Goal: Task Accomplishment & Management: Complete application form

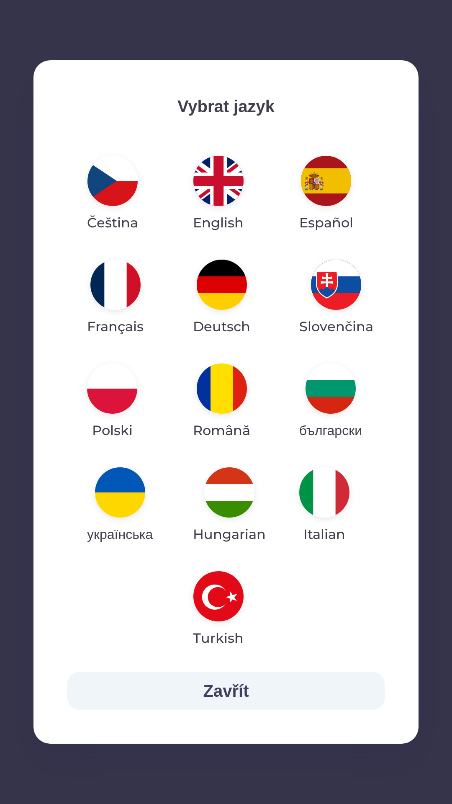
click at [135, 499] on img "button" at bounding box center [120, 492] width 50 height 50
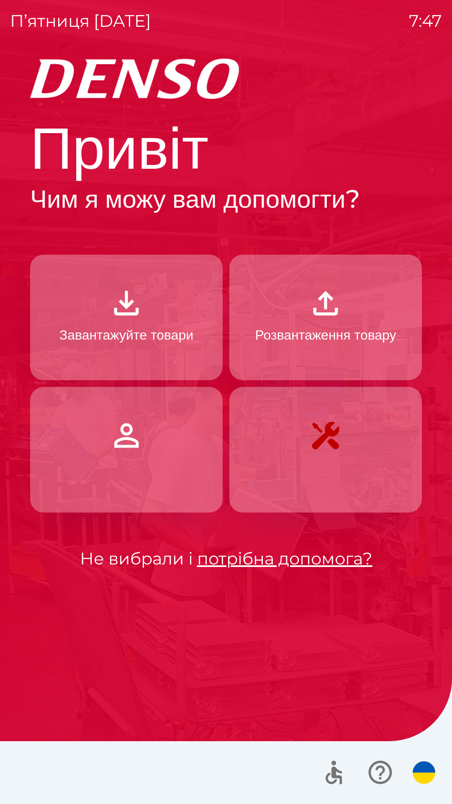
click at [140, 329] on p "Завантажуйте товари" at bounding box center [126, 335] width 134 height 20
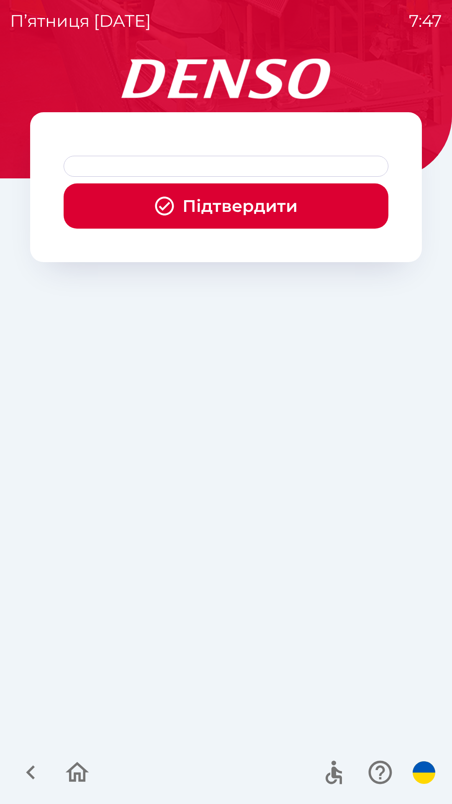
click at [211, 212] on button "Підтвердити" at bounding box center [226, 205] width 325 height 45
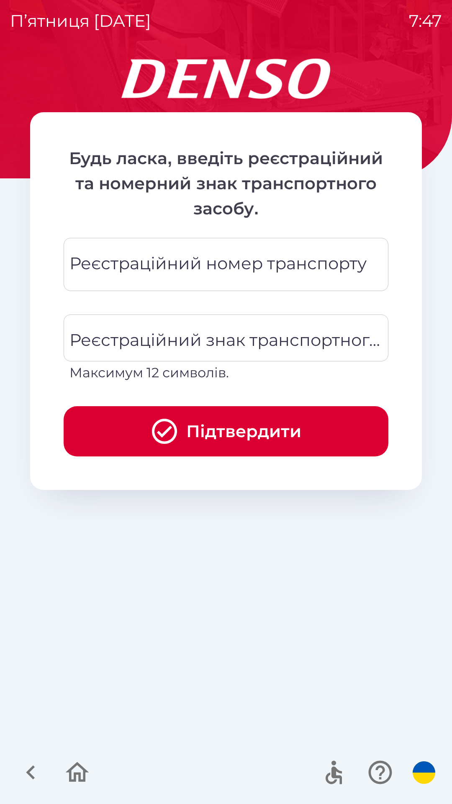
click at [265, 267] on div "Реєстраційний номер транспорту Реєстраційний номер транспорту" at bounding box center [226, 264] width 325 height 53
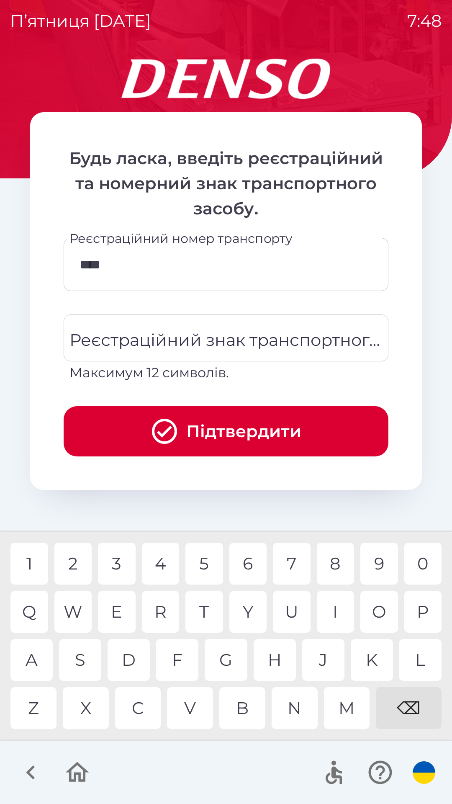
click at [425, 565] on div "0" at bounding box center [423, 564] width 38 height 42
type input "******"
click at [193, 337] on div "Реєстраційний знак транспортного засобу Реєстраційний знак транспортного засобу…" at bounding box center [226, 348] width 325 height 68
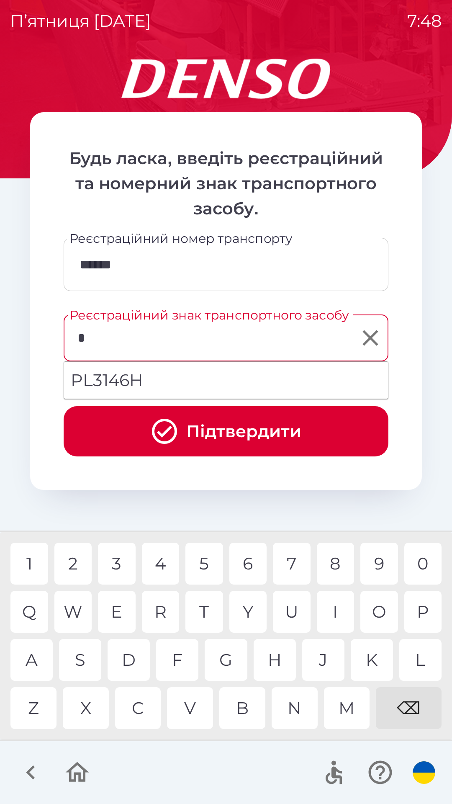
click at [426, 609] on div "P" at bounding box center [423, 612] width 38 height 42
click at [291, 560] on div "7" at bounding box center [292, 564] width 38 height 42
click at [338, 563] on div "8" at bounding box center [336, 564] width 38 height 42
click at [172, 564] on div "4" at bounding box center [161, 564] width 38 height 42
type input "*******"
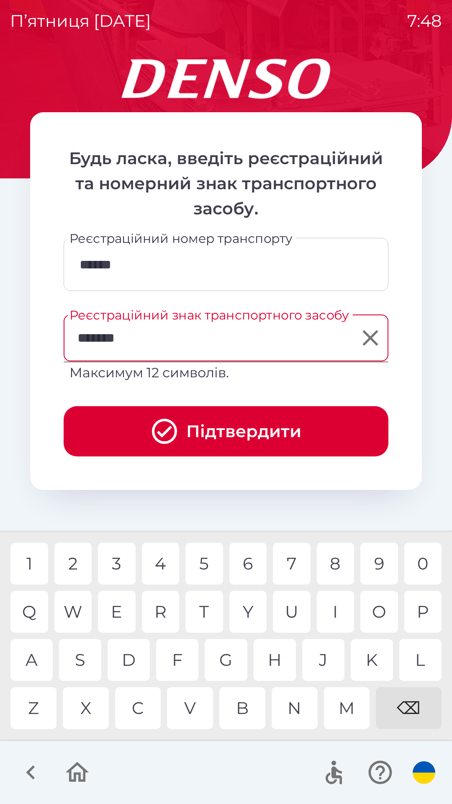
click at [180, 655] on div "F" at bounding box center [177, 660] width 42 height 42
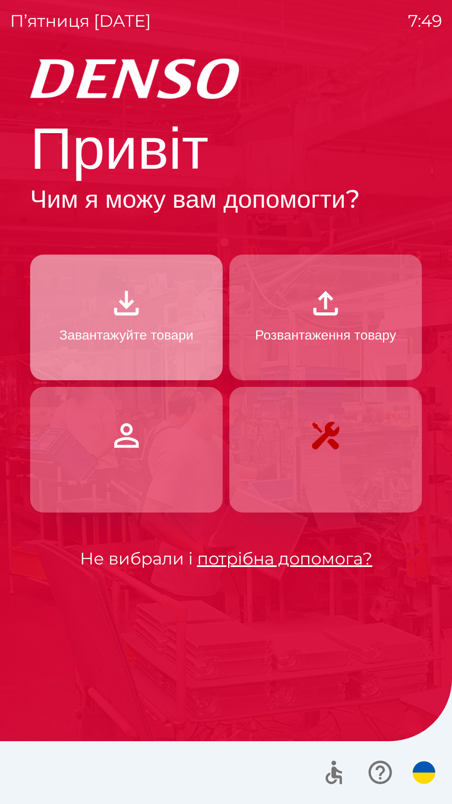
click at [149, 294] on button "Завантажуйте товари" at bounding box center [126, 318] width 193 height 126
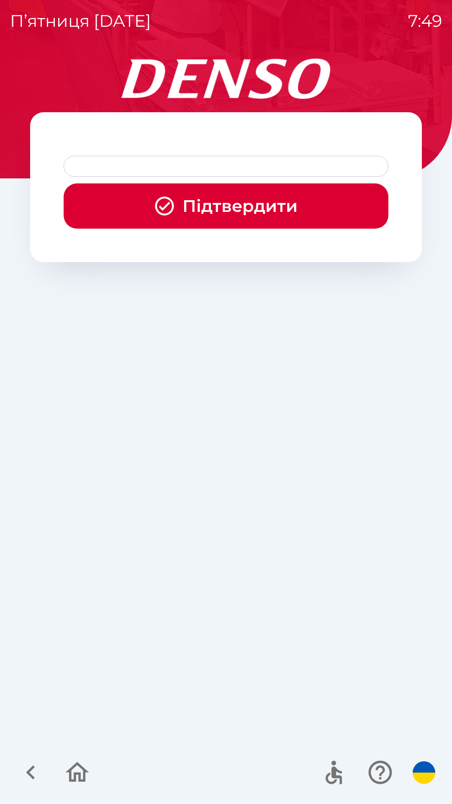
click at [229, 221] on button "Підтвердити" at bounding box center [226, 205] width 325 height 45
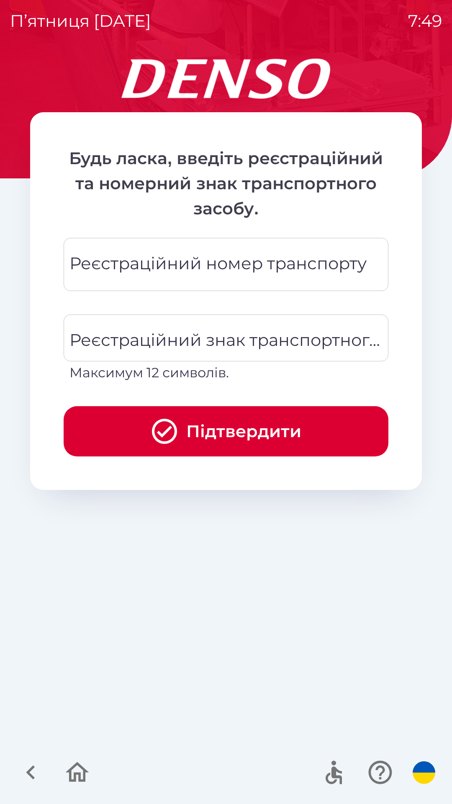
click at [239, 261] on div "Реєстраційний номер транспорту Реєстраційний номер транспорту" at bounding box center [226, 264] width 325 height 53
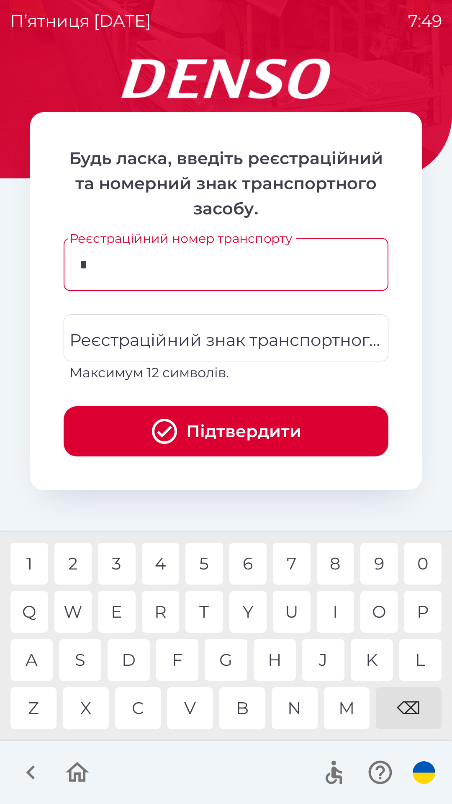
click at [118, 564] on div "3" at bounding box center [117, 564] width 38 height 42
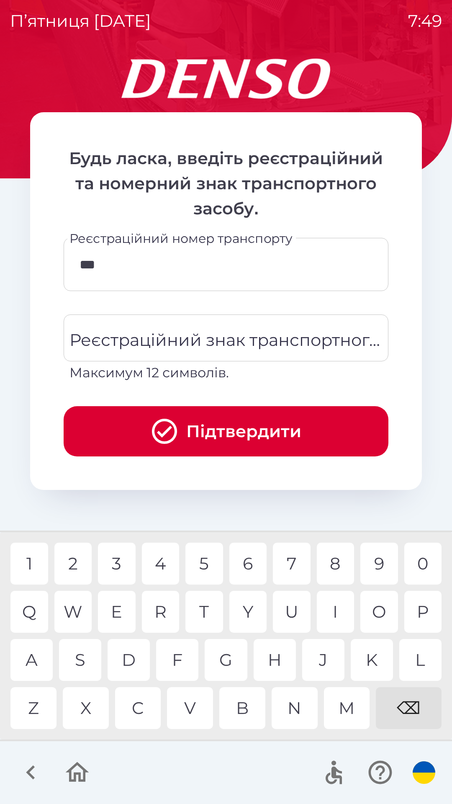
click at [296, 564] on div "7" at bounding box center [292, 564] width 38 height 42
type input "******"
click at [243, 341] on div "Реєстраційний знак транспортного засобу Реєстраційний знак транспортного засобу…" at bounding box center [226, 348] width 325 height 68
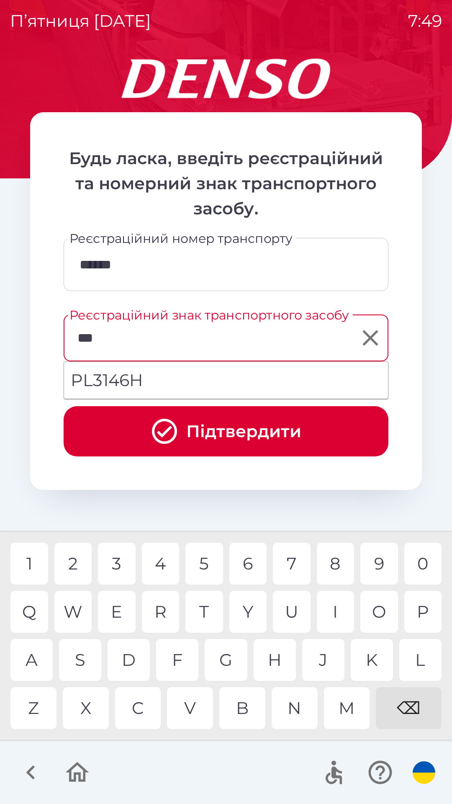
click at [117, 563] on div "3" at bounding box center [117, 564] width 38 height 42
click at [259, 560] on div "6" at bounding box center [248, 564] width 38 height 42
type input "*******"
click at [235, 433] on button "Підтвердити" at bounding box center [226, 431] width 325 height 50
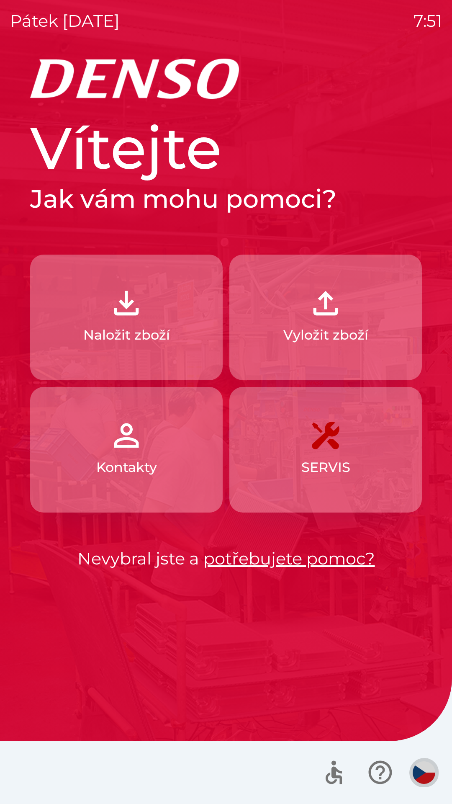
click at [425, 768] on img "button" at bounding box center [424, 772] width 23 height 23
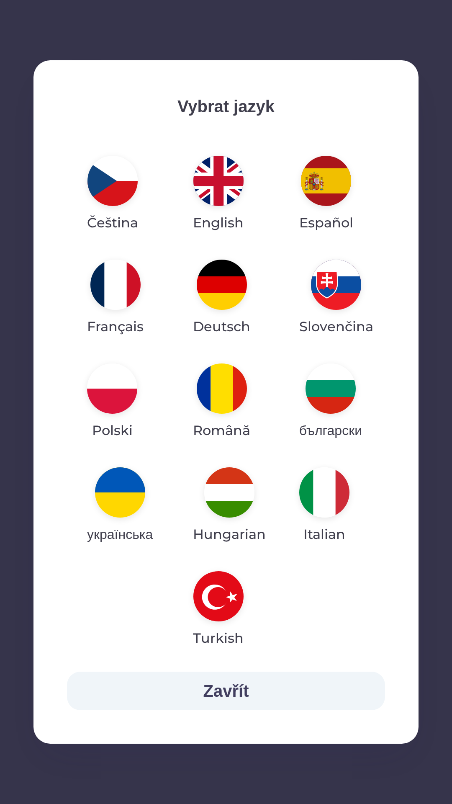
click at [136, 500] on img "button" at bounding box center [120, 492] width 50 height 50
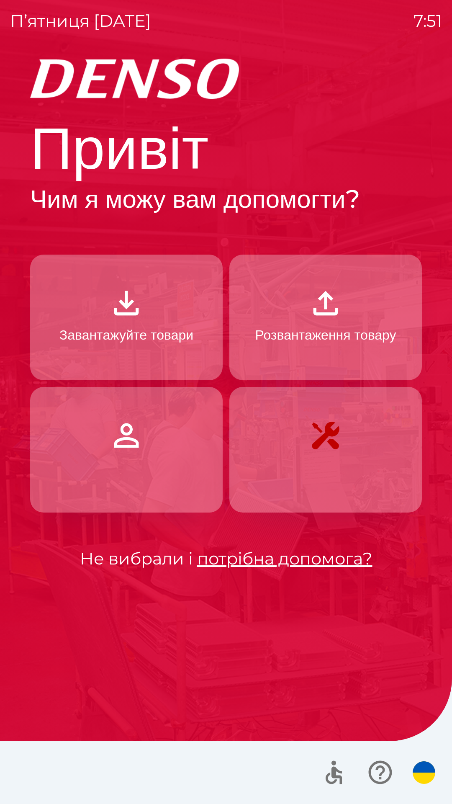
click at [161, 318] on button "Завантажуйте товари" at bounding box center [126, 318] width 193 height 126
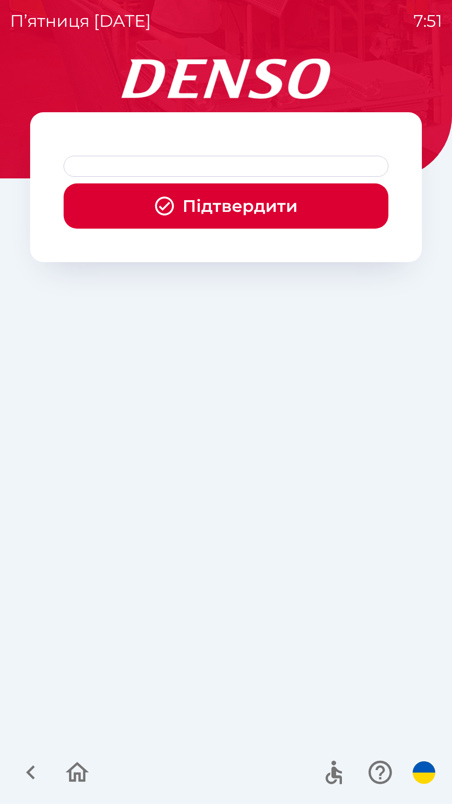
click at [270, 211] on button "Підтвердити" at bounding box center [226, 205] width 325 height 45
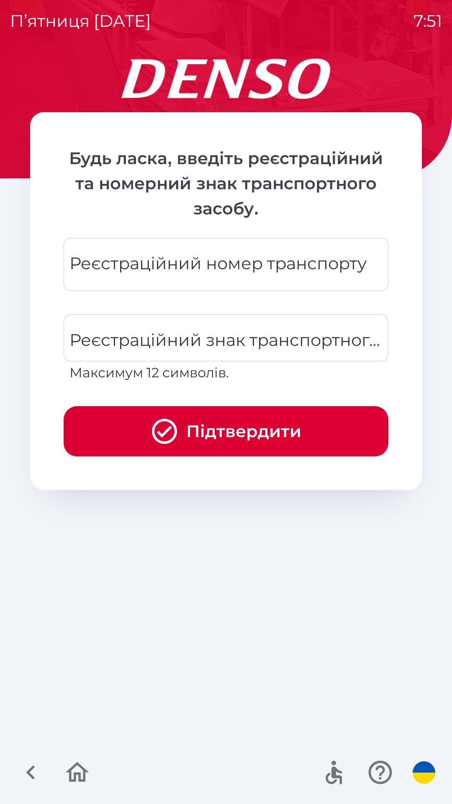
click at [309, 269] on div "Реєстраційний номер транспорту Реєстраційний номер транспорту" at bounding box center [226, 264] width 325 height 53
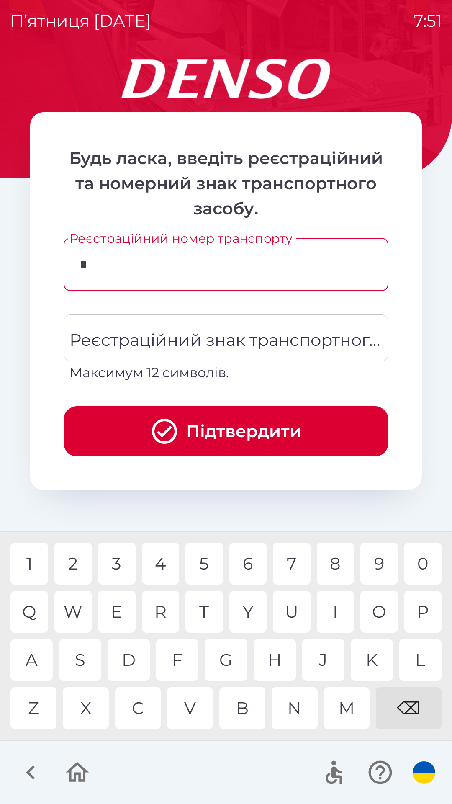
click at [77, 610] on div "W" at bounding box center [73, 612] width 38 height 42
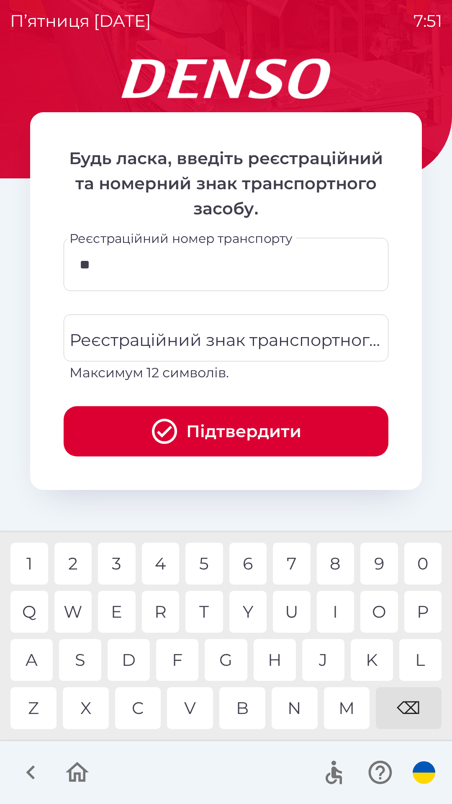
click at [227, 657] on div "G" at bounding box center [226, 660] width 42 height 42
click at [346, 706] on div "M" at bounding box center [347, 708] width 46 height 42
click at [337, 563] on div "8" at bounding box center [336, 564] width 38 height 42
click at [74, 564] on div "2" at bounding box center [73, 564] width 38 height 42
type input "********"
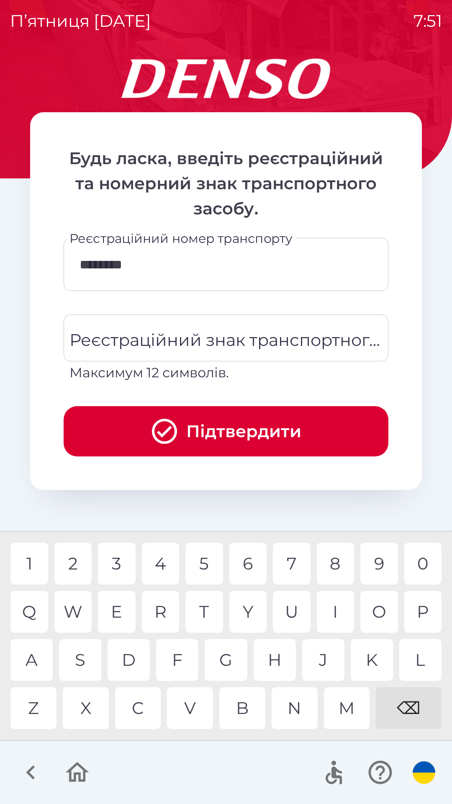
click at [230, 663] on div "G" at bounding box center [226, 660] width 42 height 42
click at [304, 340] on div "Реєстраційний знак транспортного засобу Реєстраційний знак транспортного засобу…" at bounding box center [226, 348] width 325 height 68
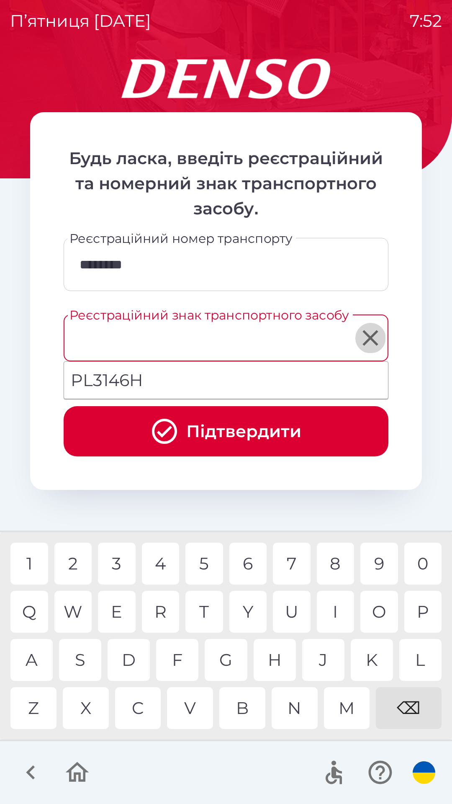
click at [372, 340] on icon "Clear" at bounding box center [370, 337] width 15 height 15
click at [176, 337] on input "Реєстраційний знак транспортного засобу" at bounding box center [225, 337] width 317 height 39
click at [425, 607] on div "P" at bounding box center [423, 612] width 38 height 42
click at [422, 562] on div "0" at bounding box center [423, 564] width 38 height 42
click at [337, 562] on div "8" at bounding box center [336, 564] width 38 height 42
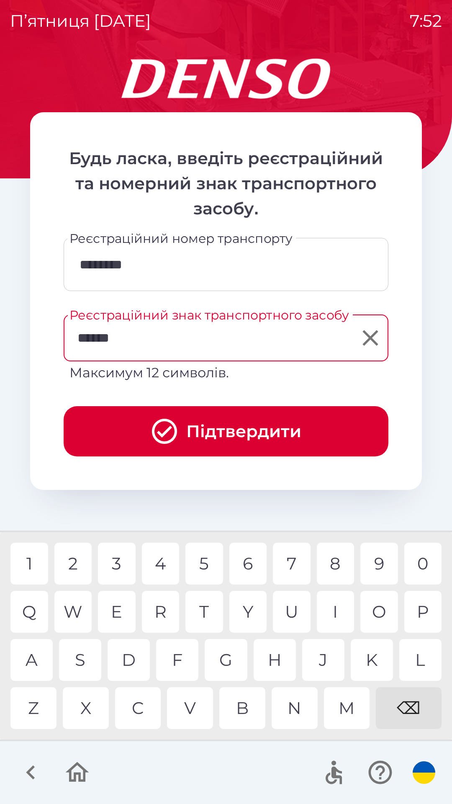
type input "*******"
click at [180, 659] on div "F" at bounding box center [177, 660] width 42 height 42
click at [255, 431] on button "Підтвердити" at bounding box center [226, 431] width 325 height 50
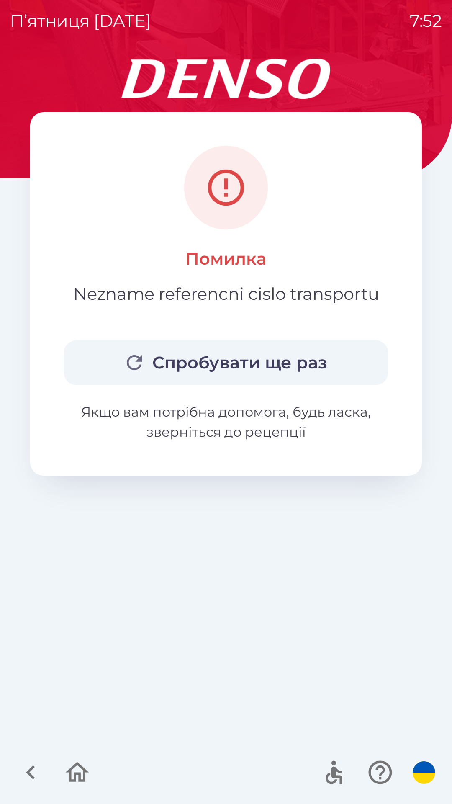
click at [304, 368] on button "Спробувати ще раз" at bounding box center [226, 362] width 325 height 45
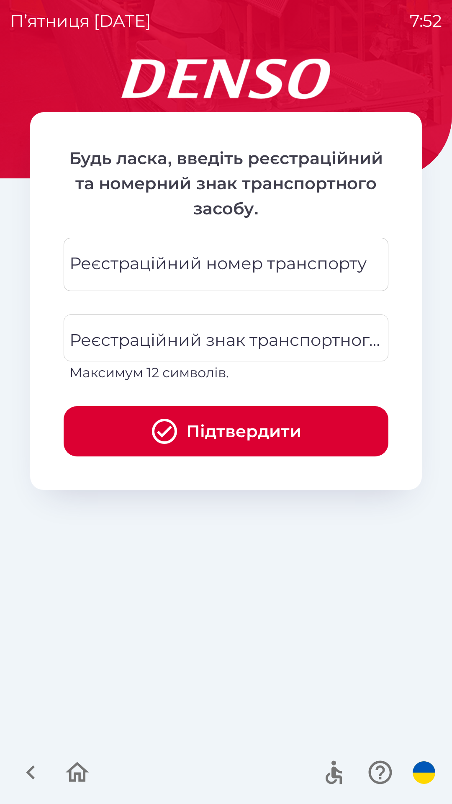
click at [320, 262] on div "Реєстраційний номер транспорту Реєстраційний номер транспорту" at bounding box center [226, 264] width 325 height 53
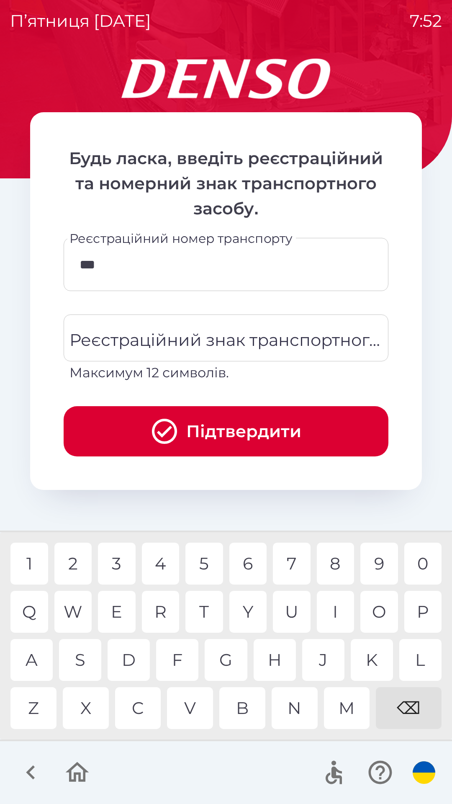
click at [350, 709] on div "M" at bounding box center [347, 708] width 46 height 42
click at [378, 568] on div "9" at bounding box center [380, 564] width 38 height 42
click at [379, 564] on div "9" at bounding box center [380, 564] width 38 height 42
click at [70, 562] on div "2" at bounding box center [73, 564] width 38 height 42
type input "********"
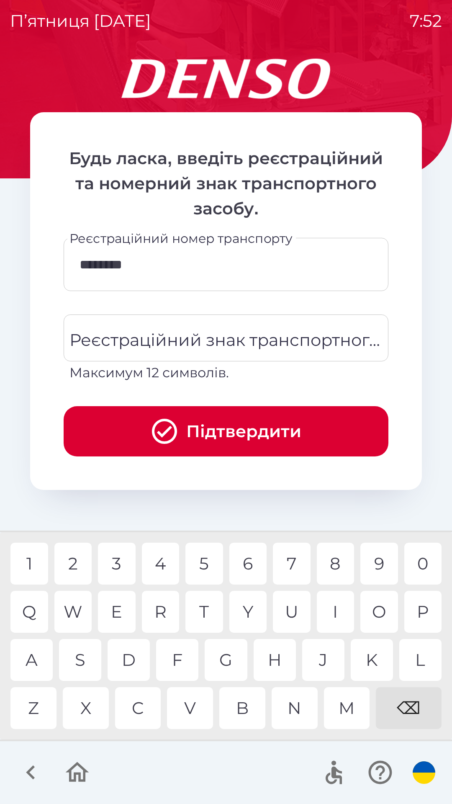
click at [256, 430] on button "Підтвердити" at bounding box center [226, 431] width 325 height 50
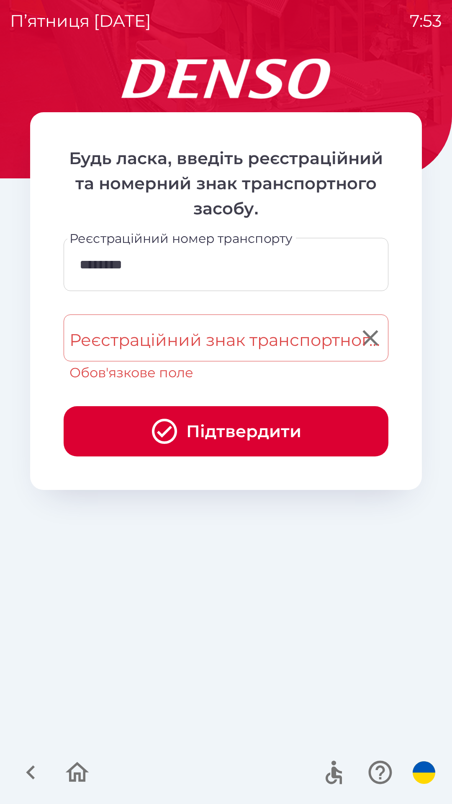
click at [281, 336] on div "Реєстраційний знак транспортного засобу Реєстраційний знак транспортного засобу…" at bounding box center [226, 348] width 325 height 68
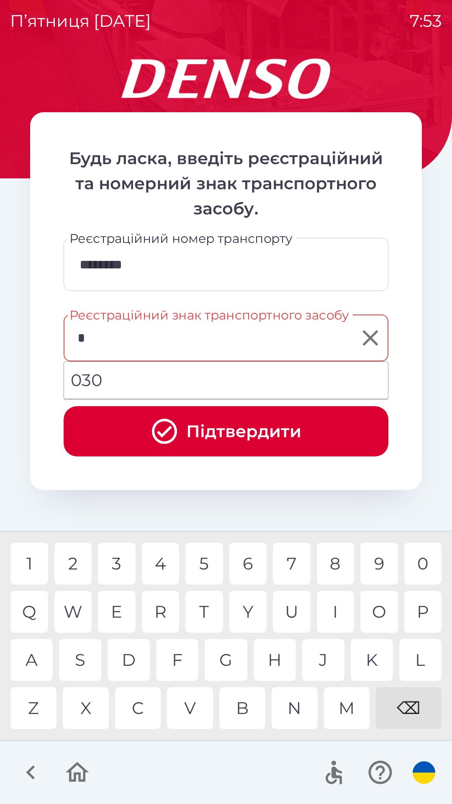
click at [115, 562] on div "3" at bounding box center [117, 564] width 38 height 42
click at [27, 559] on div "1" at bounding box center [29, 564] width 38 height 42
type input "******"
click at [298, 430] on button "Підтвердити" at bounding box center [226, 431] width 325 height 50
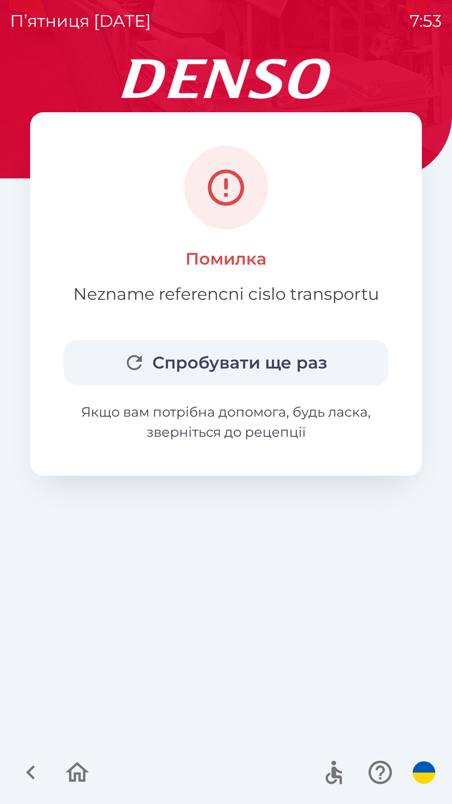
click at [309, 355] on button "Спробувати ще раз" at bounding box center [226, 362] width 325 height 45
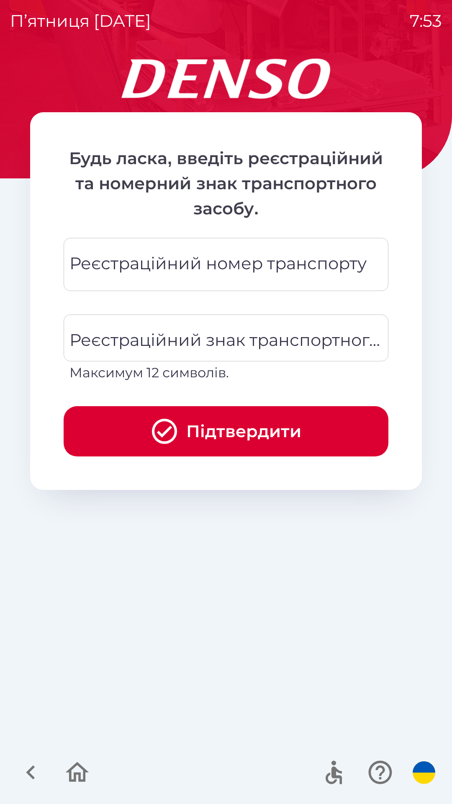
click at [345, 265] on div "Реєстраційний номер транспорту Реєстраційний номер транспорту" at bounding box center [226, 264] width 325 height 53
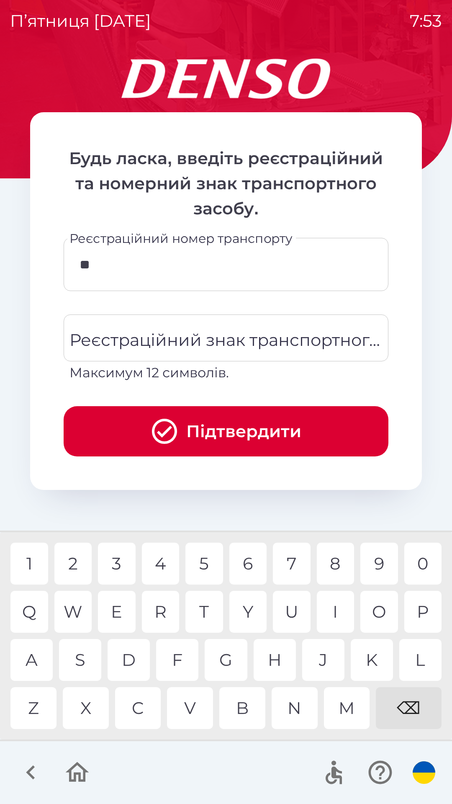
click at [229, 657] on div "G" at bounding box center [226, 660] width 42 height 42
click at [355, 710] on div "M" at bounding box center [347, 708] width 46 height 42
click at [339, 562] on div "8" at bounding box center [336, 564] width 38 height 42
type input "********"
click at [227, 658] on div "G" at bounding box center [226, 660] width 42 height 42
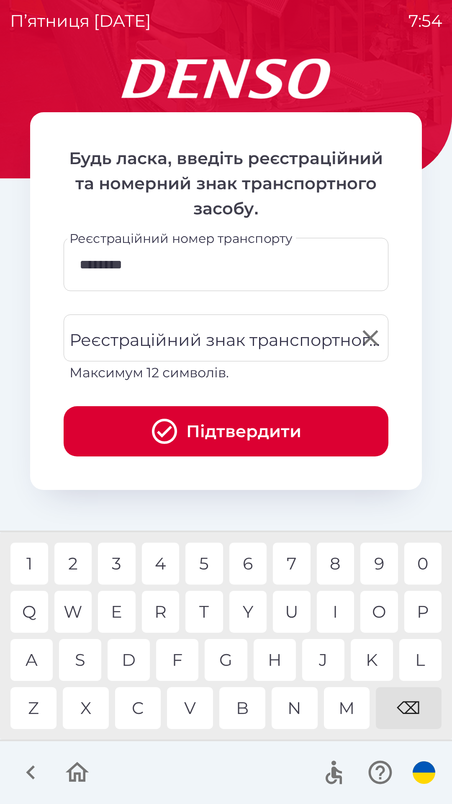
click at [259, 339] on div "Реєстраційний знак транспортного засобу Реєстраційний знак транспортного засобу…" at bounding box center [226, 348] width 325 height 68
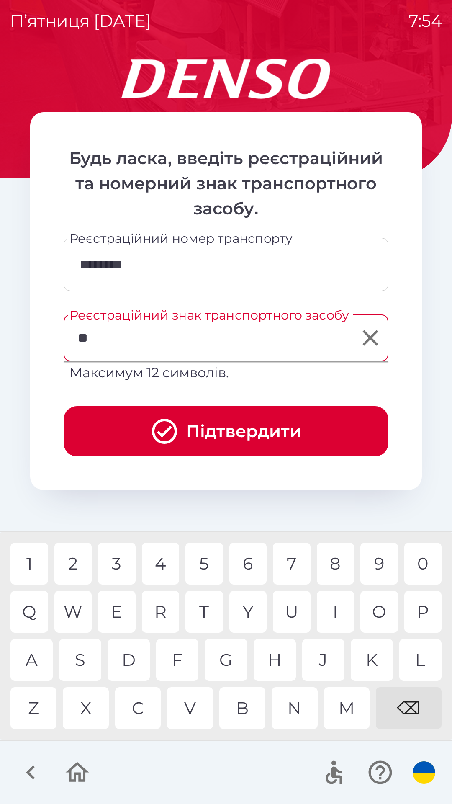
click at [140, 703] on div "C" at bounding box center [138, 708] width 46 height 42
click at [209, 751] on div at bounding box center [226, 772] width 452 height 63
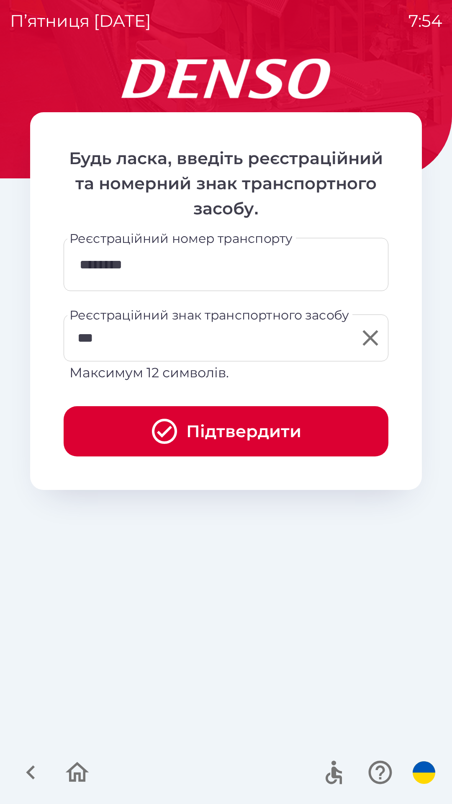
click at [121, 343] on input "***" at bounding box center [219, 337] width 305 height 39
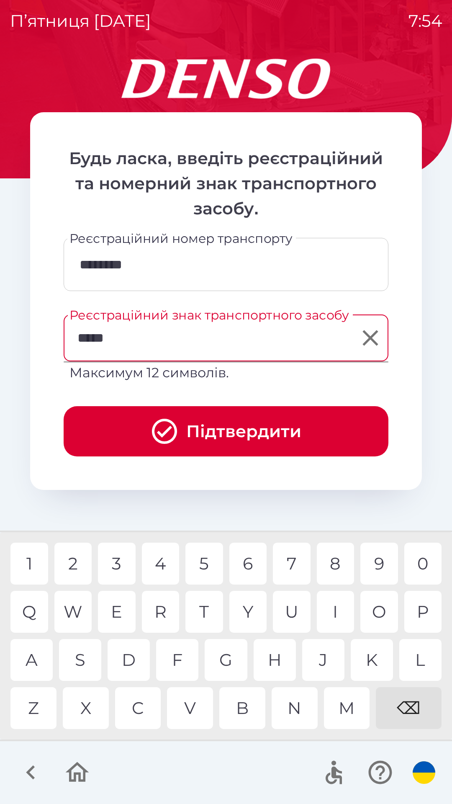
type input "******"
click at [249, 427] on button "Підтвердити" at bounding box center [226, 431] width 325 height 50
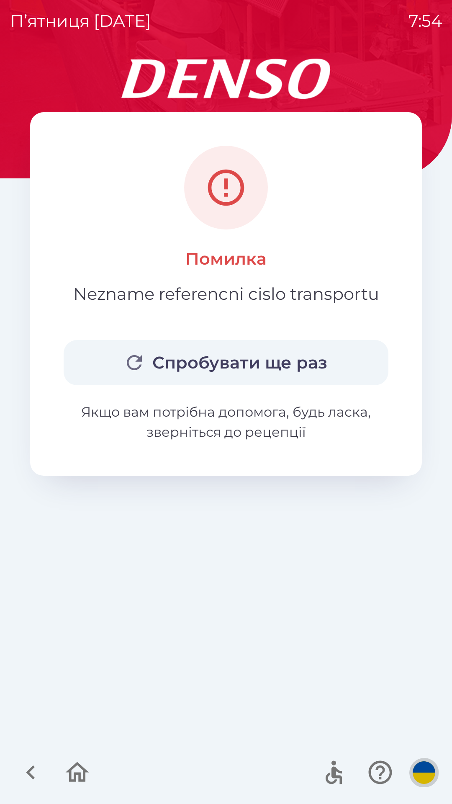
click at [423, 772] on img "button" at bounding box center [424, 772] width 23 height 23
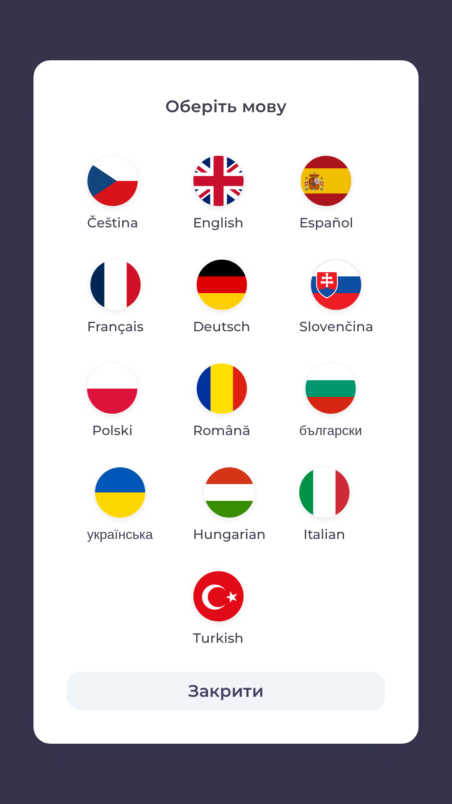
click at [118, 512] on img "button" at bounding box center [120, 492] width 50 height 50
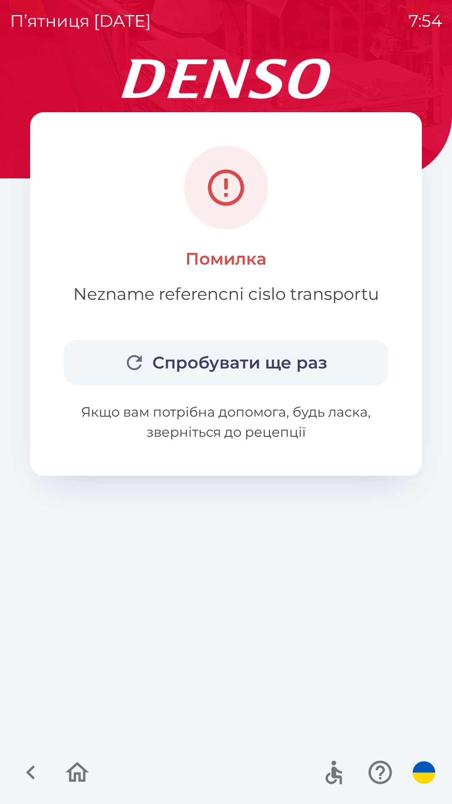
click at [299, 361] on button "Спробувати ще раз" at bounding box center [226, 362] width 325 height 45
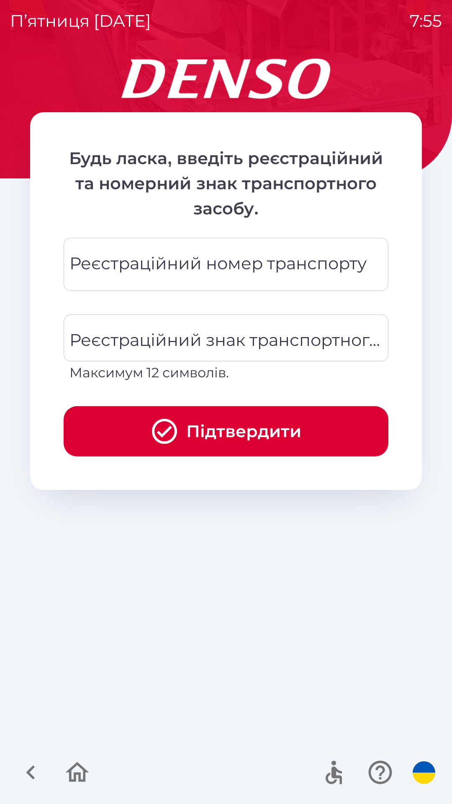
click at [304, 264] on div "Реєстраційний номер транспорту Реєстраційний номер транспорту" at bounding box center [226, 264] width 325 height 53
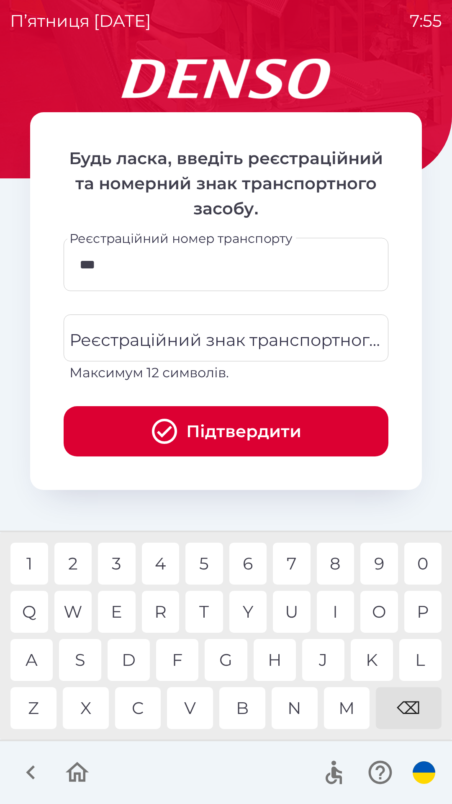
click at [294, 565] on div "7" at bounding box center [292, 564] width 38 height 42
click at [33, 562] on div "1" at bounding box center [29, 564] width 38 height 42
type input "******"
click at [251, 340] on div "Реєстраційний знак транспортного засобу Реєстраційний знак транспортного засобу…" at bounding box center [226, 348] width 325 height 68
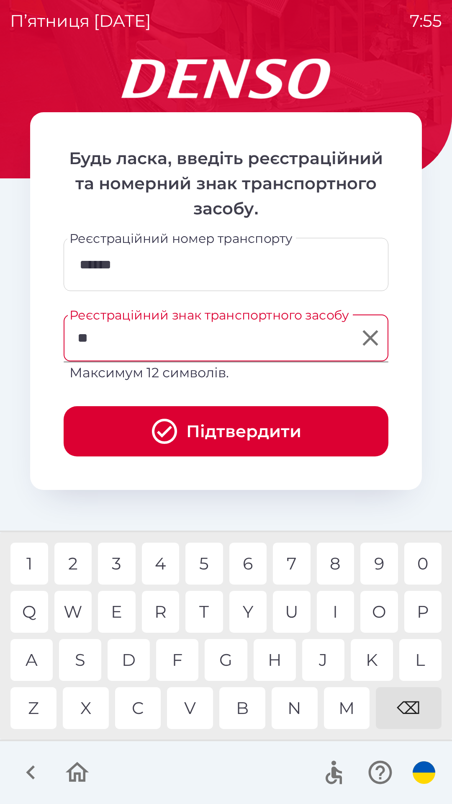
click at [227, 659] on div "G" at bounding box center [226, 660] width 42 height 42
click at [379, 561] on div "9" at bounding box center [380, 564] width 38 height 42
click at [337, 562] on div "8" at bounding box center [336, 564] width 38 height 42
click at [74, 559] on div "2" at bounding box center [73, 564] width 38 height 42
type input "********"
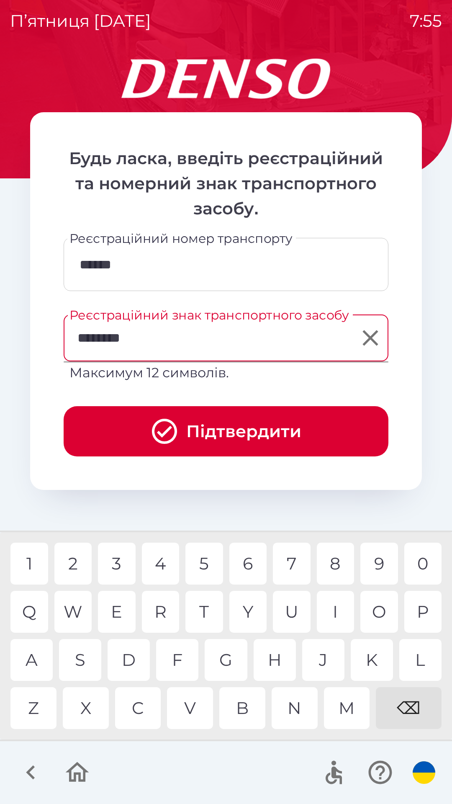
click at [295, 432] on button "Підтвердити" at bounding box center [226, 431] width 325 height 50
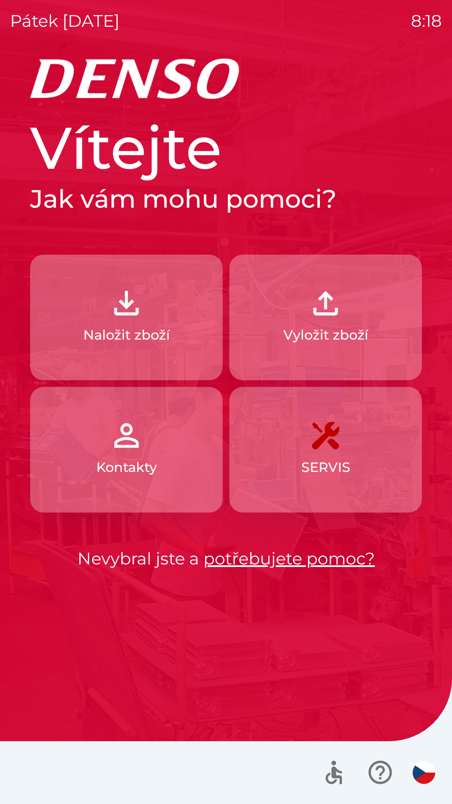
click at [416, 776] on img "button" at bounding box center [424, 772] width 23 height 23
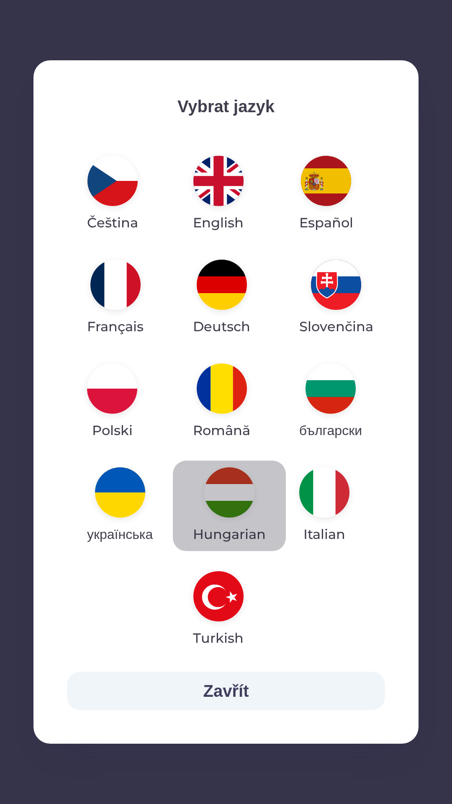
click at [217, 510] on img "button" at bounding box center [229, 492] width 50 height 50
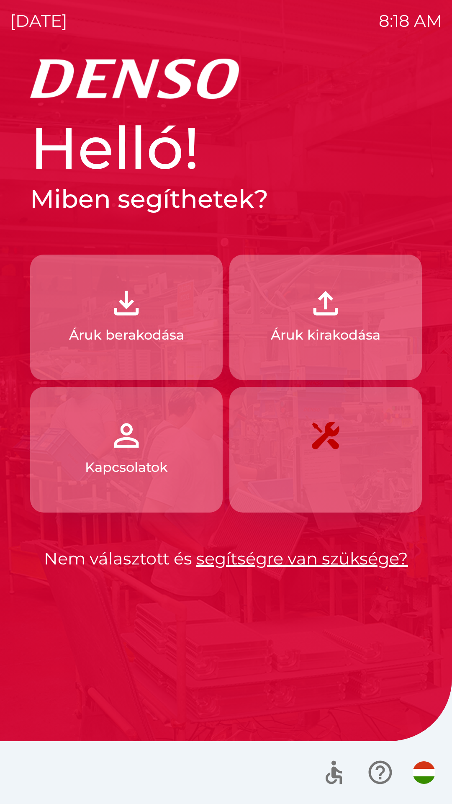
click at [167, 339] on p "Áruk berakodása" at bounding box center [126, 335] width 115 height 20
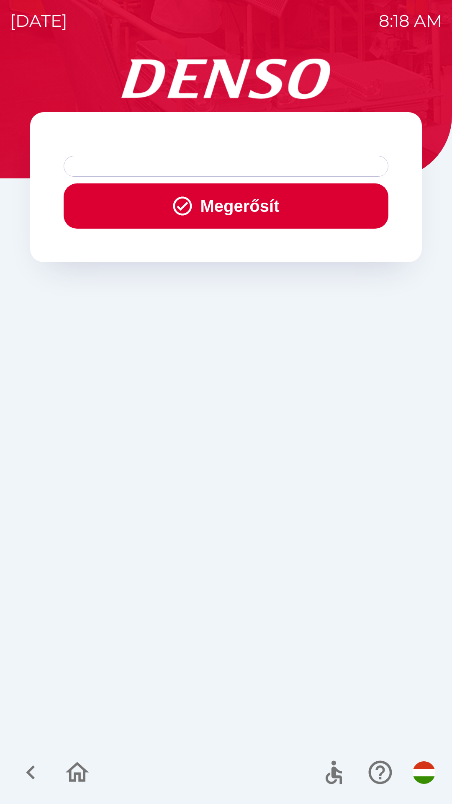
click at [235, 211] on button "Megerősít" at bounding box center [226, 205] width 325 height 45
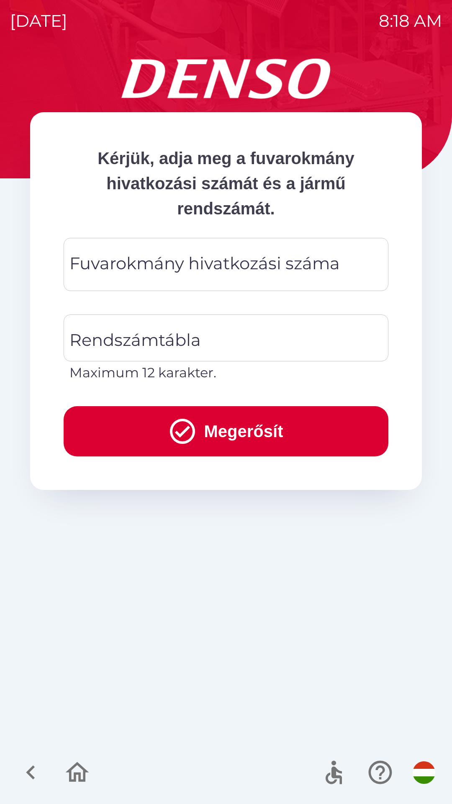
click at [214, 265] on div "Fuvarokmány hivatkozási száma Fuvarokmány hivatkozási száma" at bounding box center [226, 264] width 325 height 53
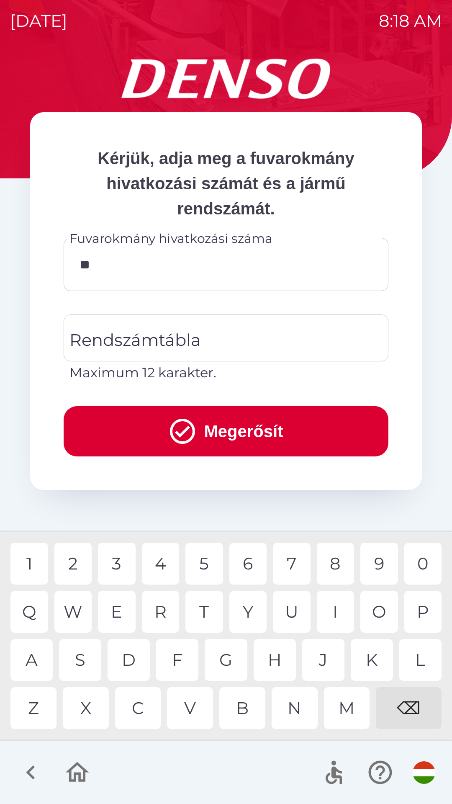
click at [374, 555] on div "9" at bounding box center [380, 564] width 38 height 42
click at [379, 559] on div "9" at bounding box center [380, 564] width 38 height 42
click at [122, 565] on div "3" at bounding box center [117, 564] width 38 height 42
click at [161, 567] on div "4" at bounding box center [161, 564] width 38 height 42
type input "********"
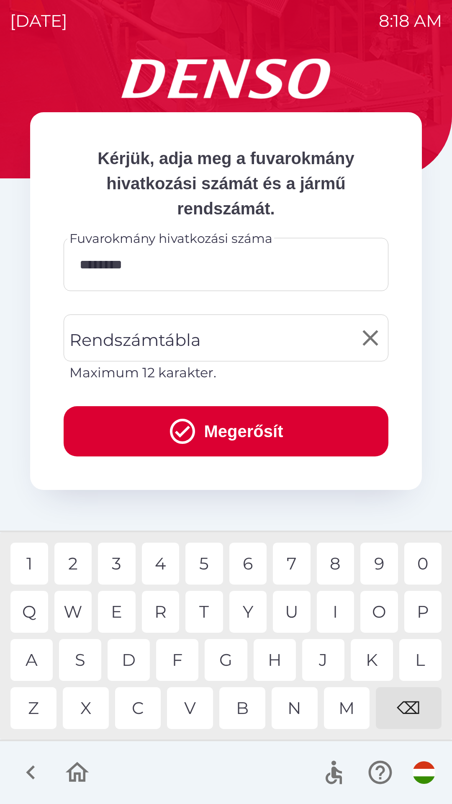
click at [233, 338] on input "Rendszámtábla" at bounding box center [219, 337] width 305 height 39
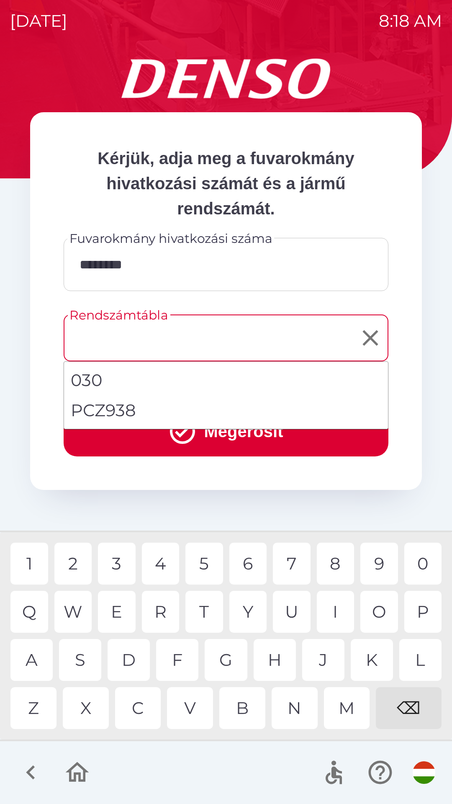
click at [179, 419] on li "PCZ938" at bounding box center [226, 410] width 324 height 30
type input "******"
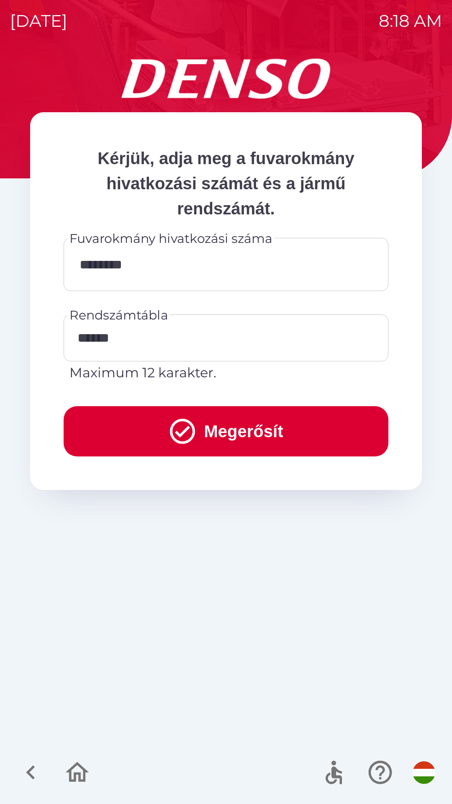
click at [242, 431] on button "Megerősít" at bounding box center [226, 431] width 325 height 50
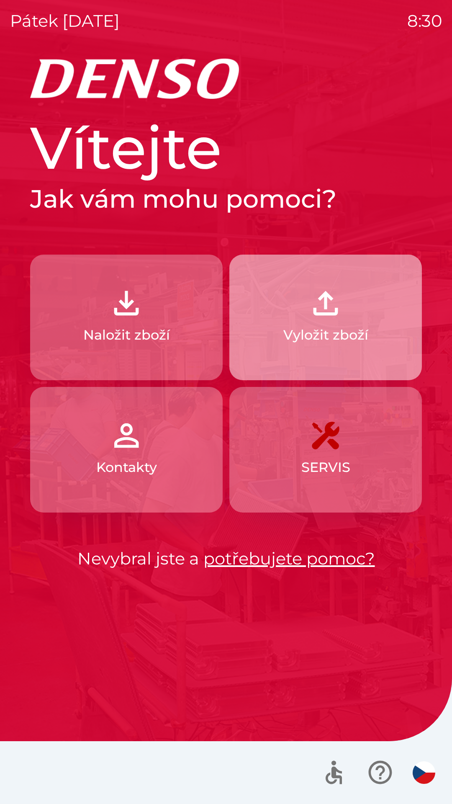
click at [330, 321] on img "button" at bounding box center [325, 303] width 37 height 37
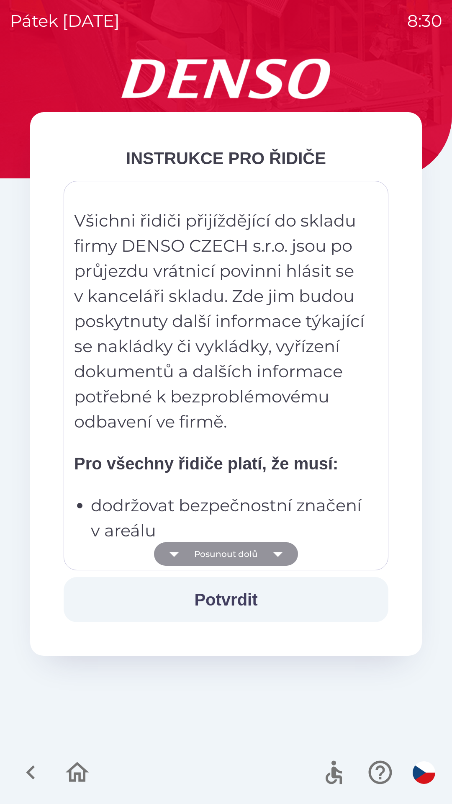
click at [284, 548] on icon "button" at bounding box center [277, 553] width 23 height 23
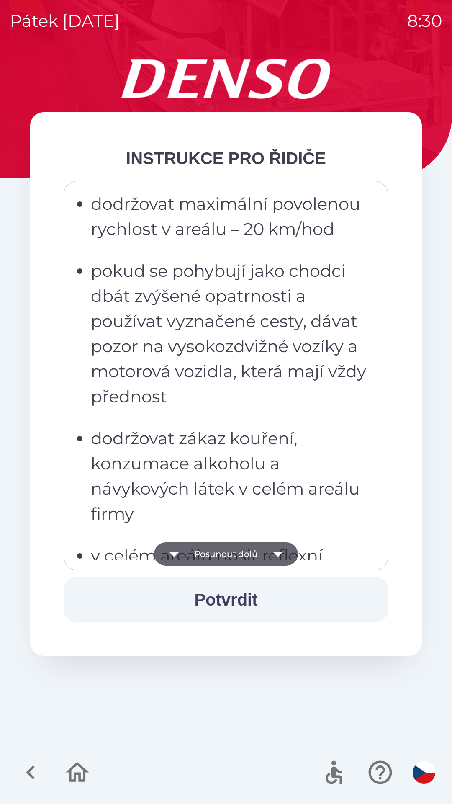
click at [279, 556] on icon "button" at bounding box center [277, 553] width 23 height 23
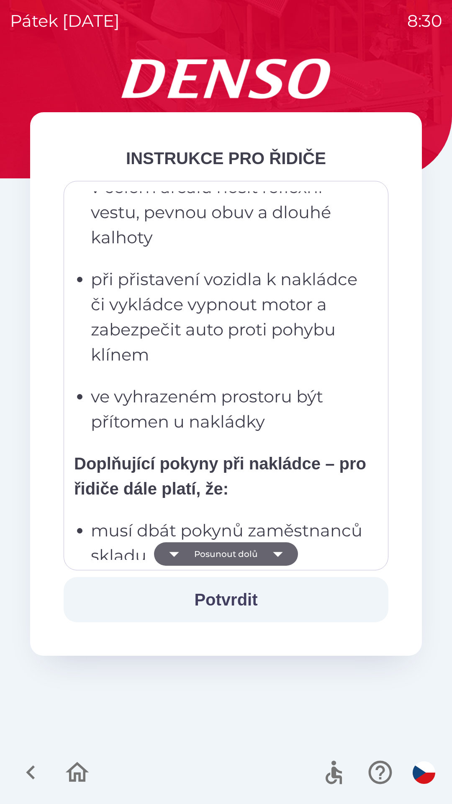
click at [280, 554] on icon "button" at bounding box center [278, 554] width 10 height 5
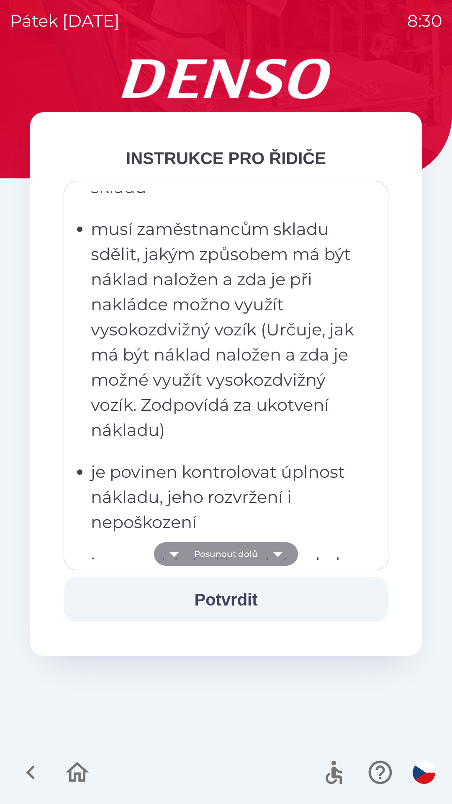
click at [282, 553] on icon "button" at bounding box center [277, 553] width 23 height 23
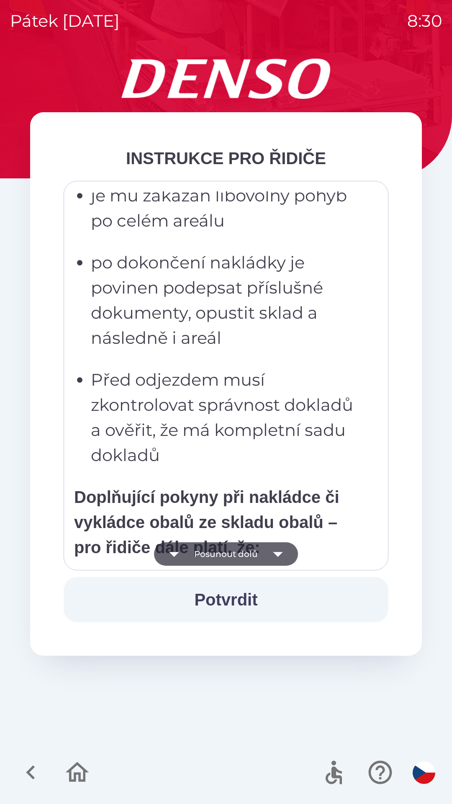
click at [284, 553] on icon "button" at bounding box center [277, 553] width 23 height 23
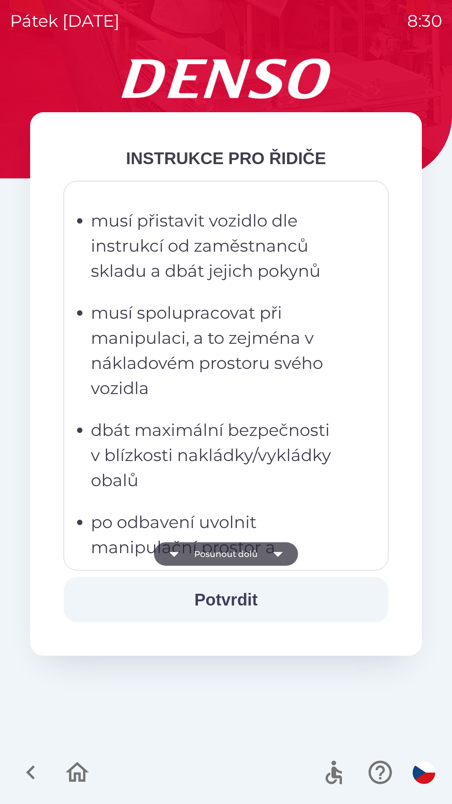
click at [283, 552] on icon "button" at bounding box center [277, 553] width 23 height 23
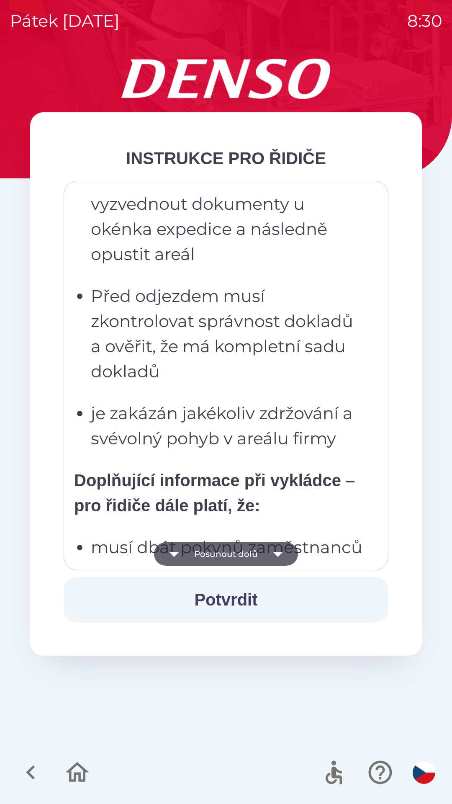
click at [283, 553] on icon "button" at bounding box center [277, 553] width 23 height 23
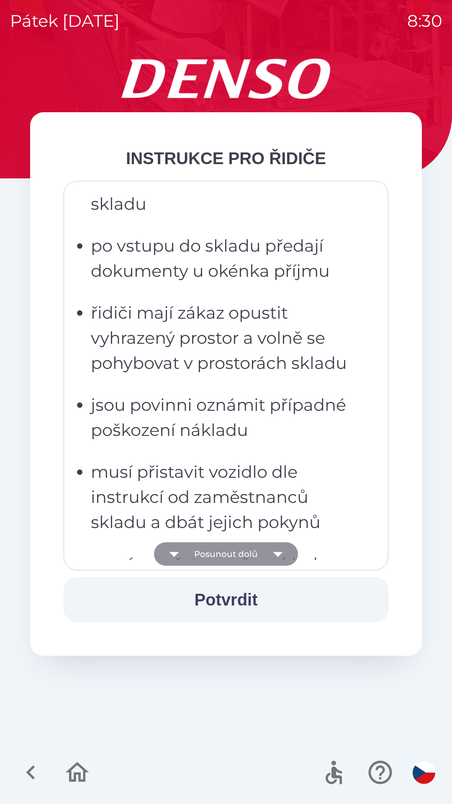
click at [284, 551] on icon "button" at bounding box center [277, 553] width 23 height 23
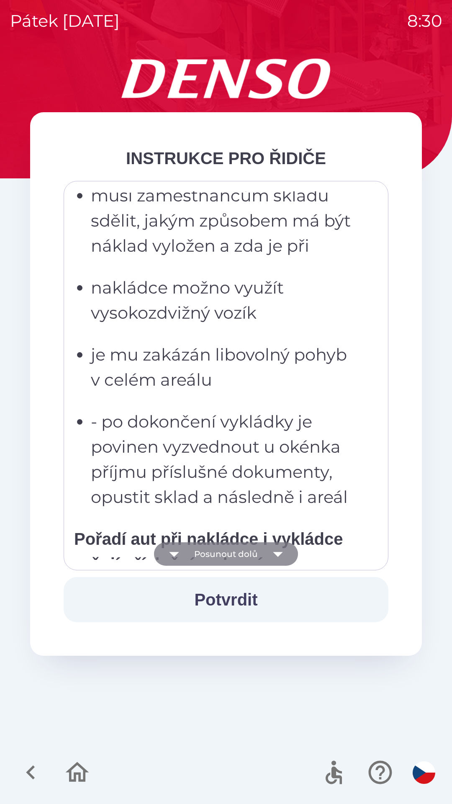
click at [286, 550] on icon "button" at bounding box center [277, 553] width 23 height 23
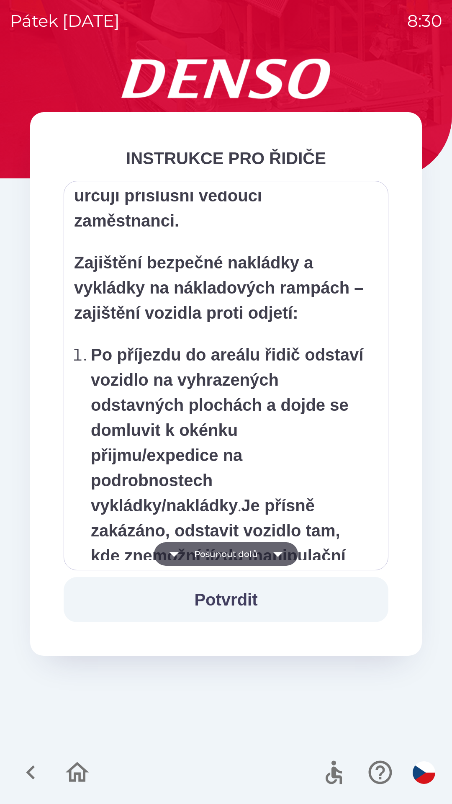
click at [282, 554] on icon "button" at bounding box center [277, 553] width 23 height 23
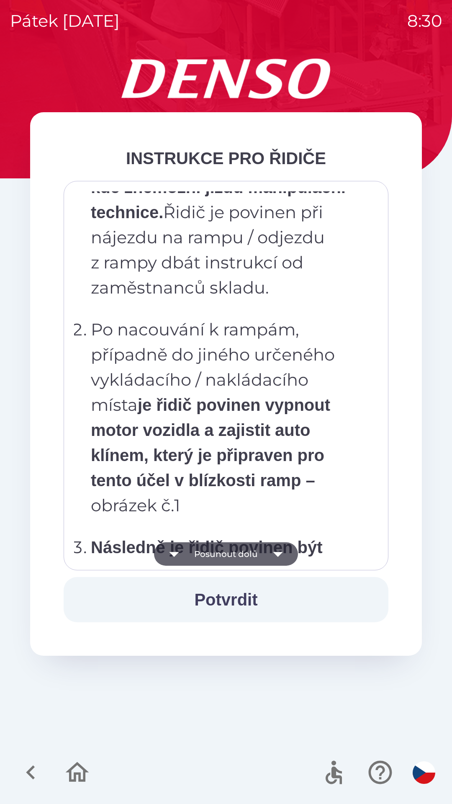
click at [283, 556] on icon "button" at bounding box center [277, 553] width 23 height 23
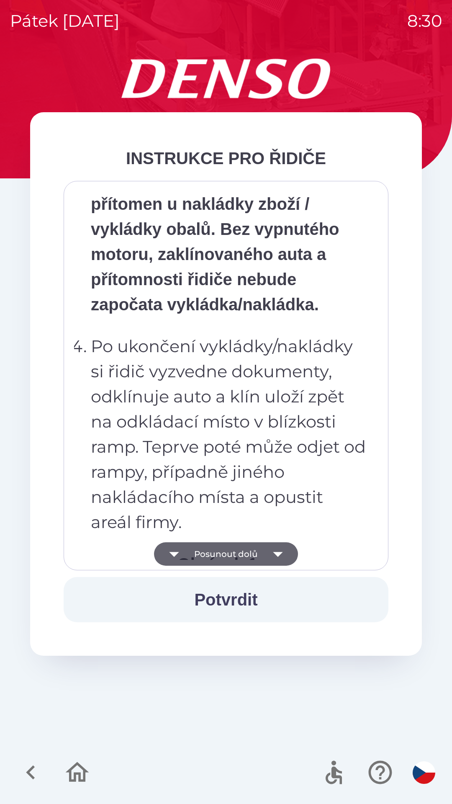
click at [283, 553] on icon "button" at bounding box center [277, 553] width 23 height 23
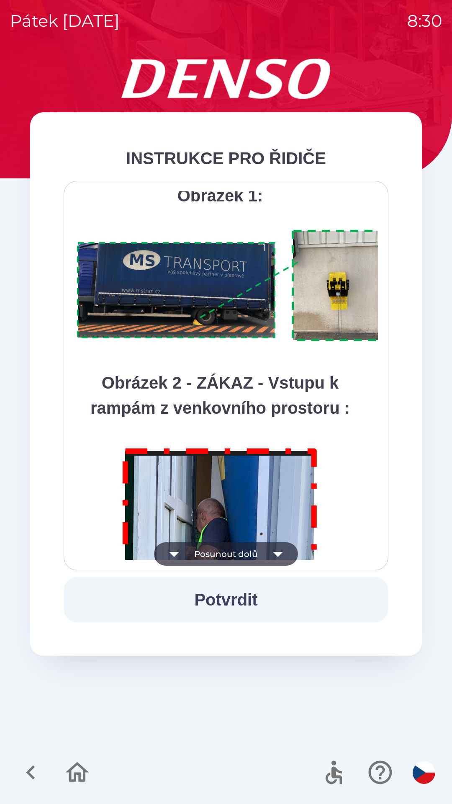
click at [286, 552] on icon "button" at bounding box center [277, 553] width 23 height 23
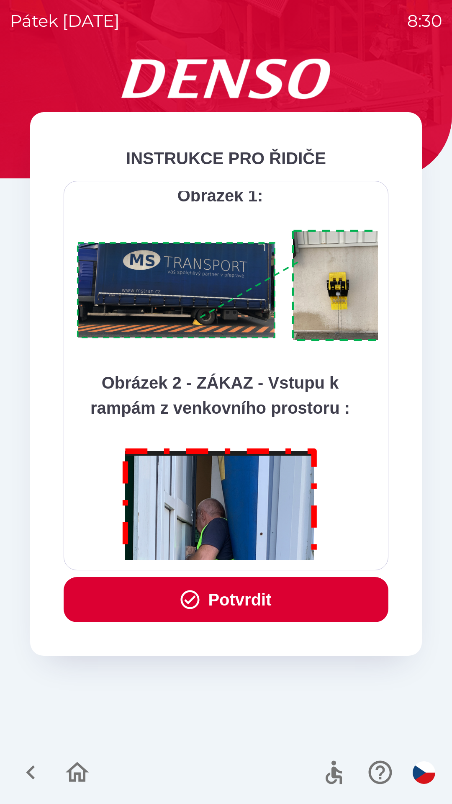
scroll to position [4705, 0]
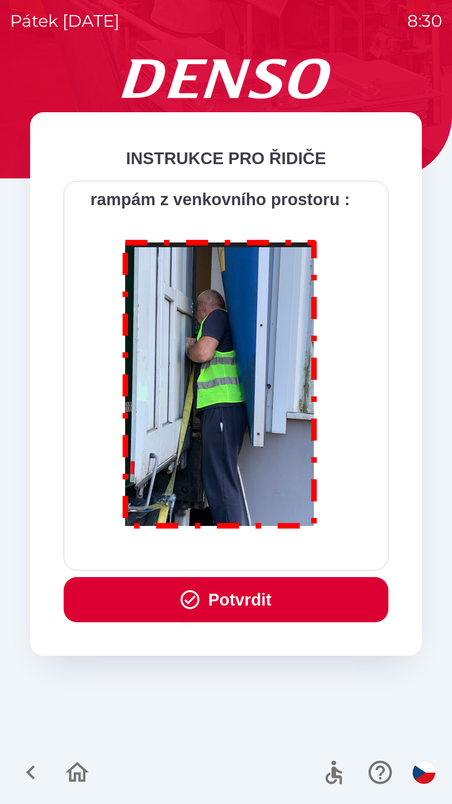
click at [286, 552] on div "Všichni řidiči přijíždějící do skladu firmy DENSO CZECH s.r.o. jsou po průjezdu…" at bounding box center [226, 375] width 304 height 368
click at [286, 553] on div "Všichni řidiči přijíždějící do skladu firmy DENSO CZECH s.r.o. jsou po průjezdu…" at bounding box center [226, 375] width 304 height 368
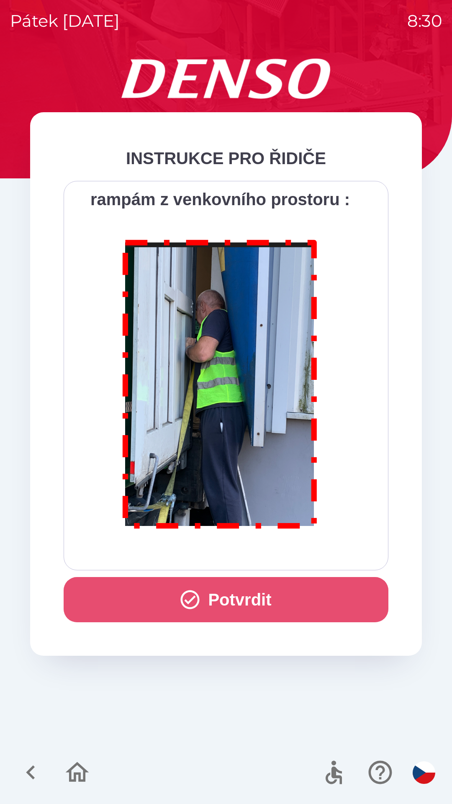
click at [264, 597] on button "Potvrdit" at bounding box center [226, 599] width 325 height 45
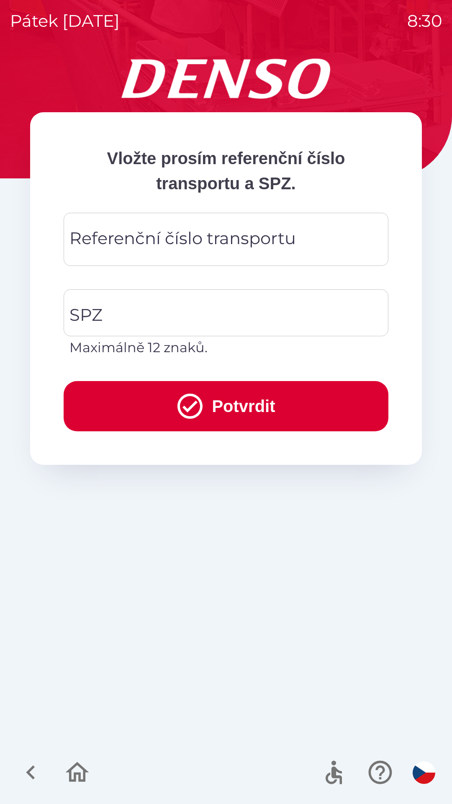
click at [237, 242] on div "Referenční číslo transportu Referenční číslo transportu" at bounding box center [226, 239] width 325 height 53
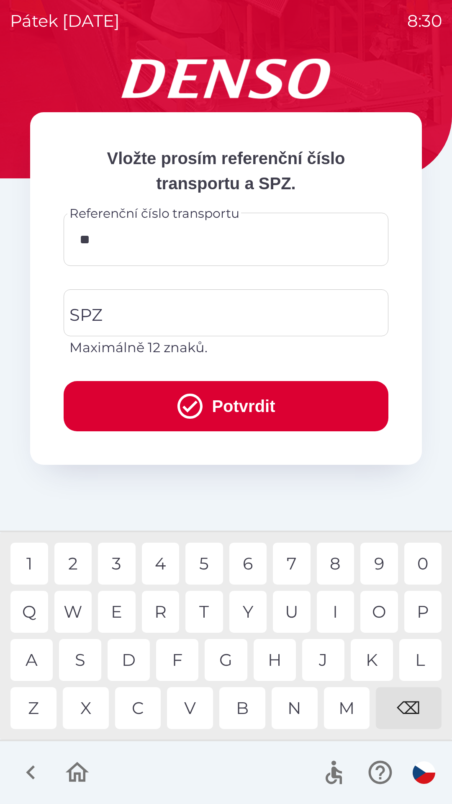
click at [210, 566] on div "5" at bounding box center [204, 564] width 38 height 42
click at [423, 563] on div "0" at bounding box center [423, 564] width 38 height 42
click at [383, 562] on div "9" at bounding box center [380, 564] width 38 height 42
click at [294, 564] on div "7" at bounding box center [292, 564] width 38 height 42
click at [333, 567] on div "8" at bounding box center [336, 564] width 38 height 42
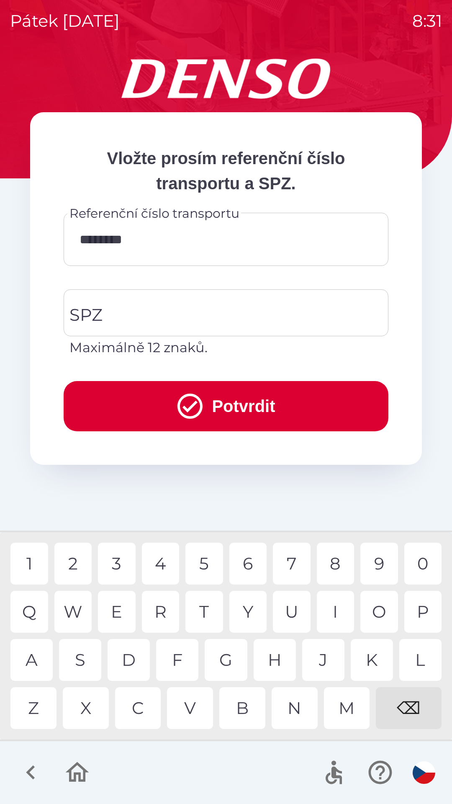
click at [292, 564] on div "7" at bounding box center [292, 564] width 38 height 42
type input "*********"
click at [427, 770] on img "button" at bounding box center [424, 772] width 23 height 23
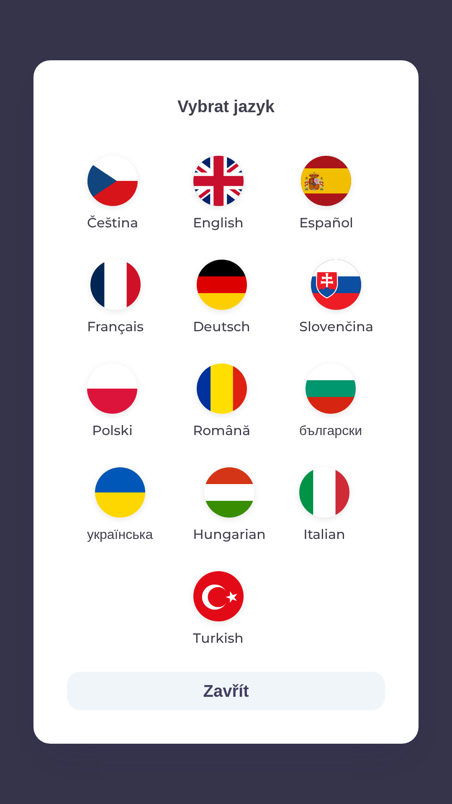
click at [227, 392] on img "button" at bounding box center [222, 388] width 50 height 50
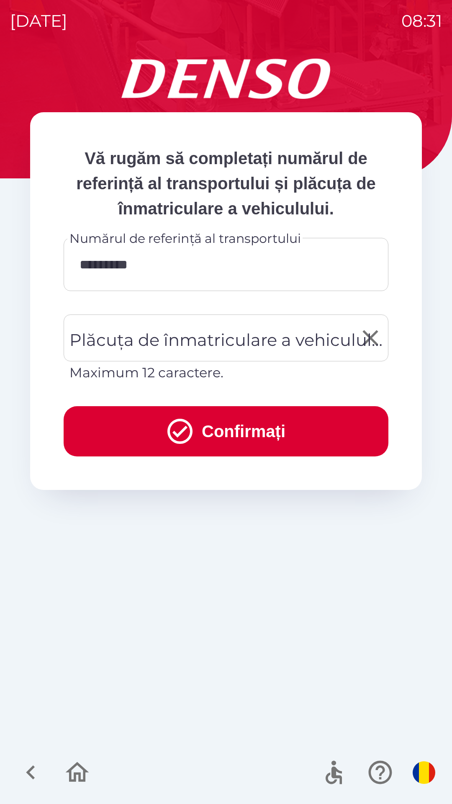
click at [231, 339] on div "Plăcuța de înmatriculare a vehiculului Plăcuța de înmatriculare a vehiculului M…" at bounding box center [226, 348] width 325 height 68
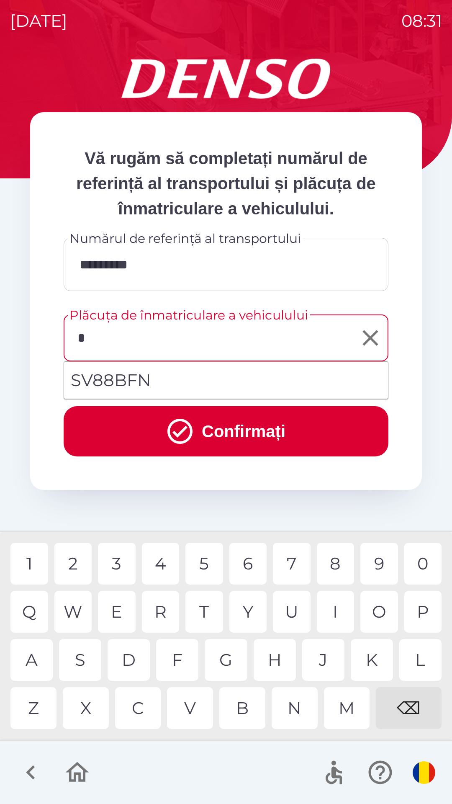
click at [87, 659] on div "S" at bounding box center [80, 660] width 42 height 42
click at [197, 715] on div "V" at bounding box center [190, 708] width 46 height 42
click at [144, 378] on li "SV88BFN" at bounding box center [226, 380] width 324 height 30
type input "*******"
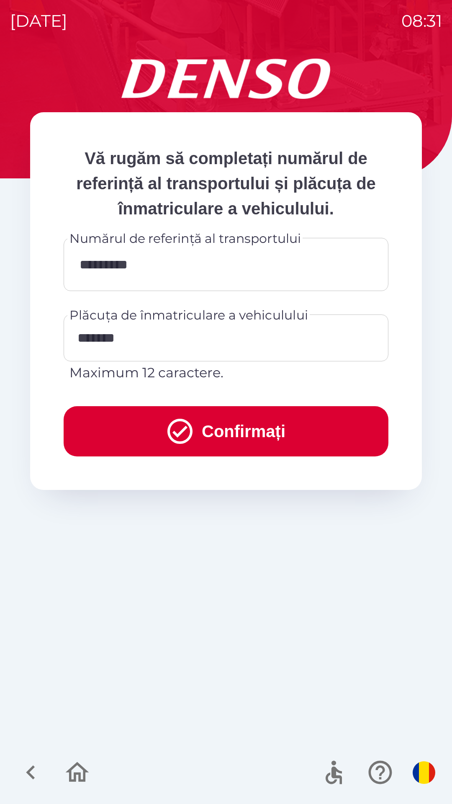
click at [243, 422] on button "Confirmați" at bounding box center [226, 431] width 325 height 50
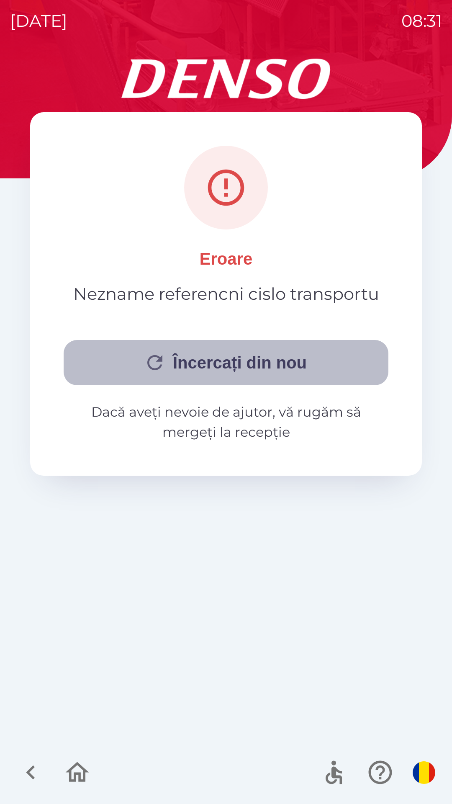
click at [239, 364] on button "Încercați din nou" at bounding box center [226, 362] width 325 height 45
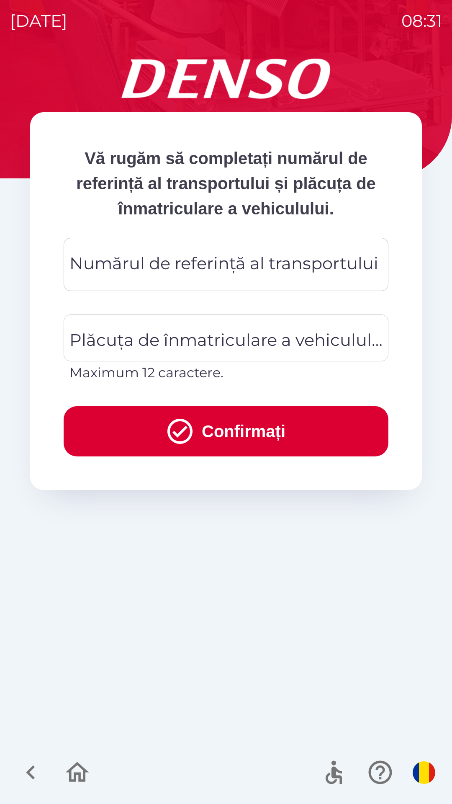
click at [218, 268] on div "Numărul de referință al transportului Numărul de referință al transportului" at bounding box center [226, 264] width 325 height 53
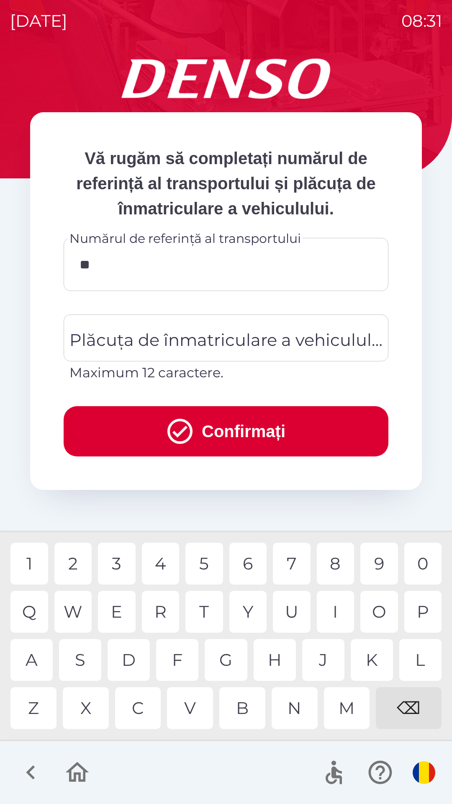
click at [418, 563] on div "0" at bounding box center [423, 564] width 38 height 42
click at [292, 565] on div "7" at bounding box center [292, 564] width 38 height 42
click at [290, 565] on div "7" at bounding box center [292, 564] width 38 height 42
type input "********"
click at [335, 561] on div "8" at bounding box center [336, 564] width 38 height 42
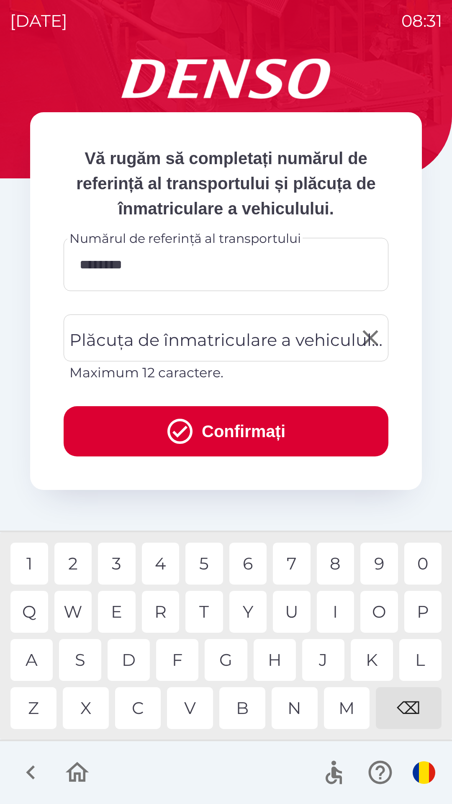
click at [226, 334] on div "Plăcuța de înmatriculare a vehiculului Plăcuța de înmatriculare a vehiculului M…" at bounding box center [226, 348] width 325 height 68
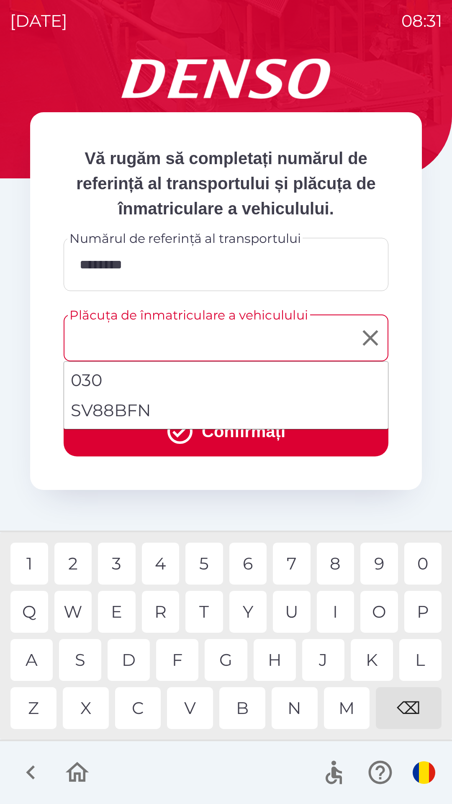
click at [178, 408] on li "SV88BFN" at bounding box center [226, 410] width 324 height 30
type input "*******"
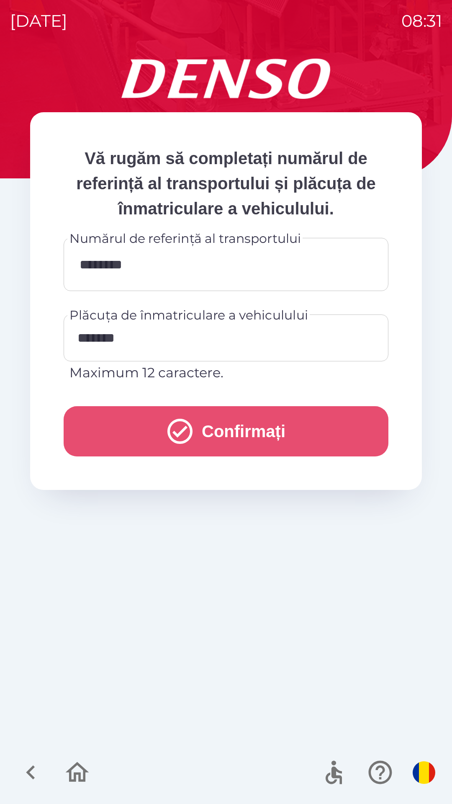
click at [218, 433] on button "Confirmați" at bounding box center [226, 431] width 325 height 50
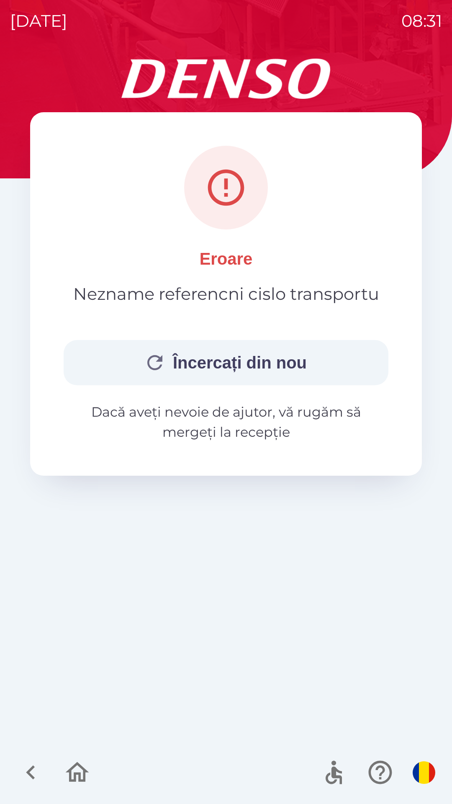
click at [246, 364] on button "Încercați din nou" at bounding box center [226, 362] width 325 height 45
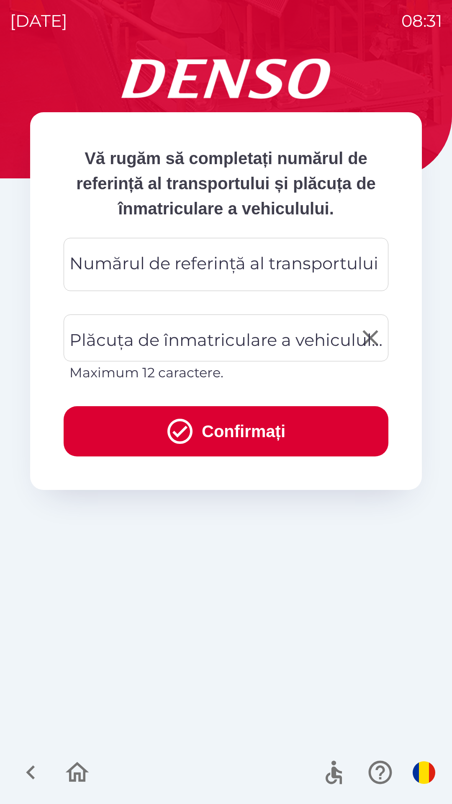
click at [203, 342] on div "Plăcuța de înmatriculare a vehiculului Plăcuța de înmatriculare a vehiculului M…" at bounding box center [226, 348] width 325 height 68
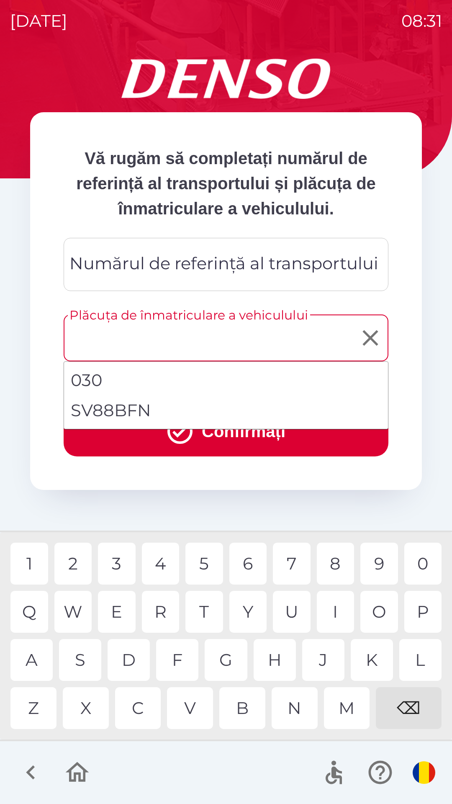
click at [153, 414] on li "SV88BFN" at bounding box center [226, 410] width 324 height 30
type input "*******"
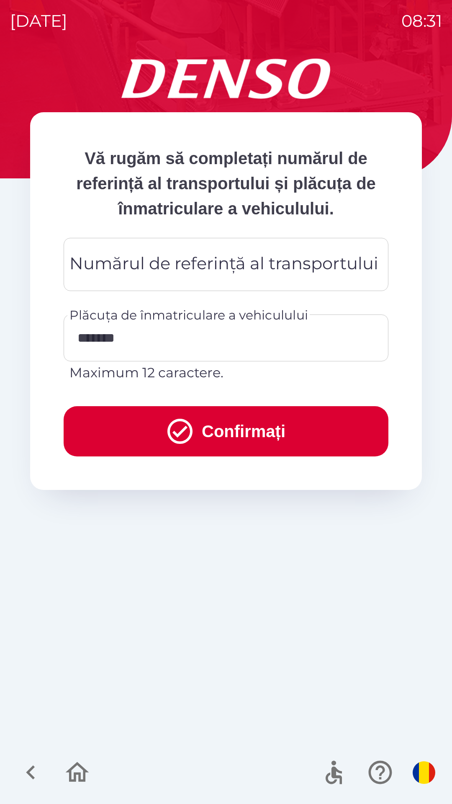
click at [223, 268] on div "Numărul de referință al transportului Numărul de referință al transportului" at bounding box center [226, 264] width 325 height 53
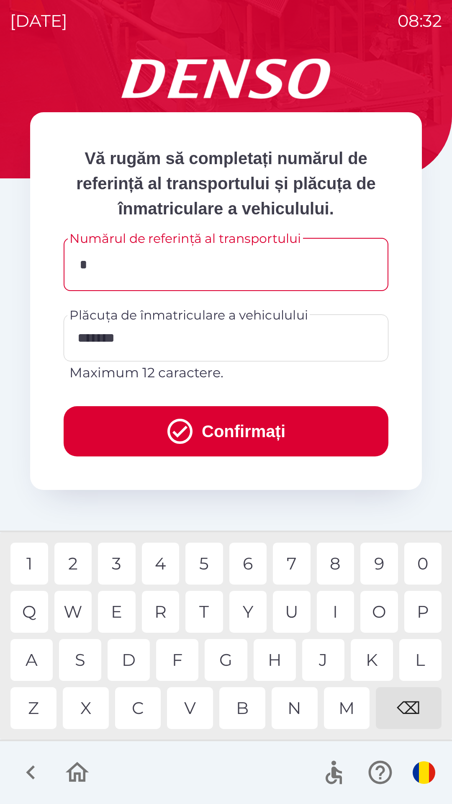
click at [36, 664] on div "A" at bounding box center [31, 660] width 42 height 42
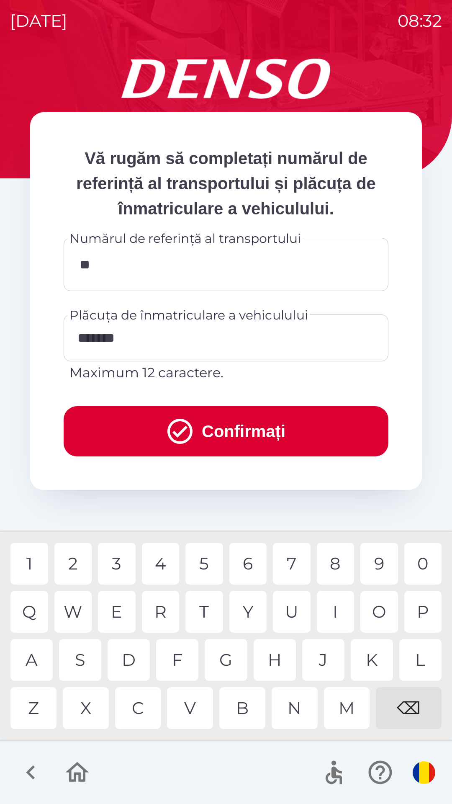
click at [208, 567] on div "5" at bounding box center [204, 564] width 38 height 42
click at [294, 564] on div "7" at bounding box center [292, 564] width 38 height 42
type input "*********"
click at [235, 267] on input "*********" at bounding box center [226, 264] width 305 height 33
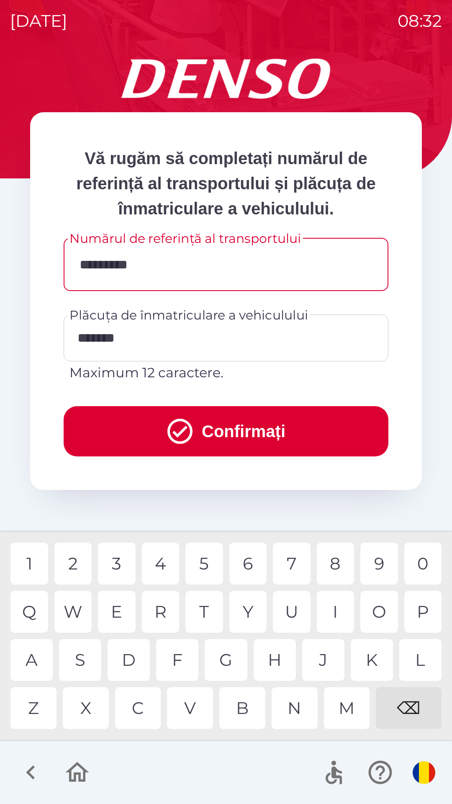
click at [233, 764] on div at bounding box center [226, 772] width 452 height 63
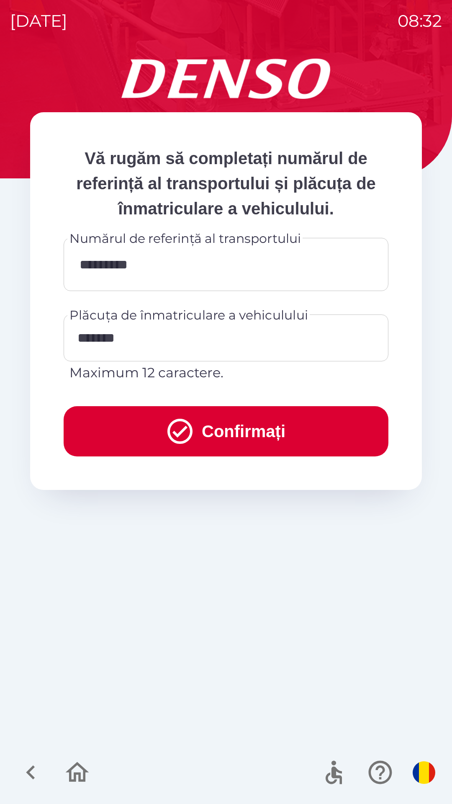
click at [225, 265] on input "*********" at bounding box center [226, 264] width 305 height 33
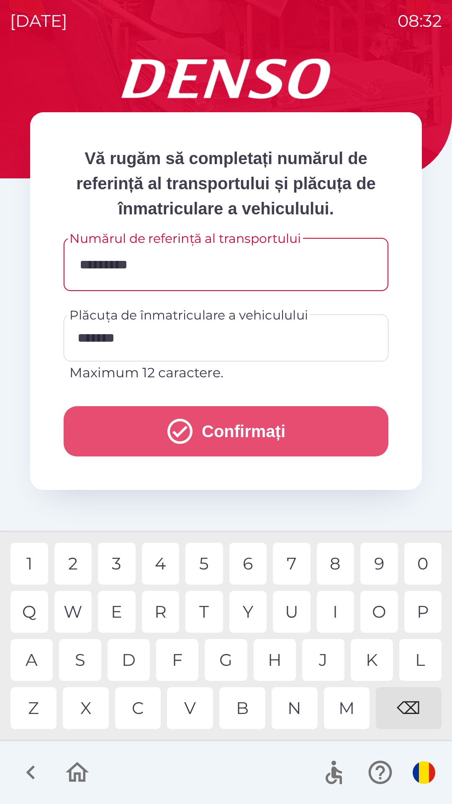
click at [243, 415] on button "Confirmați" at bounding box center [226, 431] width 325 height 50
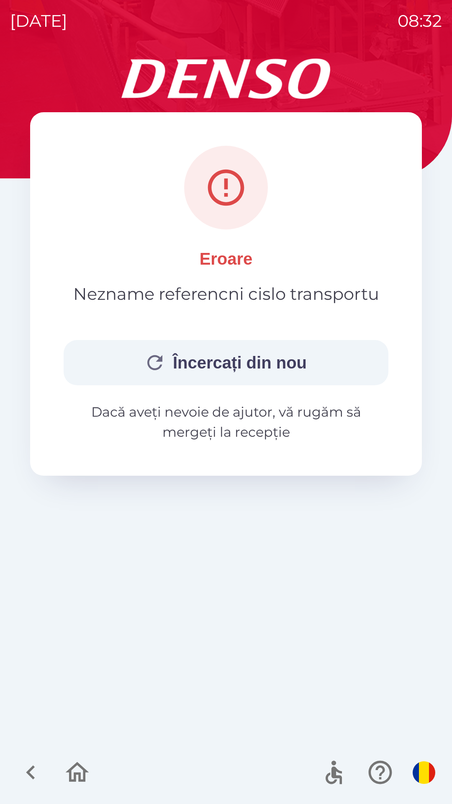
click at [224, 363] on button "Încercați din nou" at bounding box center [226, 362] width 325 height 45
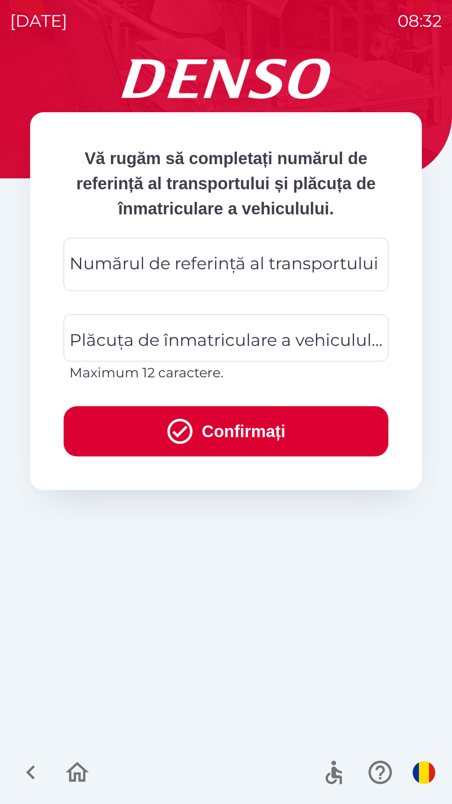
click at [219, 270] on div "Numărul de referință al transportului Numărul de referință al transportului" at bounding box center [226, 264] width 325 height 53
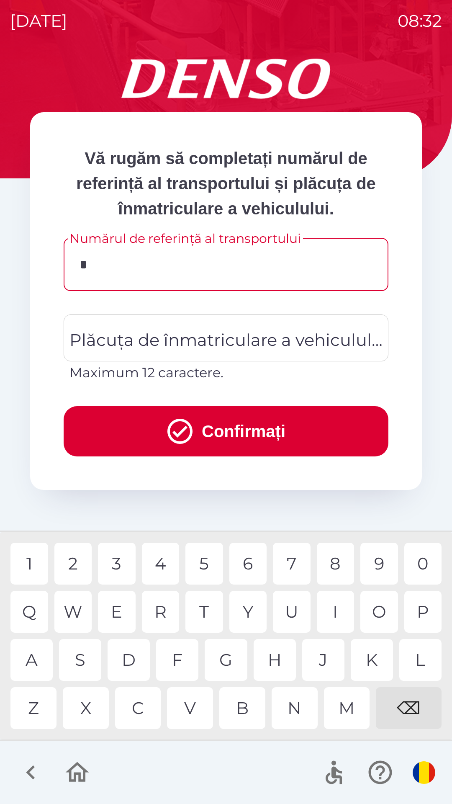
click at [206, 570] on div "5" at bounding box center [204, 564] width 38 height 42
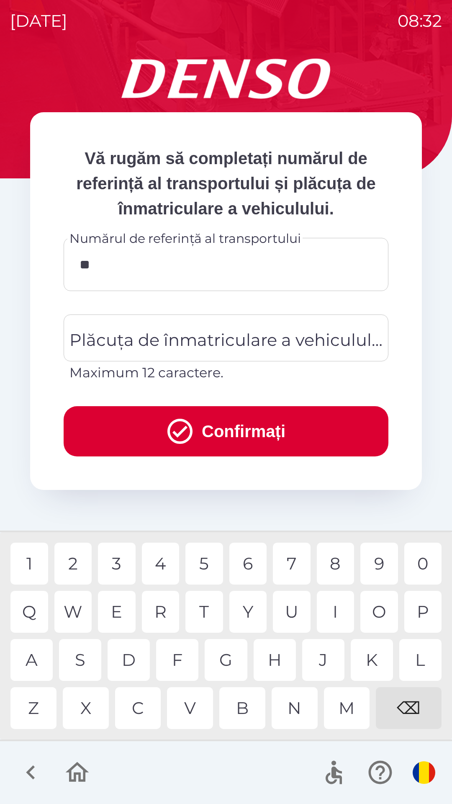
click at [427, 562] on div "0" at bounding box center [423, 564] width 38 height 42
click at [173, 563] on div "4" at bounding box center [161, 564] width 38 height 42
click at [121, 564] on div "3" at bounding box center [117, 564] width 38 height 42
click at [165, 566] on div "4" at bounding box center [161, 564] width 38 height 42
type input "*********"
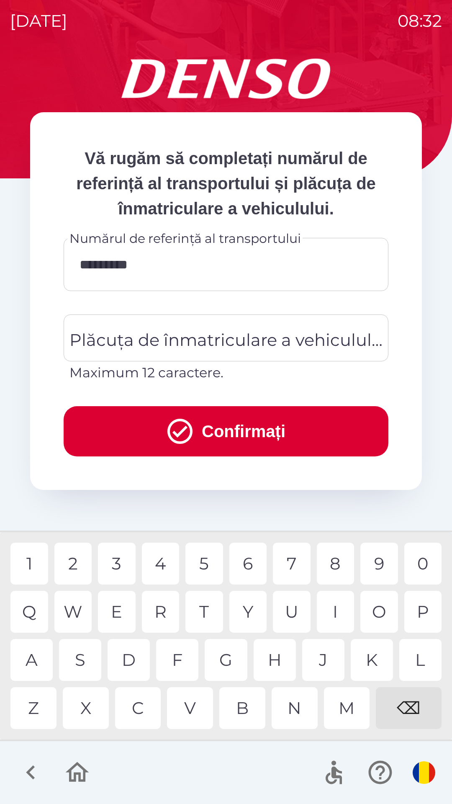
click at [253, 564] on div "6" at bounding box center [248, 564] width 38 height 42
click at [222, 337] on div "Plăcuța de înmatriculare a vehiculului Plăcuța de înmatriculare a vehiculului M…" at bounding box center [226, 348] width 325 height 68
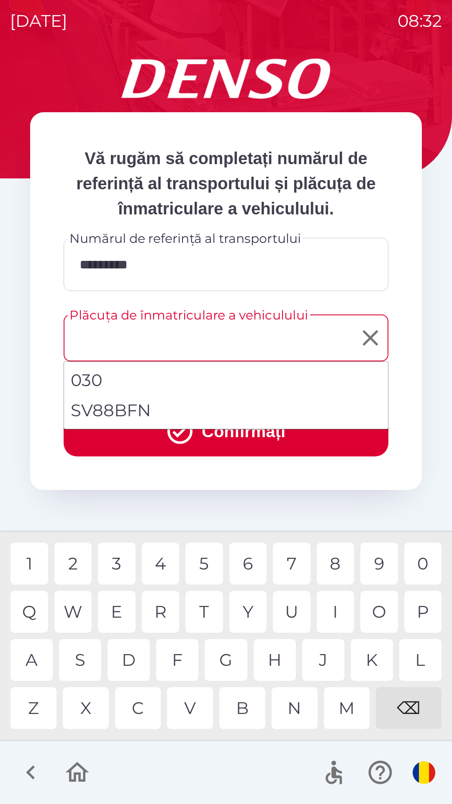
click at [188, 415] on li "SV88BFN" at bounding box center [226, 410] width 324 height 30
type input "*******"
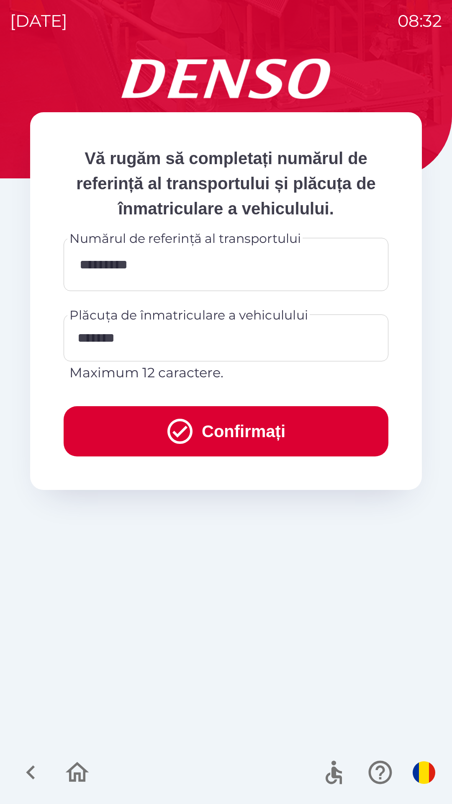
click at [225, 433] on button "Confirmați" at bounding box center [226, 431] width 325 height 50
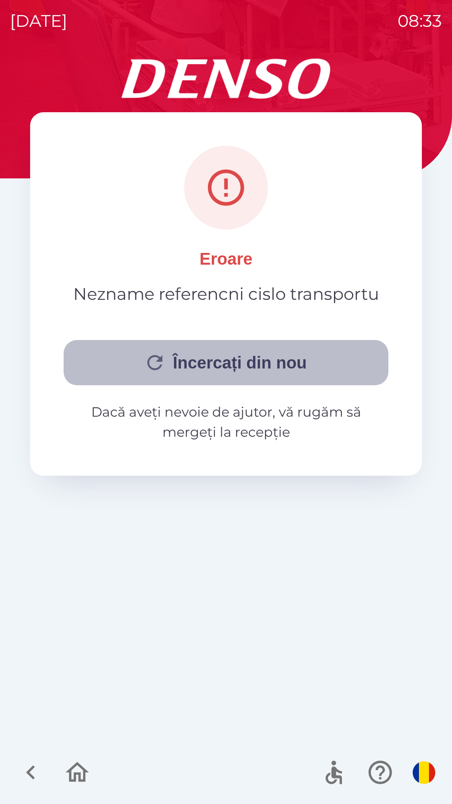
click at [247, 356] on button "Încercați din nou" at bounding box center [226, 362] width 325 height 45
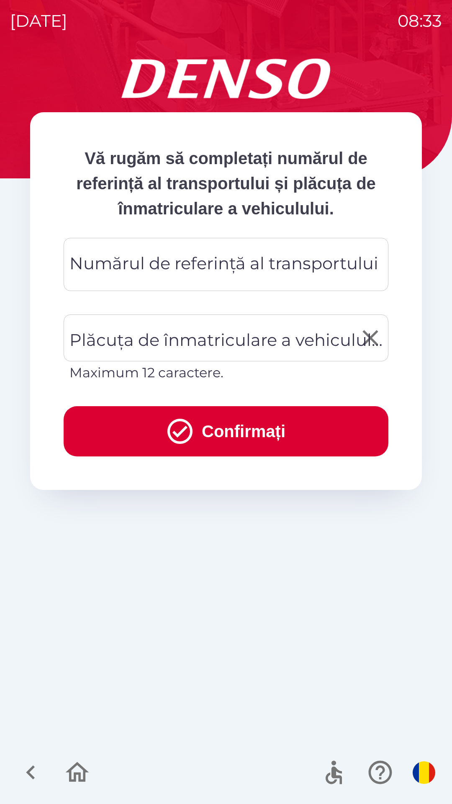
click at [251, 340] on div "Plăcuța de înmatriculare a vehiculului Plăcuța de înmatriculare a vehiculului M…" at bounding box center [226, 348] width 325 height 68
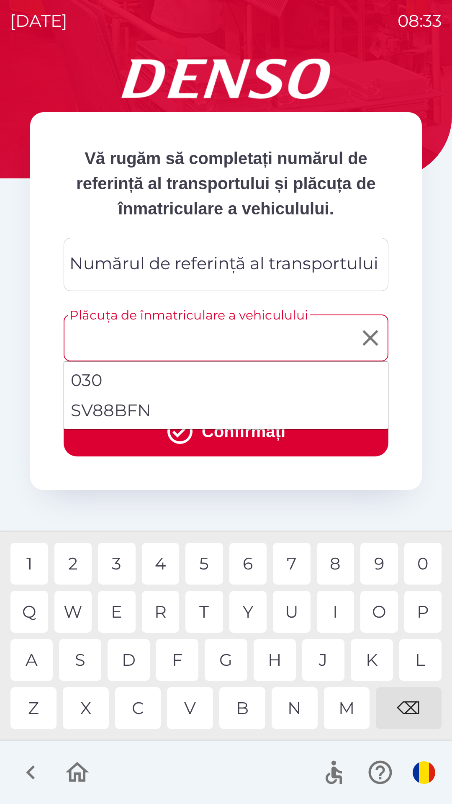
click at [170, 408] on li "SV88BFN" at bounding box center [226, 410] width 324 height 30
type input "*******"
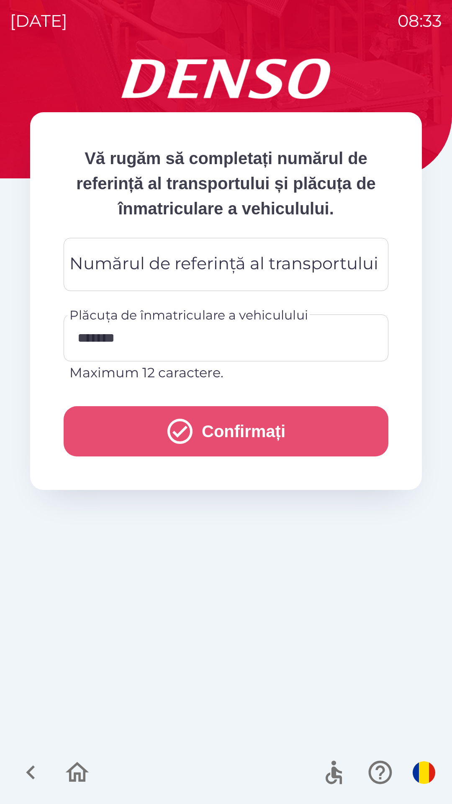
click at [211, 427] on button "Confirmați" at bounding box center [226, 431] width 325 height 50
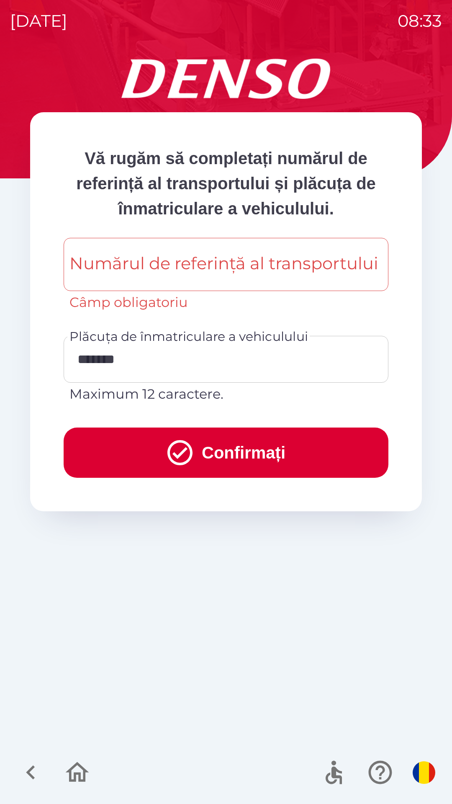
click at [239, 271] on div "Numărul de referință al transportului Numărul de referință al transportului Câm…" at bounding box center [226, 275] width 325 height 75
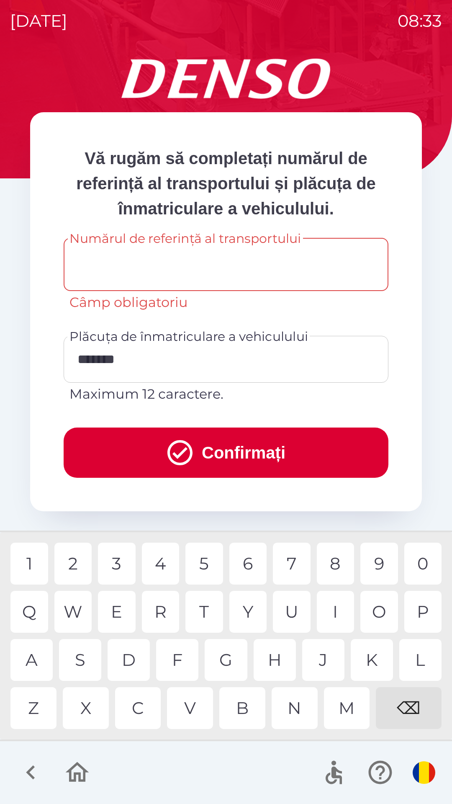
click at [78, 782] on icon "button" at bounding box center [77, 772] width 28 height 28
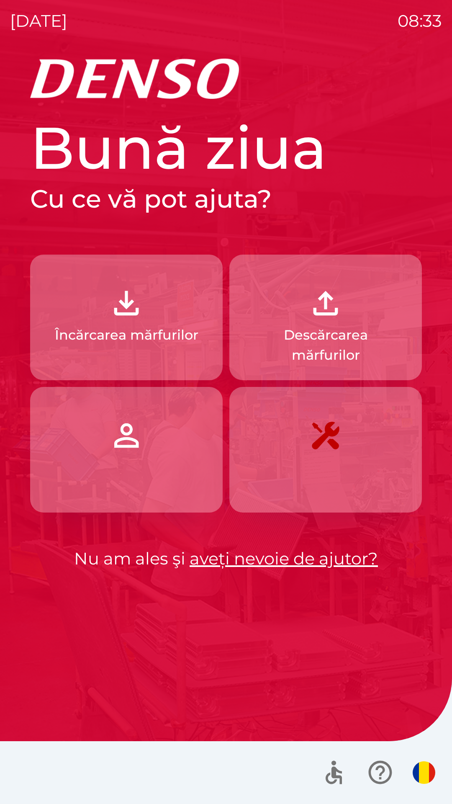
click at [152, 333] on p "Încărcarea mărfurilor" at bounding box center [127, 335] width 144 height 20
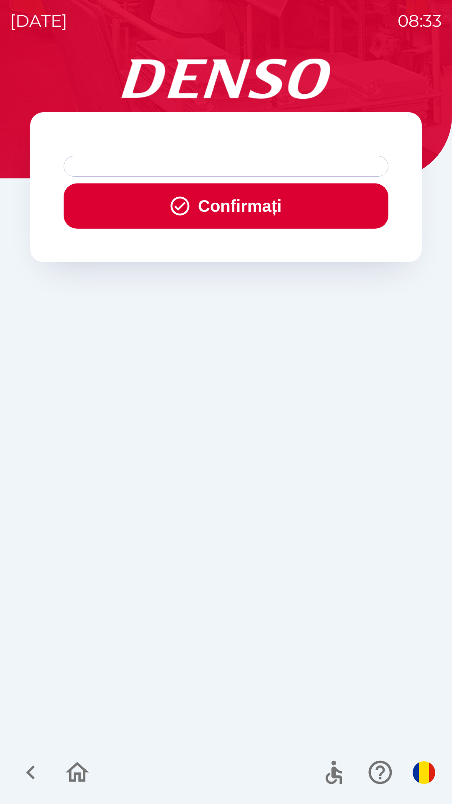
click at [207, 162] on div at bounding box center [226, 166] width 325 height 21
click at [207, 169] on div at bounding box center [226, 166] width 325 height 21
click at [219, 205] on button "Confirmați" at bounding box center [226, 205] width 325 height 45
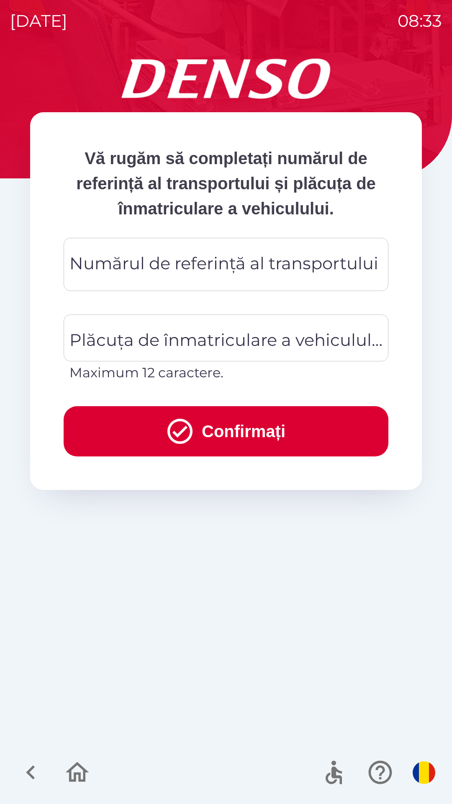
click at [191, 272] on div "Numărul de referință al transportului Numărul de referință al transportului" at bounding box center [226, 264] width 325 height 53
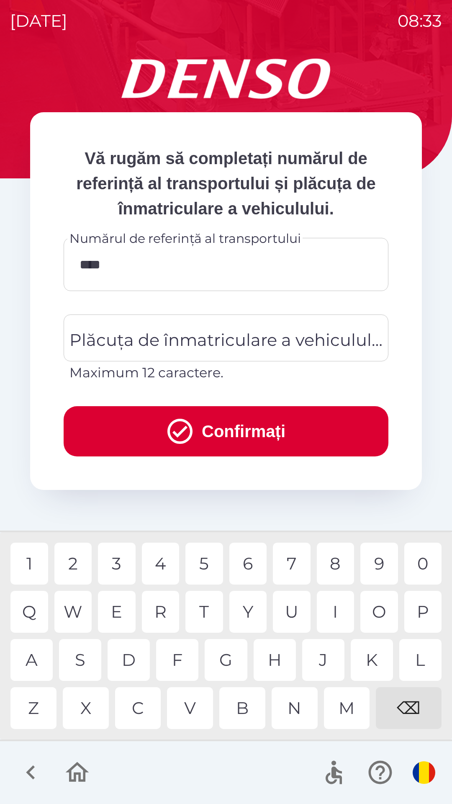
click at [386, 562] on div "9" at bounding box center [380, 564] width 38 height 42
click at [209, 567] on div "5" at bounding box center [204, 564] width 38 height 42
click at [335, 562] on div "8" at bounding box center [336, 564] width 38 height 42
click at [294, 561] on div "7" at bounding box center [292, 564] width 38 height 42
type input "*********"
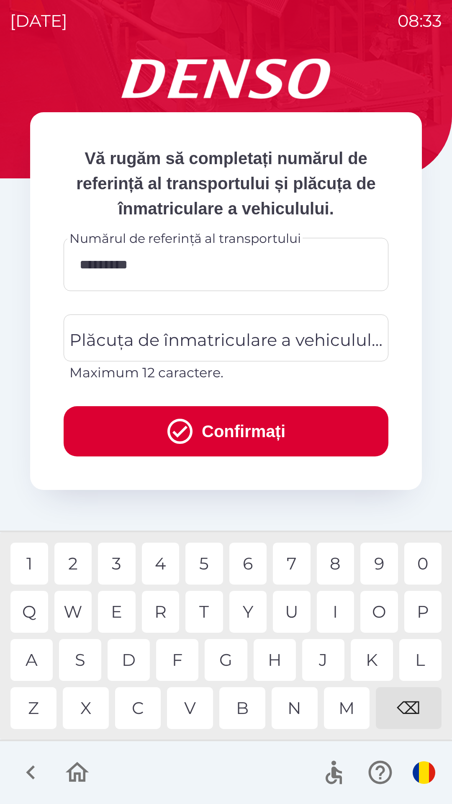
click at [329, 564] on div "8" at bounding box center [336, 564] width 38 height 42
click at [212, 331] on div "Plăcuța de înmatriculare a vehiculului Plăcuța de înmatriculare a vehiculului M…" at bounding box center [226, 348] width 325 height 68
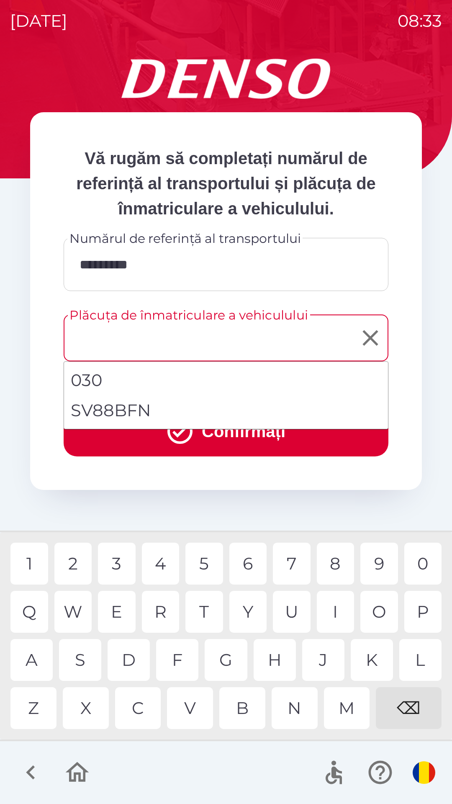
click at [177, 413] on li "SV88BFN" at bounding box center [226, 410] width 324 height 30
type input "*******"
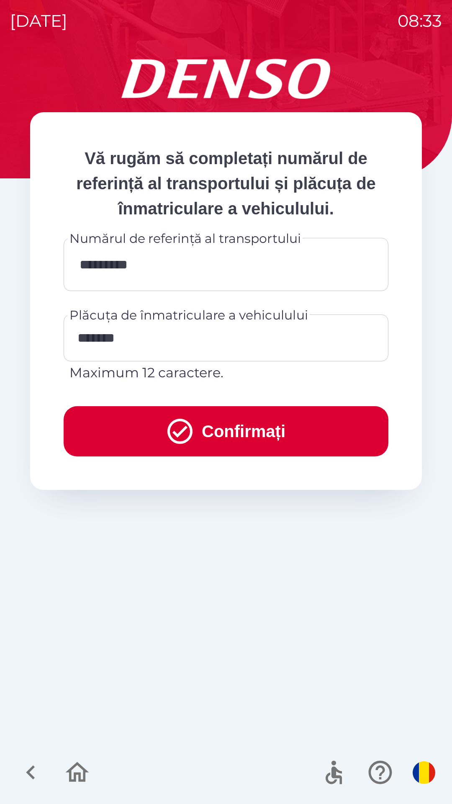
click at [223, 436] on button "Confirmați" at bounding box center [226, 431] width 325 height 50
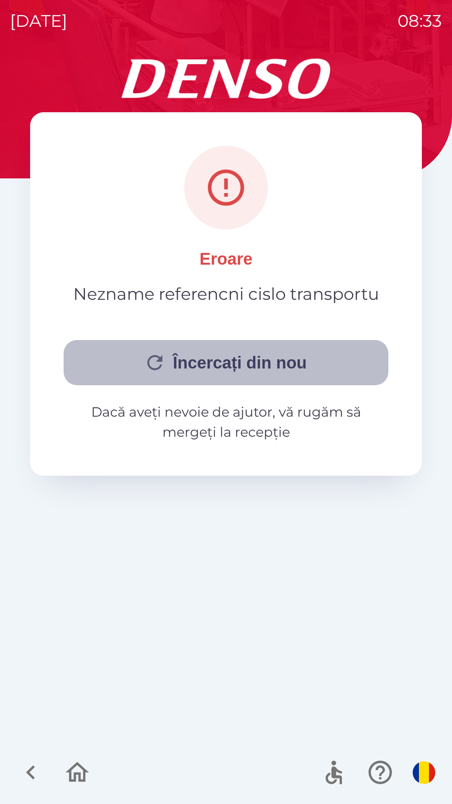
click at [287, 364] on button "Încercați din nou" at bounding box center [226, 362] width 325 height 45
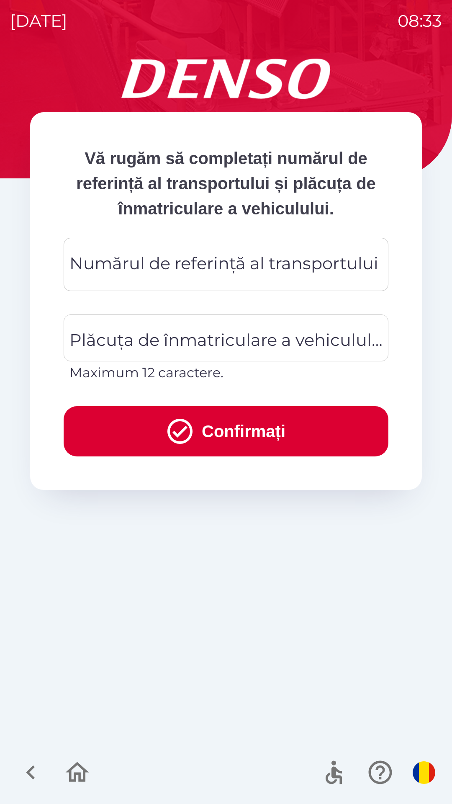
click at [208, 267] on div "Numărul de referință al transportului Numărul de referință al transportului" at bounding box center [226, 264] width 325 height 53
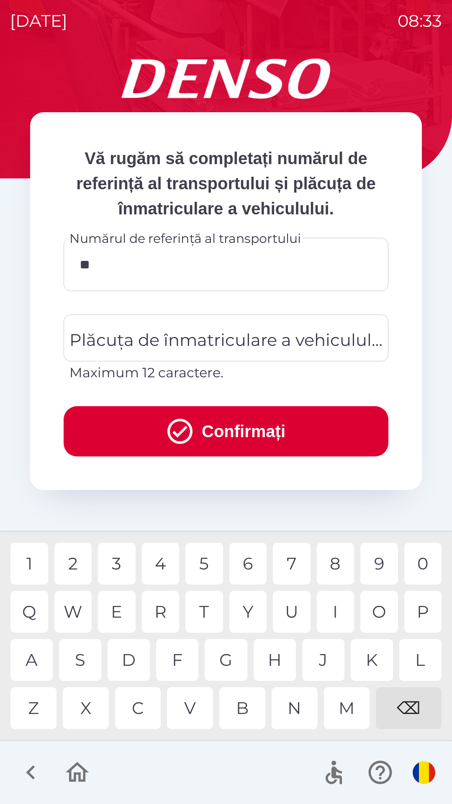
click at [415, 563] on div "0" at bounding box center [423, 564] width 38 height 42
click at [163, 570] on div "4" at bounding box center [161, 564] width 38 height 42
click at [117, 566] on div "3" at bounding box center [117, 564] width 38 height 42
type input "*********"
click at [209, 341] on div "Plăcuța de înmatriculare a vehiculului Plăcuța de înmatriculare a vehiculului M…" at bounding box center [226, 348] width 325 height 68
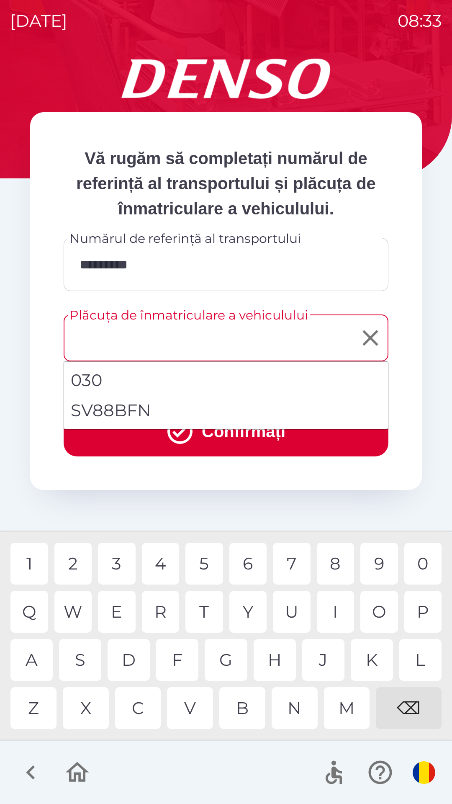
click at [189, 415] on li "SV88BFN" at bounding box center [226, 410] width 324 height 30
type input "*******"
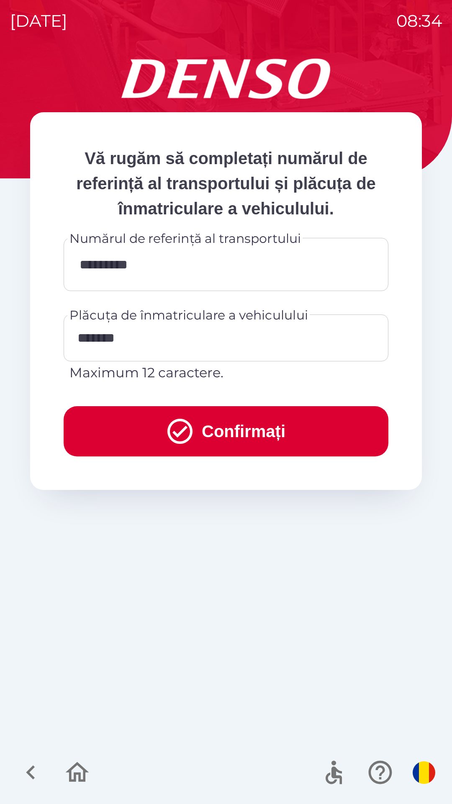
click at [221, 429] on button "Confirmați" at bounding box center [226, 431] width 325 height 50
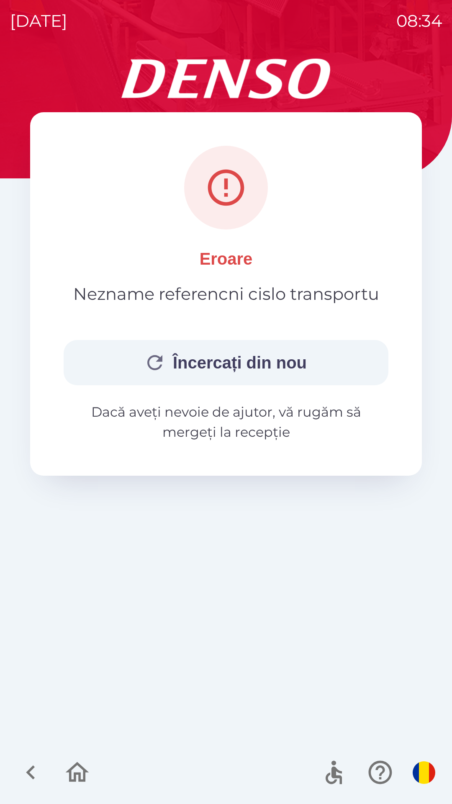
click at [244, 361] on button "Încercați din nou" at bounding box center [226, 362] width 325 height 45
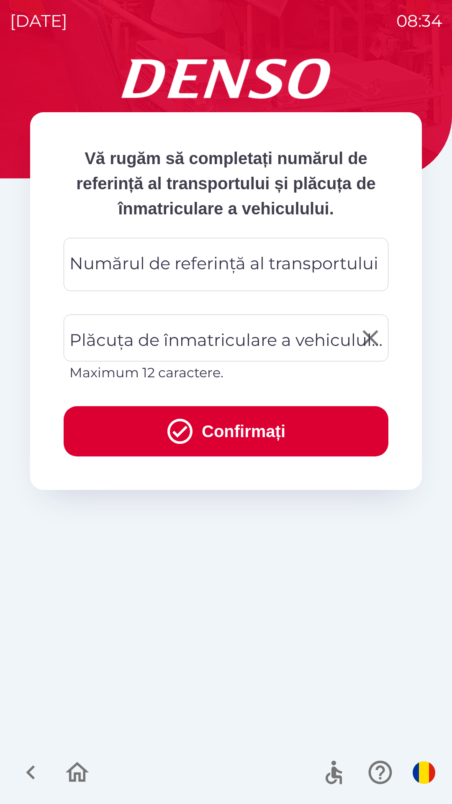
click at [201, 337] on div "Plăcuța de înmatriculare a vehiculului Plăcuța de înmatriculare a vehiculului M…" at bounding box center [226, 348] width 325 height 68
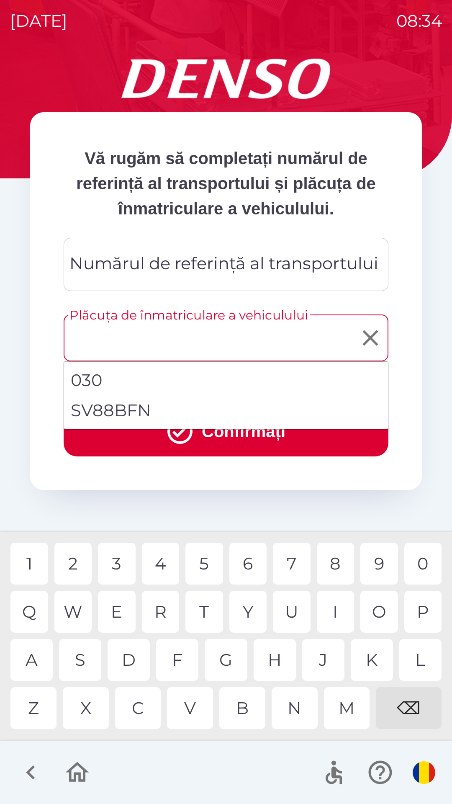
click at [158, 407] on li "SV88BFN" at bounding box center [226, 410] width 324 height 30
type input "*******"
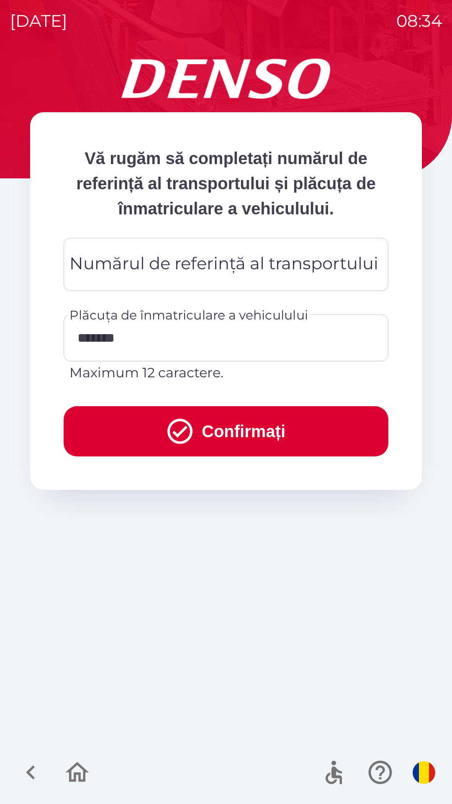
click at [170, 269] on div "Numărul de referință al transportului Numărul de referință al transportului" at bounding box center [226, 264] width 325 height 53
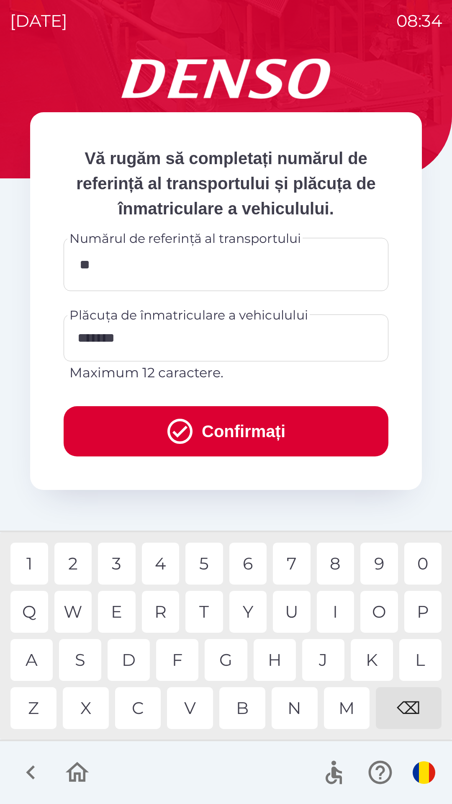
click at [206, 563] on div "5" at bounding box center [204, 564] width 38 height 42
click at [379, 561] on div "9" at bounding box center [380, 564] width 38 height 42
click at [299, 562] on div "7" at bounding box center [292, 564] width 38 height 42
click at [335, 561] on div "8" at bounding box center [336, 564] width 38 height 42
click at [133, 279] on input "*********" at bounding box center [226, 264] width 305 height 33
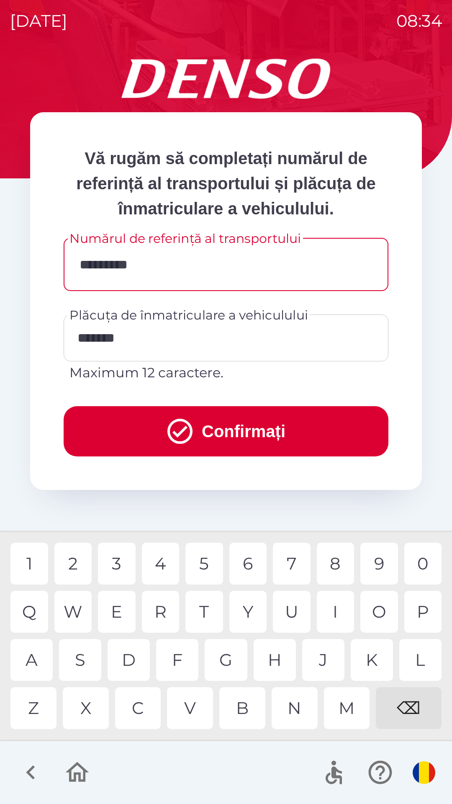
click at [201, 273] on input "*********" at bounding box center [226, 264] width 305 height 33
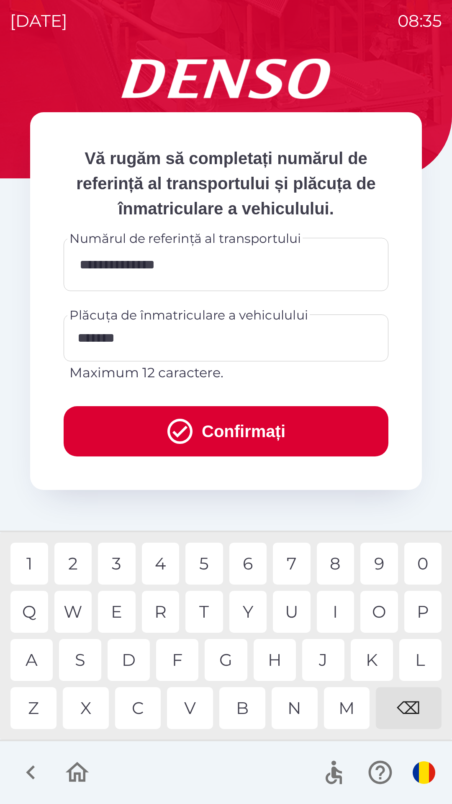
click at [336, 565] on div "8" at bounding box center [336, 564] width 38 height 42
click at [207, 564] on div "5" at bounding box center [204, 564] width 38 height 42
click at [31, 563] on div "1" at bounding box center [29, 564] width 38 height 42
click at [159, 563] on div "4" at bounding box center [161, 564] width 38 height 42
type input "**********"
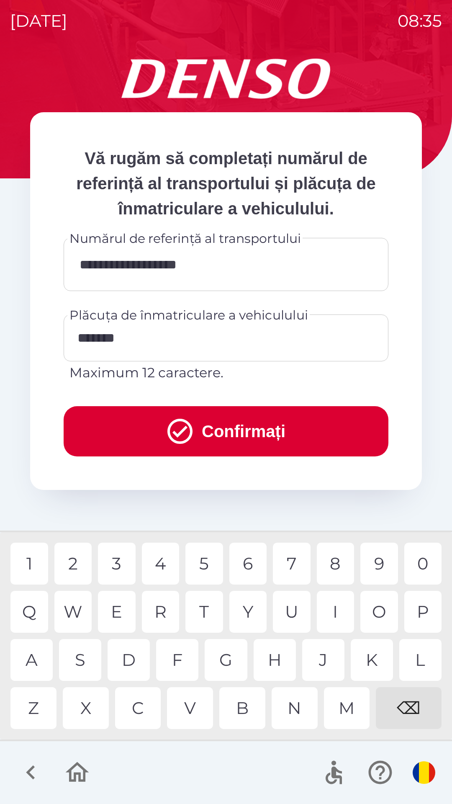
click at [279, 420] on button "Confirmați" at bounding box center [226, 431] width 325 height 50
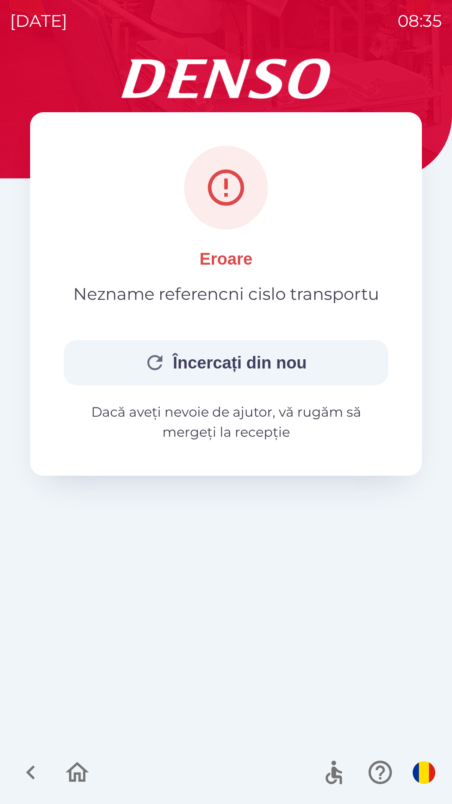
click at [246, 367] on button "Încercați din nou" at bounding box center [226, 362] width 325 height 45
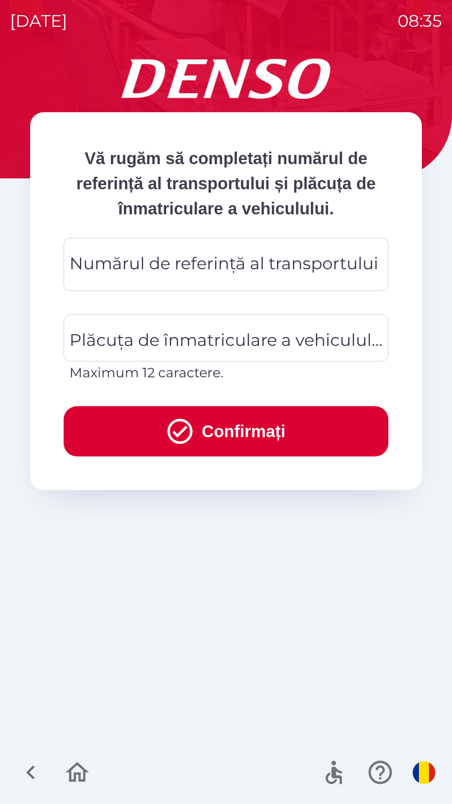
click at [82, 776] on icon "button" at bounding box center [77, 772] width 28 height 28
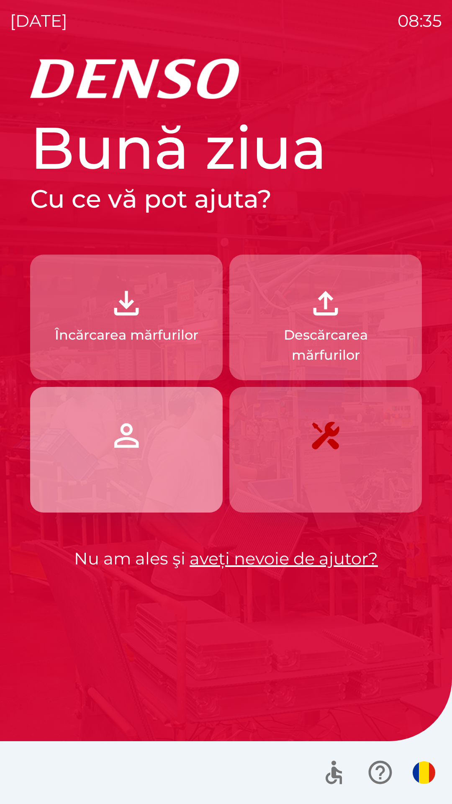
click at [147, 443] on button "button" at bounding box center [126, 450] width 193 height 126
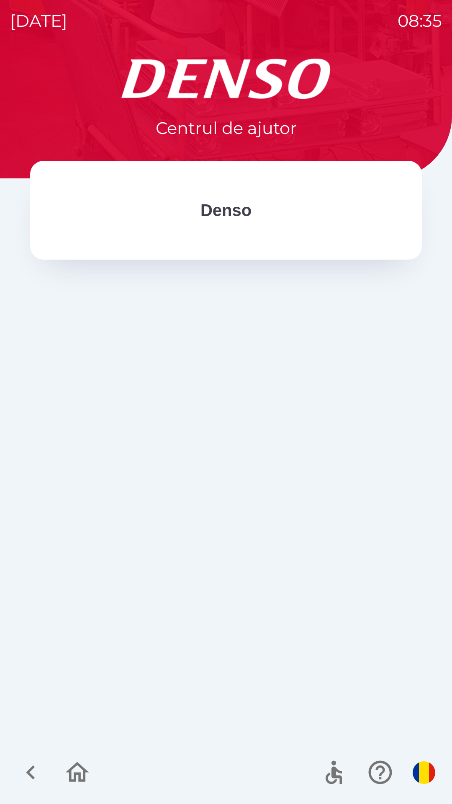
click at [247, 220] on p "Denso" at bounding box center [226, 210] width 51 height 25
click at [243, 207] on p "Denso" at bounding box center [226, 210] width 51 height 25
click at [247, 214] on p "Denso" at bounding box center [226, 210] width 51 height 25
click at [263, 227] on div "Denso" at bounding box center [226, 210] width 392 height 99
click at [39, 773] on icon "button" at bounding box center [31, 772] width 28 height 28
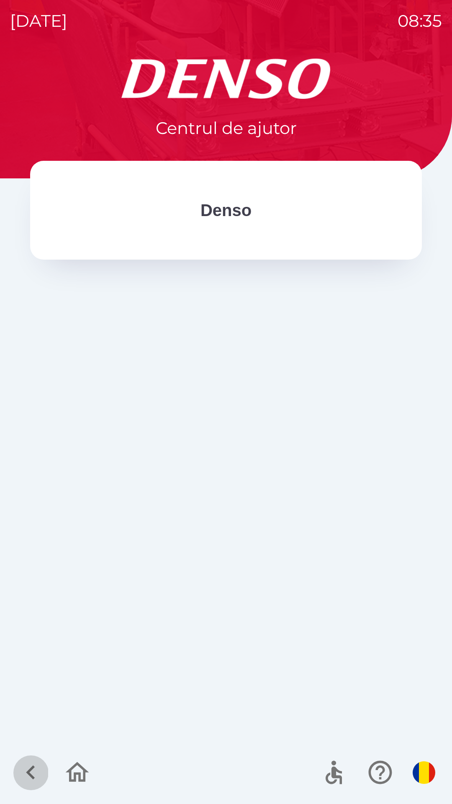
click at [40, 776] on icon "button" at bounding box center [31, 772] width 28 height 28
click at [73, 775] on icon "button" at bounding box center [77, 772] width 28 height 28
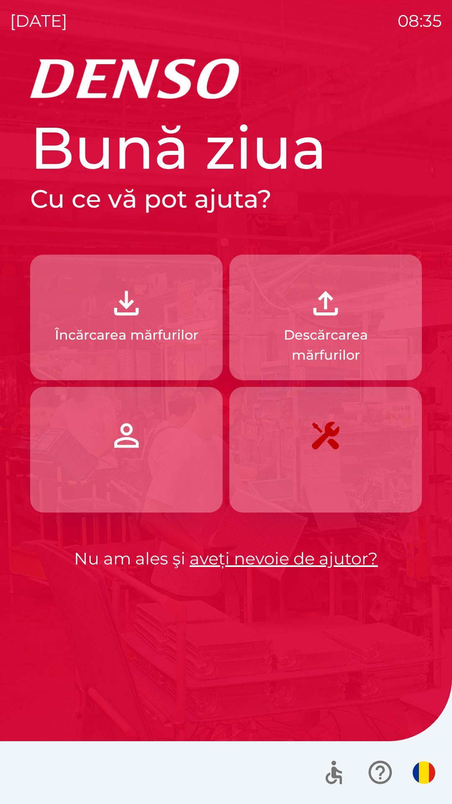
click at [332, 482] on button "button" at bounding box center [325, 450] width 193 height 126
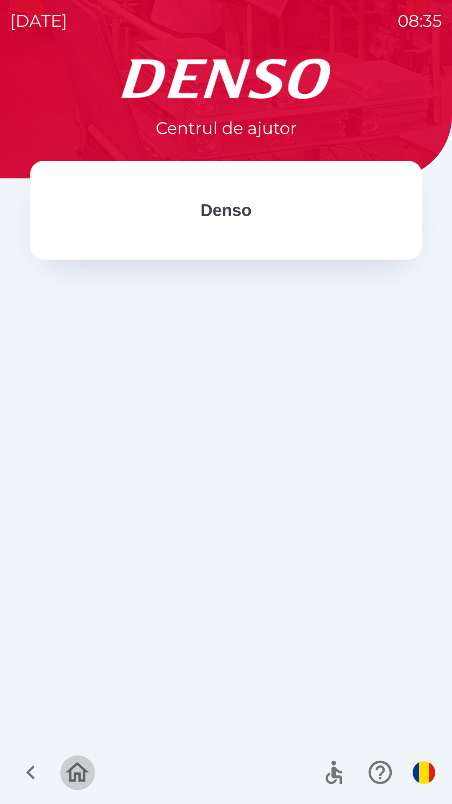
click at [78, 776] on icon "button" at bounding box center [77, 772] width 28 height 28
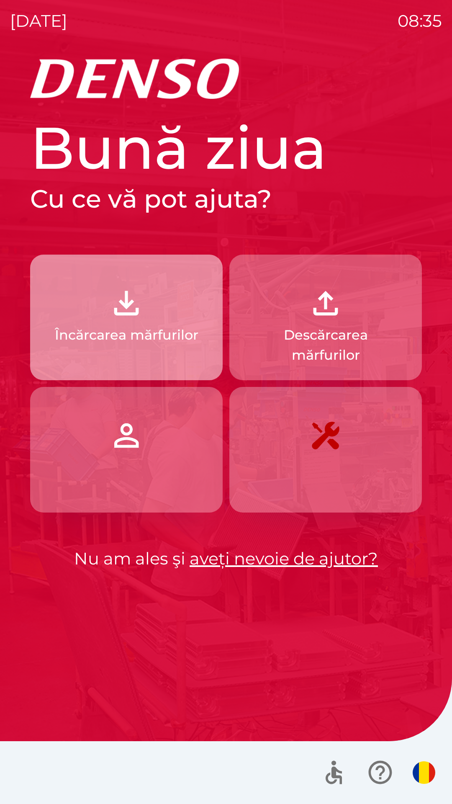
click at [161, 346] on button "Încărcarea mărfurilor" at bounding box center [126, 318] width 193 height 126
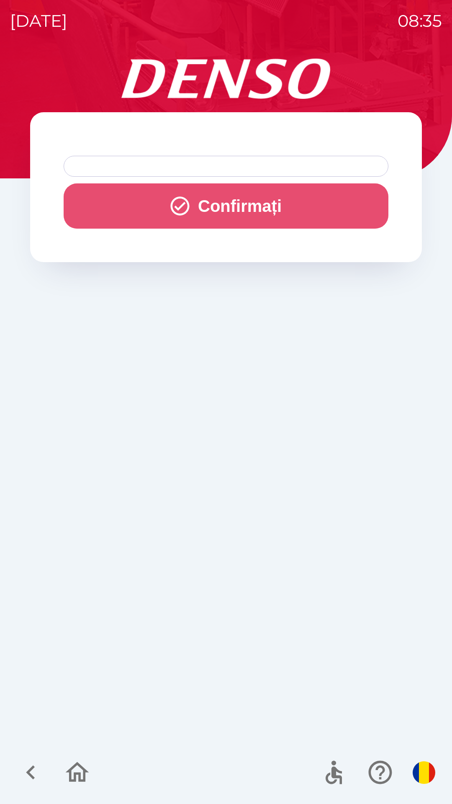
click at [234, 199] on button "Confirmați" at bounding box center [226, 205] width 325 height 45
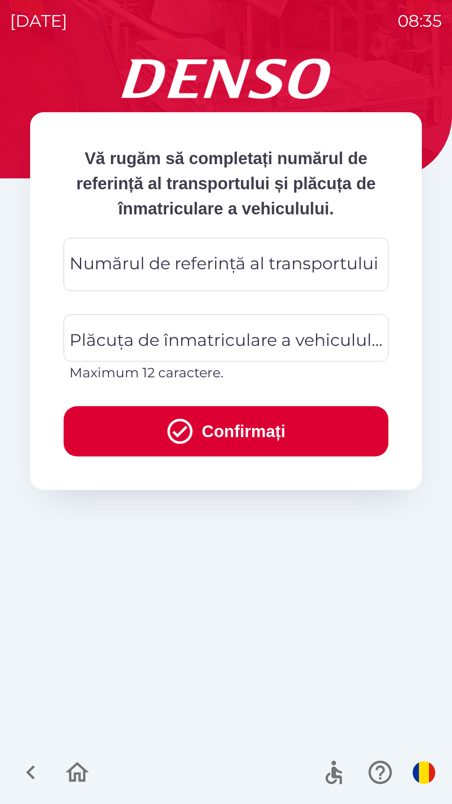
click at [206, 267] on div "Numărul de referință al transportului Numărul de referință al transportului" at bounding box center [226, 264] width 325 height 53
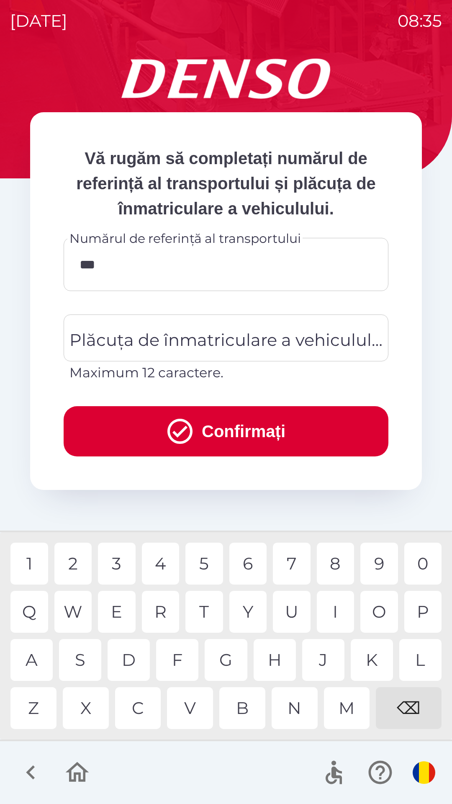
click at [419, 560] on div "0" at bounding box center [423, 564] width 38 height 42
click at [206, 570] on div "5" at bounding box center [204, 564] width 38 height 42
click at [334, 565] on div "8" at bounding box center [336, 564] width 38 height 42
click at [292, 562] on div "7" at bounding box center [292, 564] width 38 height 42
type input "*********"
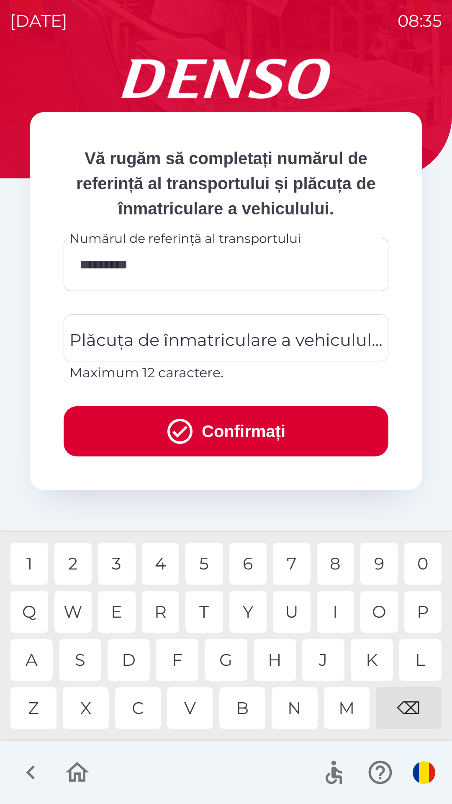
click at [334, 566] on div "8" at bounding box center [336, 564] width 38 height 42
click at [214, 335] on div "Plăcuța de înmatriculare a vehiculului Plăcuța de înmatriculare a vehiculului M…" at bounding box center [226, 348] width 325 height 68
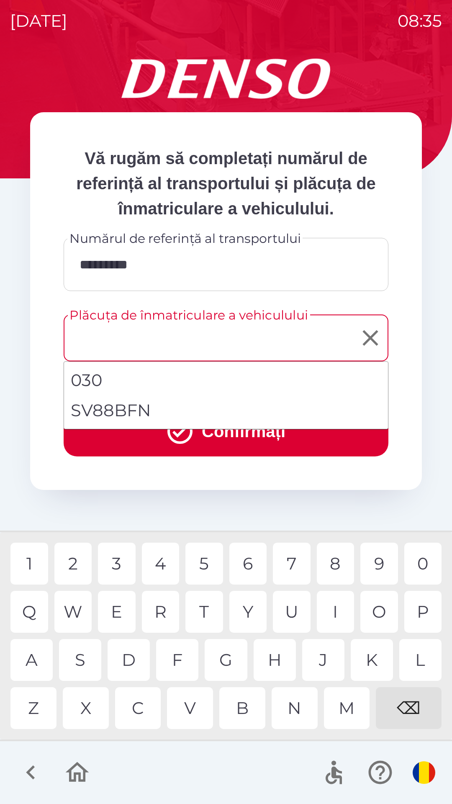
click at [168, 415] on li "SV88BFN" at bounding box center [226, 410] width 324 height 30
type input "*******"
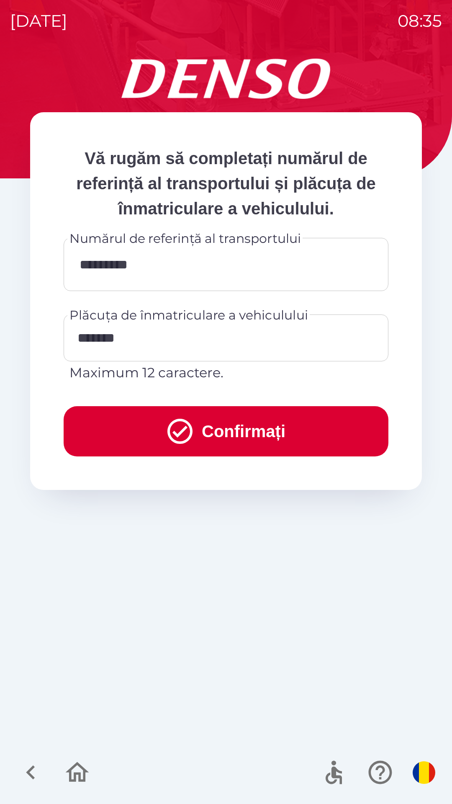
click at [207, 434] on button "Confirmați" at bounding box center [226, 431] width 325 height 50
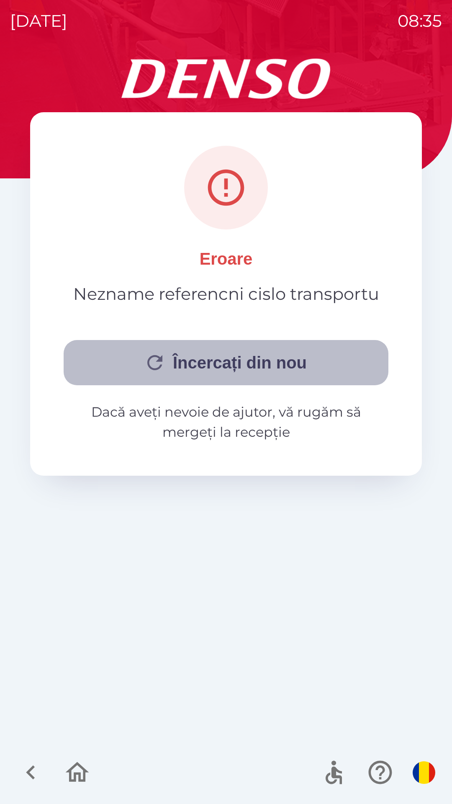
click at [269, 358] on button "Încercați din nou" at bounding box center [226, 362] width 325 height 45
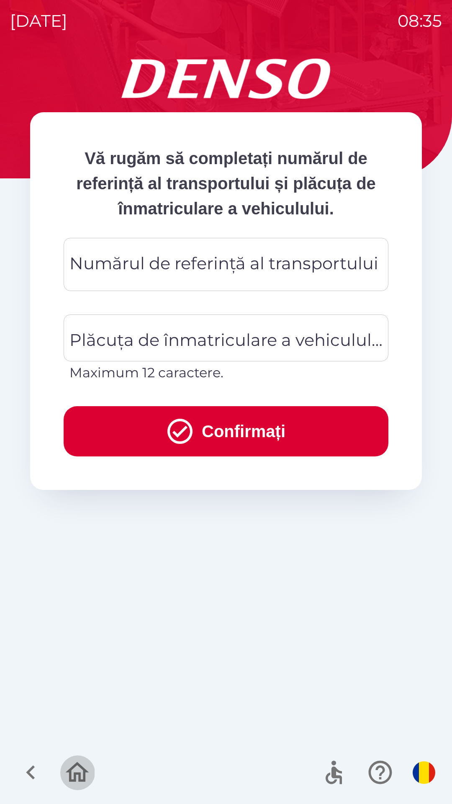
click at [86, 766] on icon "button" at bounding box center [77, 772] width 28 height 28
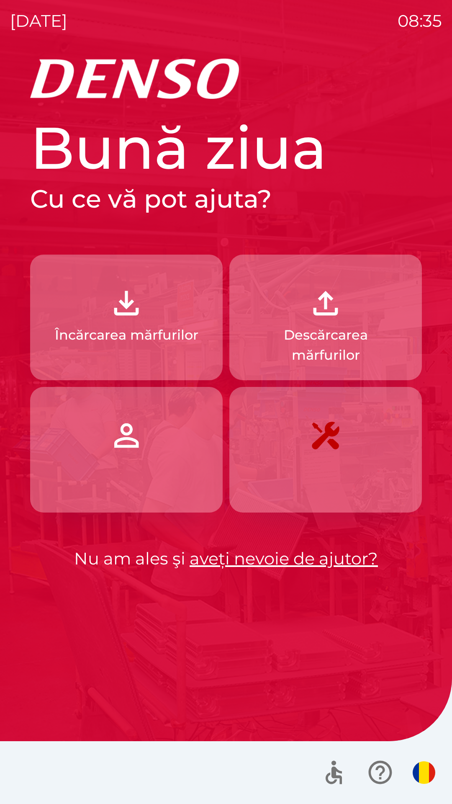
click at [258, 554] on link "aveți nevoie de ajutor?" at bounding box center [284, 558] width 188 height 21
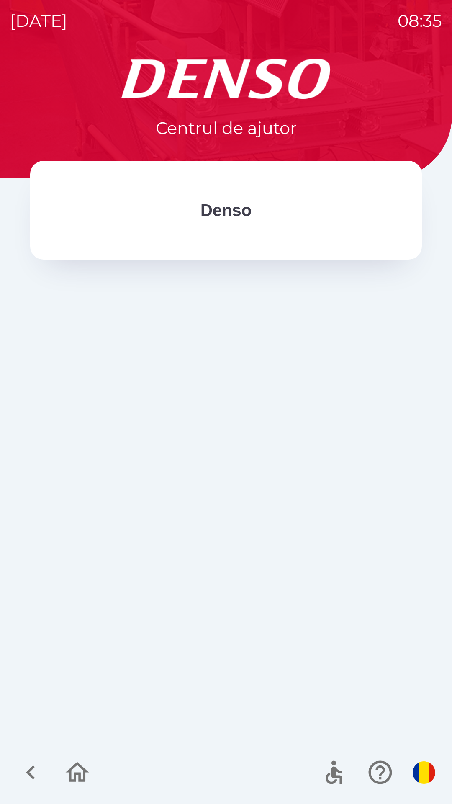
click at [234, 213] on p "Denso" at bounding box center [226, 210] width 51 height 25
click at [241, 211] on p "Denso" at bounding box center [226, 210] width 51 height 25
click at [249, 216] on p "Denso" at bounding box center [226, 210] width 51 height 25
click at [263, 217] on div "Denso" at bounding box center [226, 210] width 325 height 32
click at [233, 371] on div at bounding box center [226, 505] width 392 height 479
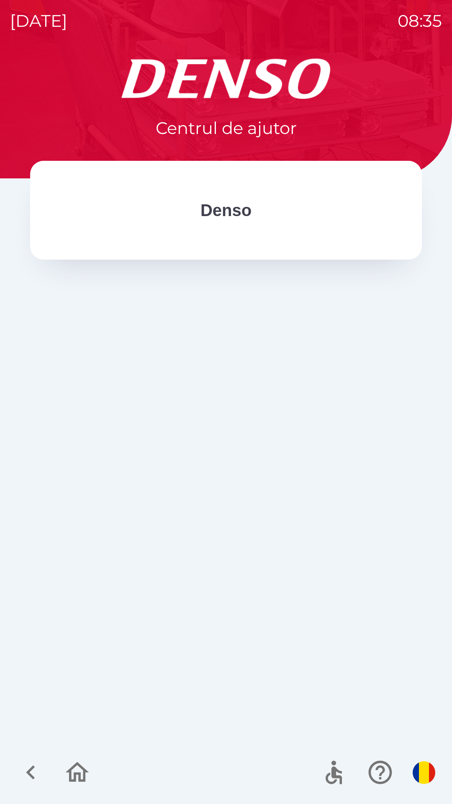
click at [243, 551] on div at bounding box center [226, 505] width 392 height 479
click at [384, 773] on icon "button" at bounding box center [380, 772] width 28 height 28
click at [379, 773] on icon "button" at bounding box center [380, 772] width 28 height 28
click at [79, 776] on icon "button" at bounding box center [77, 772] width 23 height 20
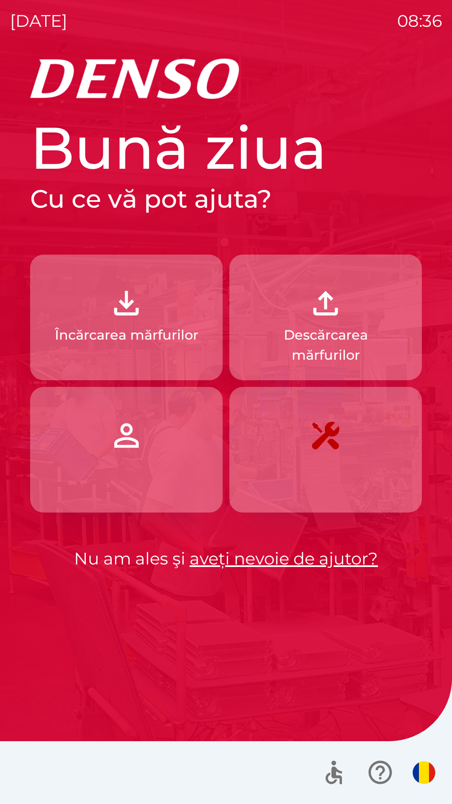
click at [146, 335] on p "Încărcarea mărfurilor" at bounding box center [127, 335] width 144 height 20
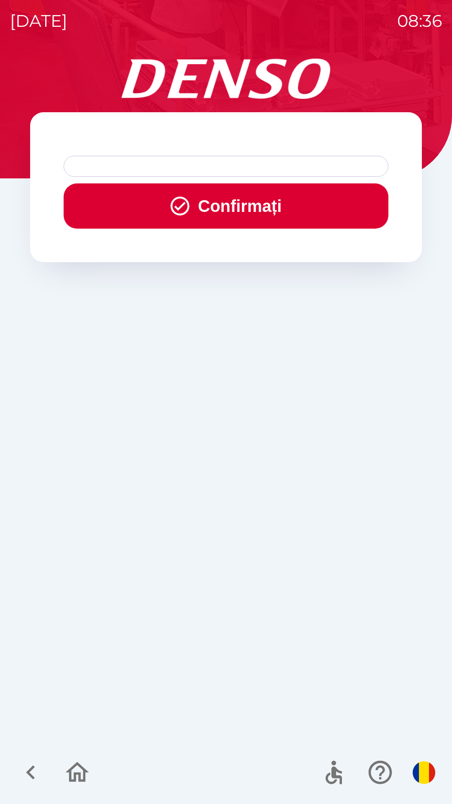
click at [188, 163] on div at bounding box center [226, 166] width 325 height 21
click at [202, 169] on div at bounding box center [226, 166] width 325 height 21
click at [209, 166] on div at bounding box center [226, 166] width 325 height 21
click at [214, 207] on button "Confirmați" at bounding box center [226, 205] width 325 height 45
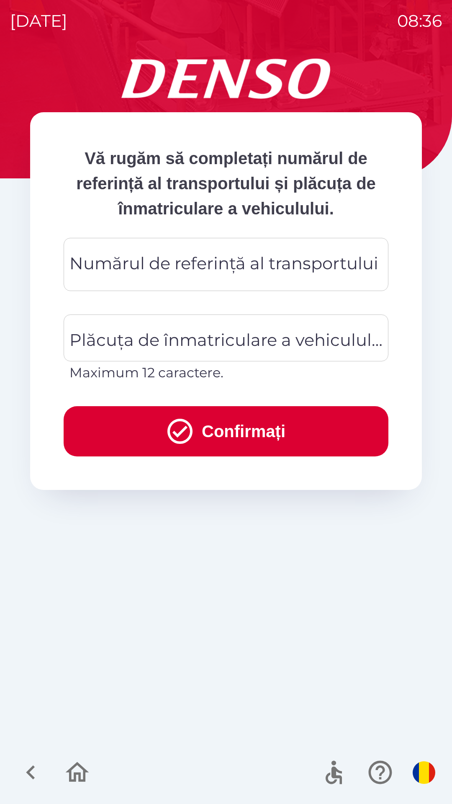
click at [189, 272] on div "Numărul de referință al transportului Numărul de referință al transportului" at bounding box center [226, 264] width 325 height 53
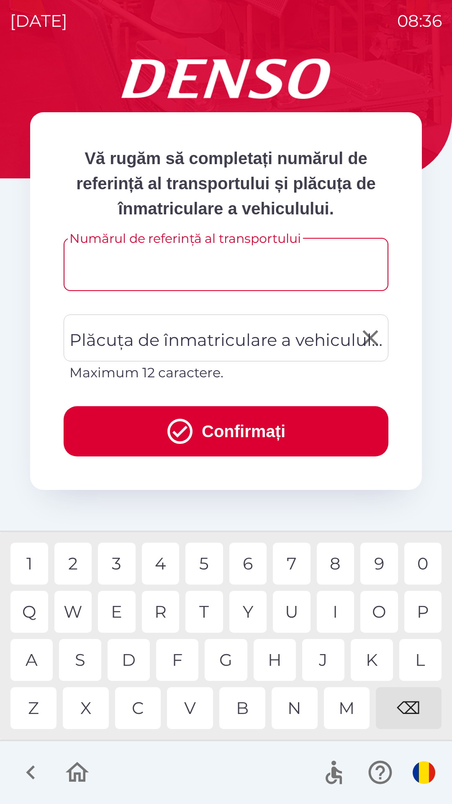
click at [212, 333] on div "Plăcuța de înmatriculare a vehiculului Plăcuța de înmatriculare a vehiculului M…" at bounding box center [226, 348] width 325 height 68
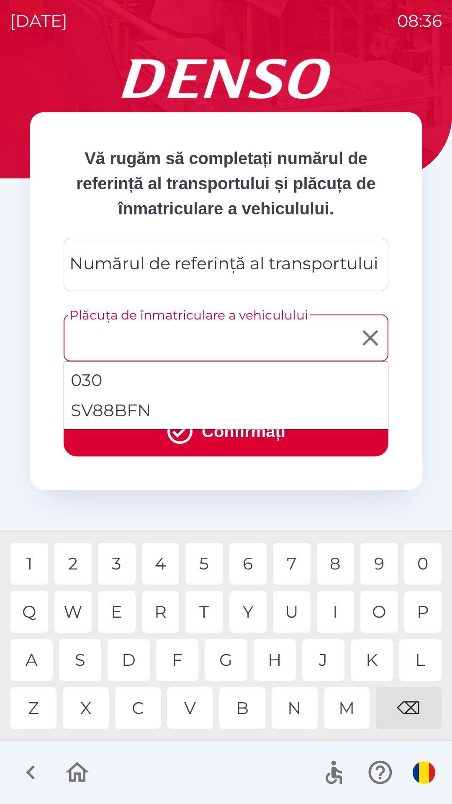
click at [155, 409] on li "SV88BFN" at bounding box center [226, 410] width 324 height 30
type input "*******"
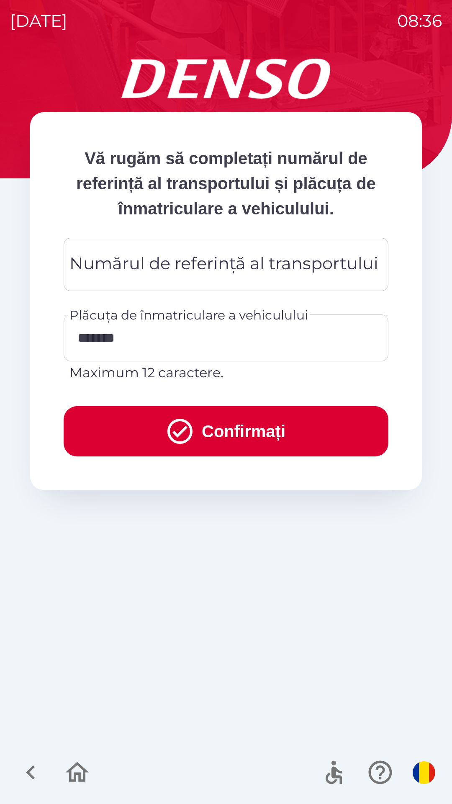
click at [170, 264] on div "Numărul de referință al transportului Numărul de referință al transportului" at bounding box center [226, 264] width 325 height 53
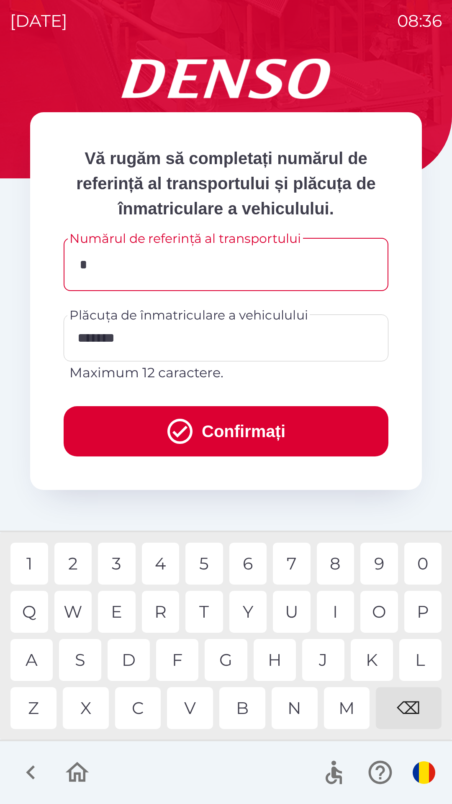
click at [31, 662] on div "A" at bounding box center [31, 660] width 42 height 42
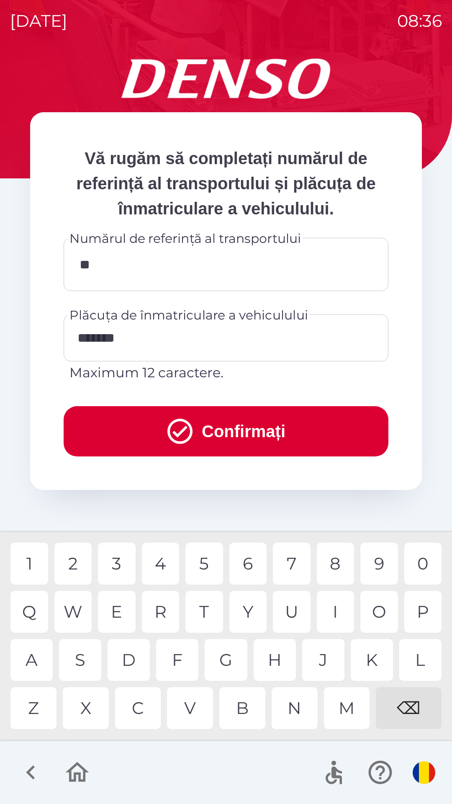
click at [206, 569] on div "5" at bounding box center [204, 564] width 38 height 42
click at [422, 563] on div "0" at bounding box center [423, 564] width 38 height 42
click at [206, 565] on div "5" at bounding box center [204, 564] width 38 height 42
click at [341, 565] on div "8" at bounding box center [336, 564] width 38 height 42
click at [294, 562] on div "7" at bounding box center [292, 564] width 38 height 42
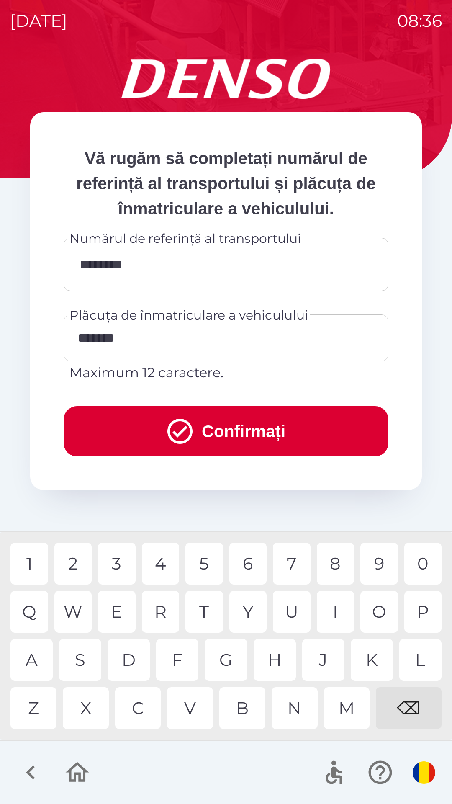
type input "*********"
click at [248, 435] on button "Confirmați" at bounding box center [226, 431] width 325 height 50
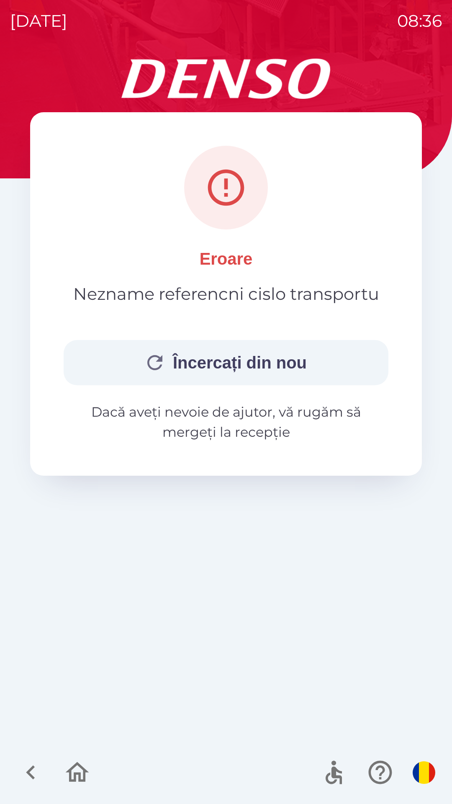
click at [427, 775] on img "button" at bounding box center [424, 772] width 23 height 23
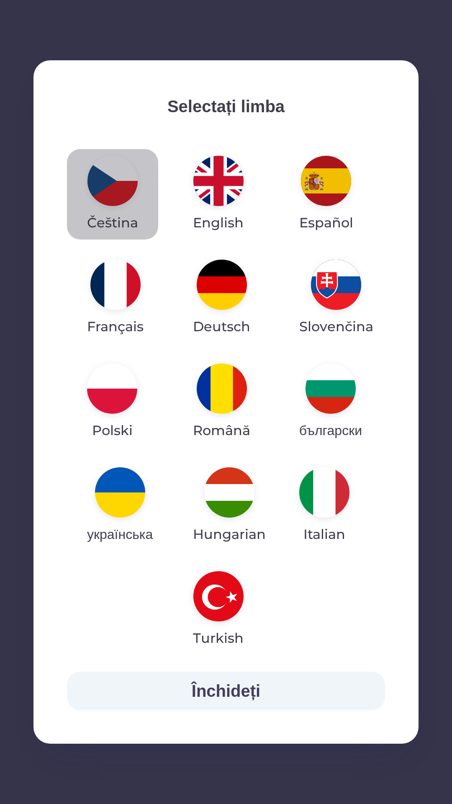
click at [109, 182] on img "button" at bounding box center [113, 181] width 50 height 50
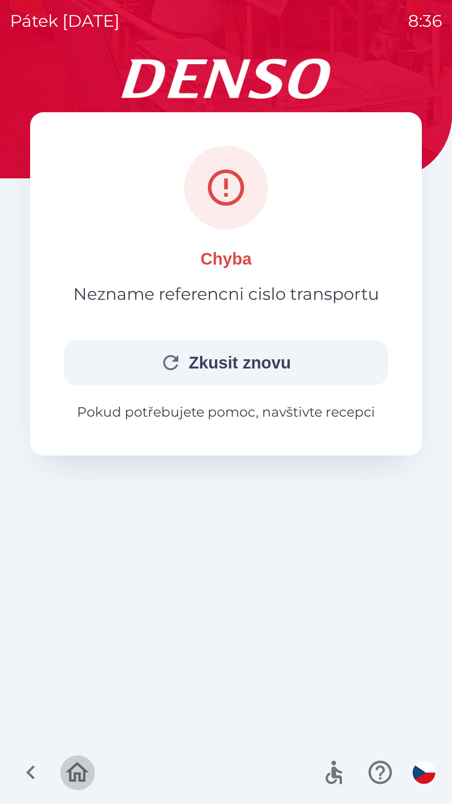
click at [74, 773] on icon "button" at bounding box center [77, 772] width 28 height 28
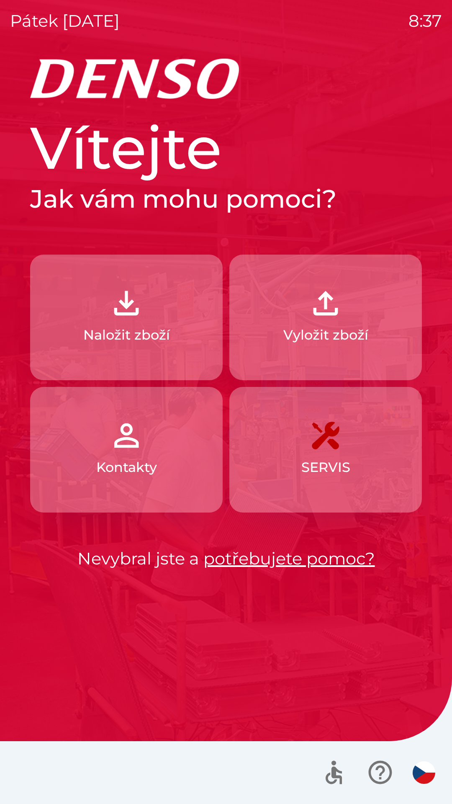
click at [422, 776] on img "button" at bounding box center [424, 772] width 23 height 23
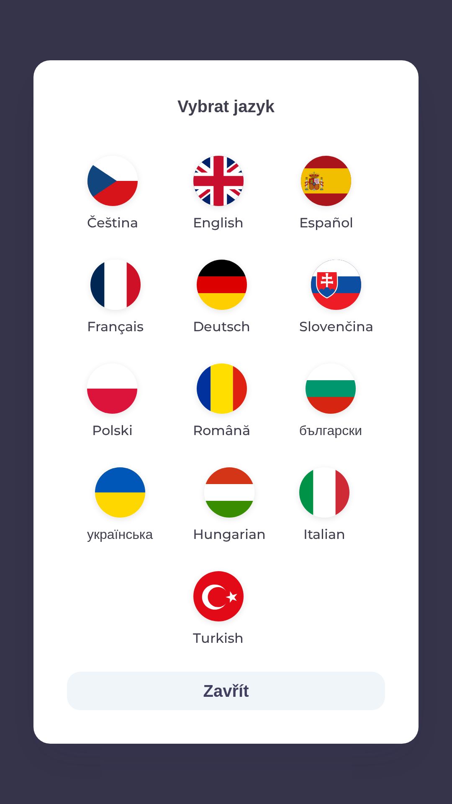
click at [229, 387] on img "button" at bounding box center [222, 388] width 50 height 50
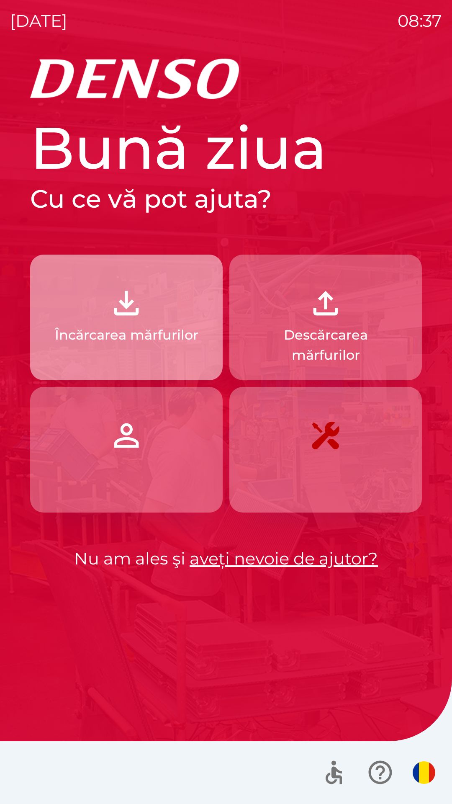
click at [131, 321] on img "button" at bounding box center [126, 303] width 37 height 37
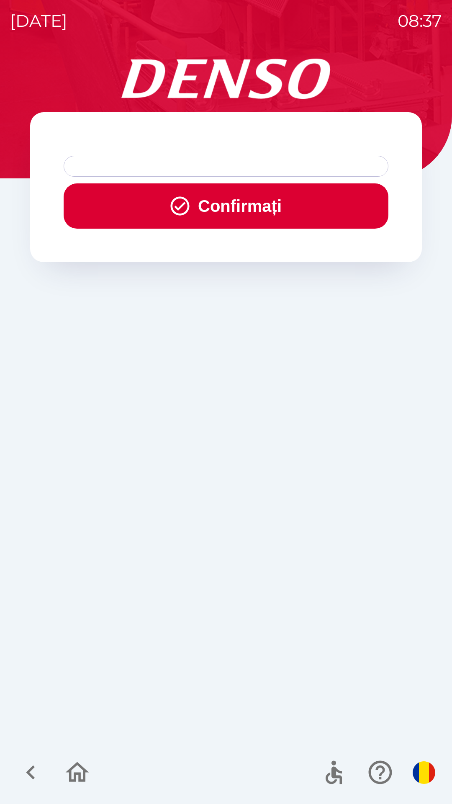
click at [212, 166] on div at bounding box center [226, 166] width 325 height 21
click at [221, 168] on div at bounding box center [226, 166] width 325 height 21
click at [225, 165] on div at bounding box center [226, 166] width 325 height 21
click at [227, 163] on div at bounding box center [226, 166] width 325 height 21
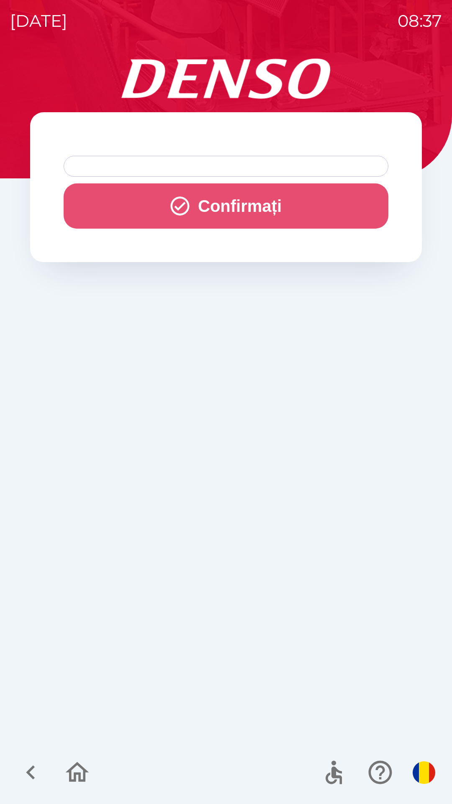
click at [236, 208] on button "Confirmați" at bounding box center [226, 205] width 325 height 45
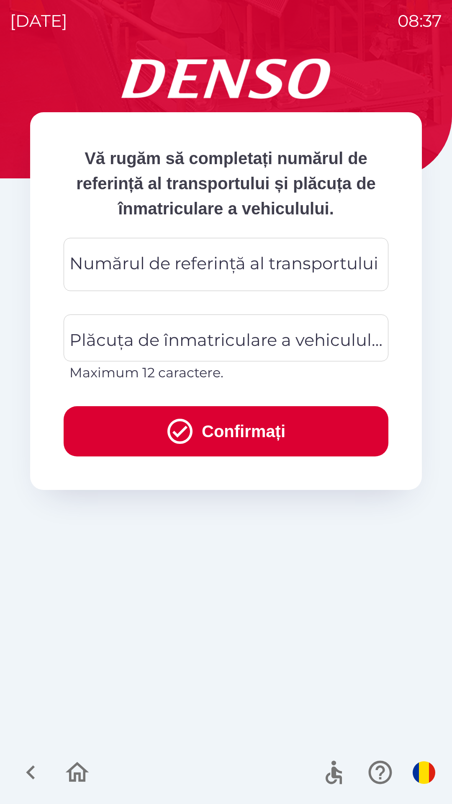
click at [203, 265] on div "Numărul de referință al transportului Numărul de referință al transportului" at bounding box center [226, 264] width 325 height 53
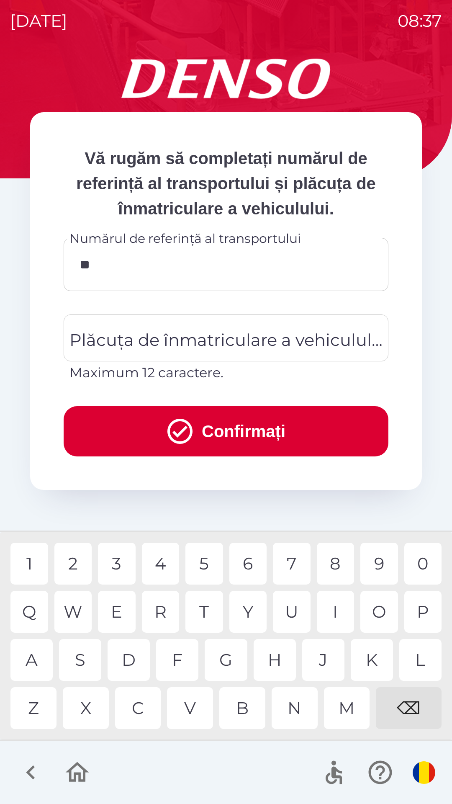
click at [206, 563] on div "5" at bounding box center [204, 564] width 38 height 42
click at [427, 569] on div "0" at bounding box center [423, 564] width 38 height 42
click at [379, 561] on div "9" at bounding box center [380, 564] width 38 height 42
click at [410, 702] on div "⌫" at bounding box center [409, 708] width 66 height 42
click at [206, 564] on div "5" at bounding box center [204, 564] width 38 height 42
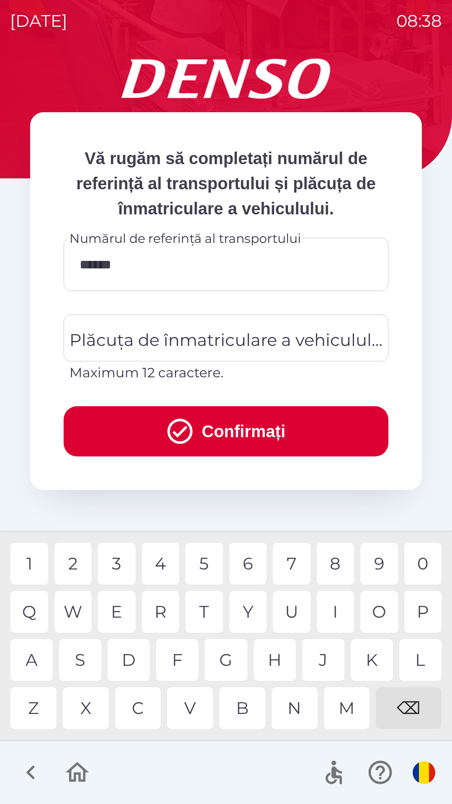
click at [334, 562] on div "8" at bounding box center [336, 564] width 38 height 42
type input "********"
click at [231, 336] on div "Plăcuța de înmatriculare a vehiculului Plăcuța de înmatriculare a vehiculului M…" at bounding box center [226, 348] width 325 height 68
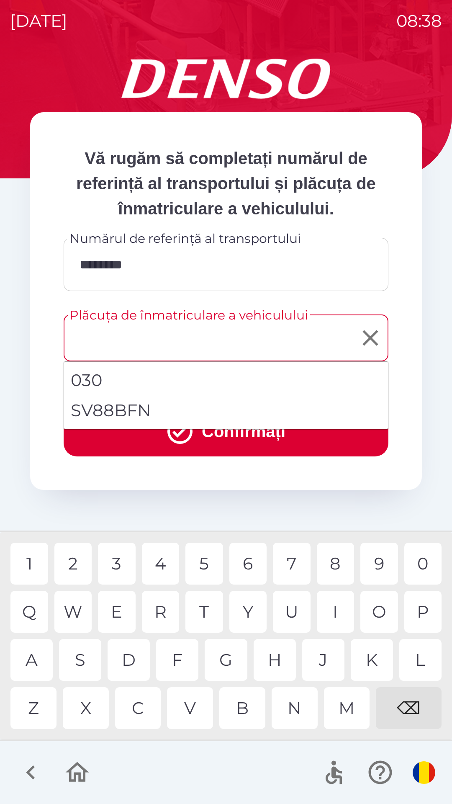
click at [176, 411] on li "SV88BFN" at bounding box center [226, 410] width 324 height 30
type input "*******"
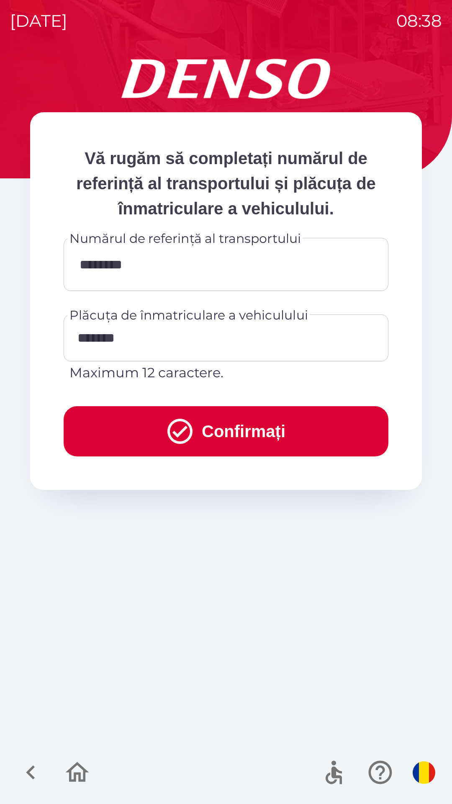
click at [205, 432] on button "Confirmați" at bounding box center [226, 431] width 325 height 50
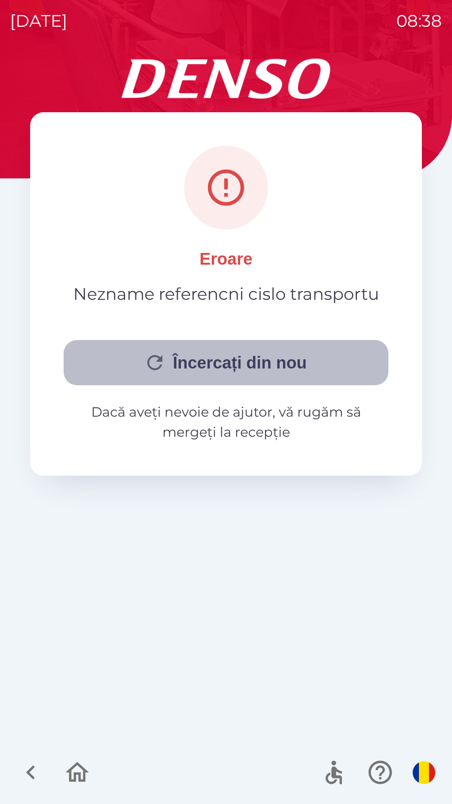
click at [273, 377] on button "Încercați din nou" at bounding box center [226, 362] width 325 height 45
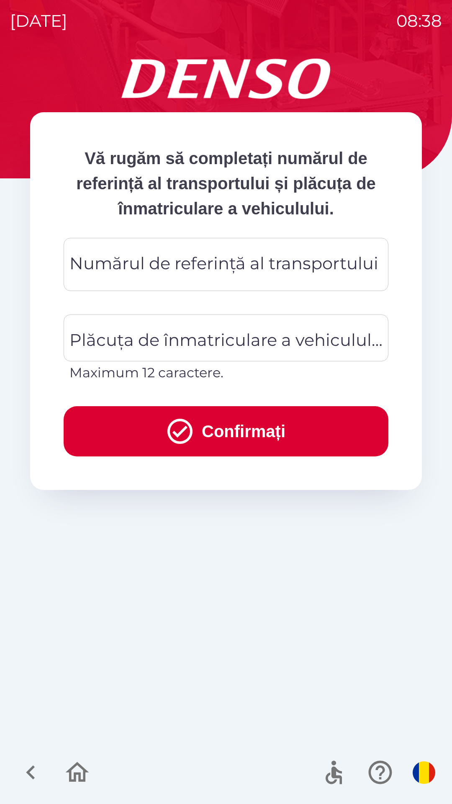
click at [169, 270] on div "Numărul de referință al transportului Numărul de referință al transportului" at bounding box center [226, 264] width 325 height 53
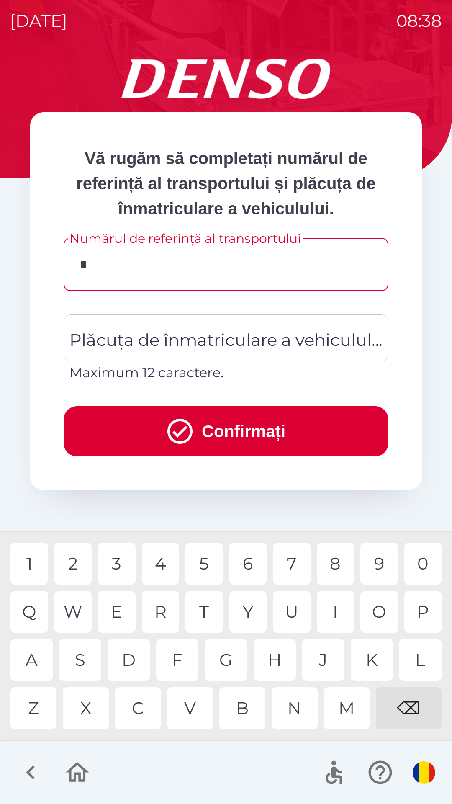
click at [35, 666] on div "A" at bounding box center [31, 660] width 42 height 42
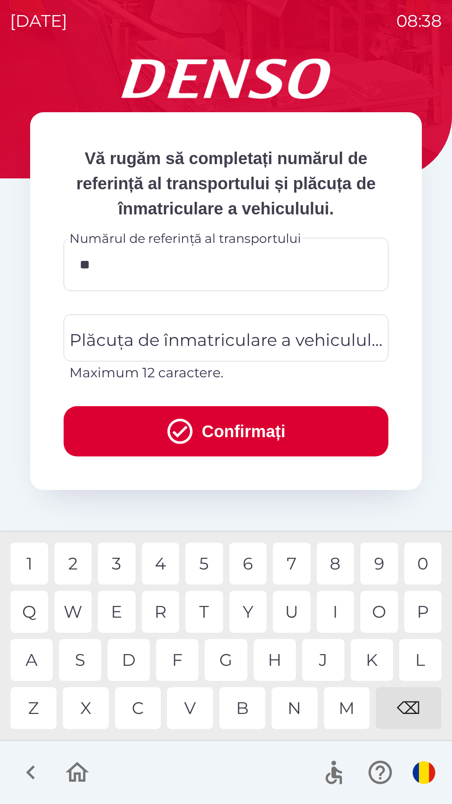
click at [124, 566] on div "3" at bounding box center [117, 564] width 38 height 42
click at [82, 567] on div "2" at bounding box center [73, 564] width 38 height 42
click at [147, 711] on div "C" at bounding box center [138, 708] width 46 height 42
click at [209, 566] on div "5" at bounding box center [204, 564] width 38 height 42
click at [424, 564] on div "0" at bounding box center [423, 564] width 38 height 42
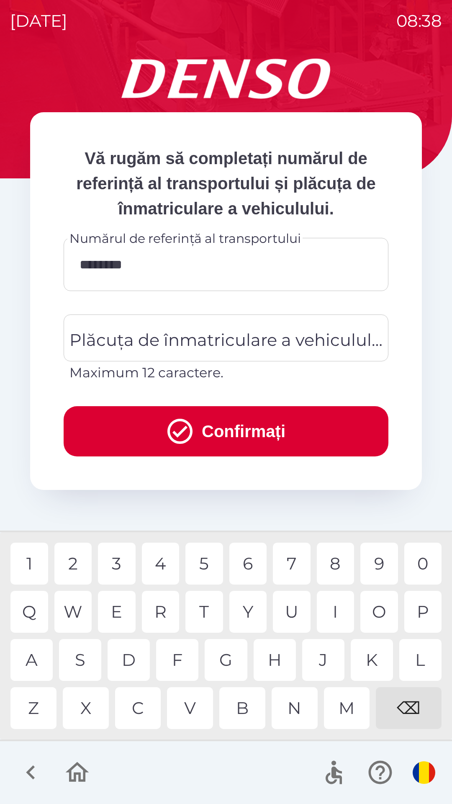
click at [375, 561] on div "9" at bounding box center [380, 564] width 38 height 42
type input "**********"
click at [341, 565] on div "8" at bounding box center [336, 564] width 38 height 42
click at [236, 335] on div "Plăcuța de înmatriculare a vehiculului Plăcuța de înmatriculare a vehiculului M…" at bounding box center [226, 348] width 325 height 68
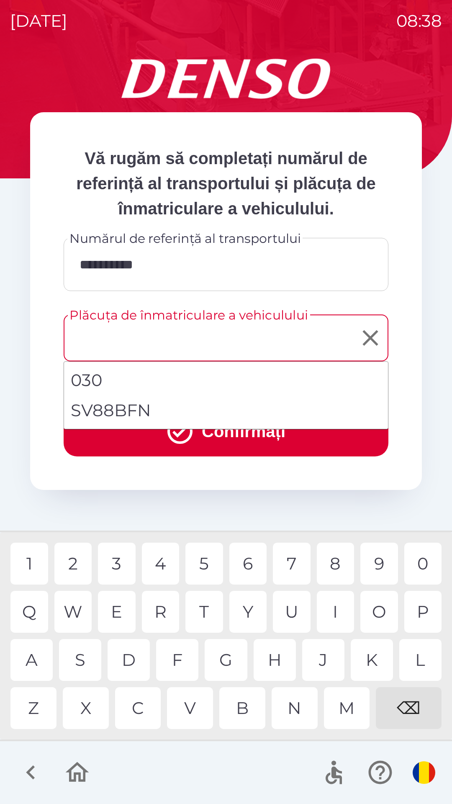
click at [158, 413] on li "SV88BFN" at bounding box center [226, 410] width 324 height 30
type input "*******"
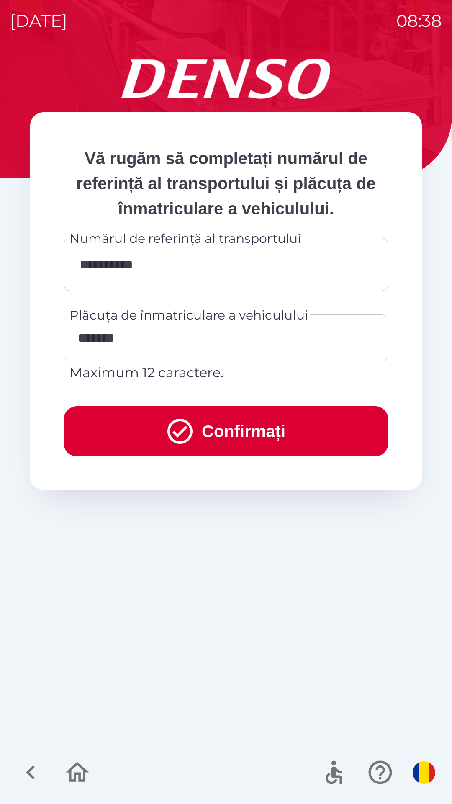
click at [191, 435] on icon "submit" at bounding box center [180, 431] width 30 height 30
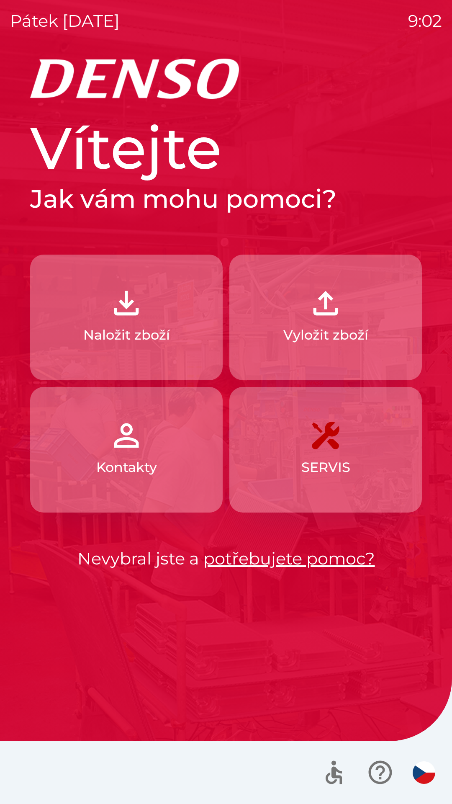
click at [112, 316] on img "button" at bounding box center [126, 303] width 37 height 37
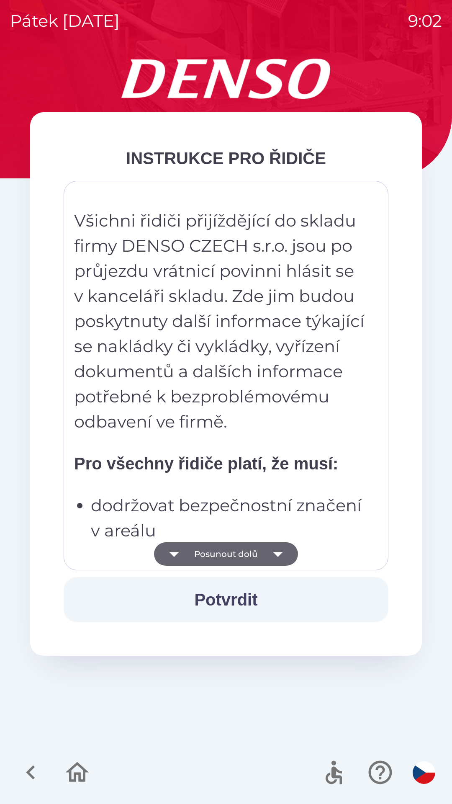
click at [259, 545] on button "Posunout dolů" at bounding box center [226, 553] width 144 height 23
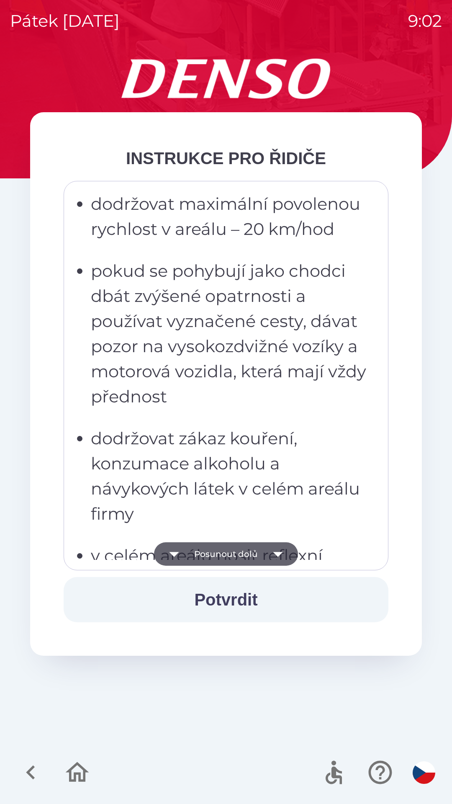
click at [263, 551] on button "Posunout dolů" at bounding box center [226, 553] width 144 height 23
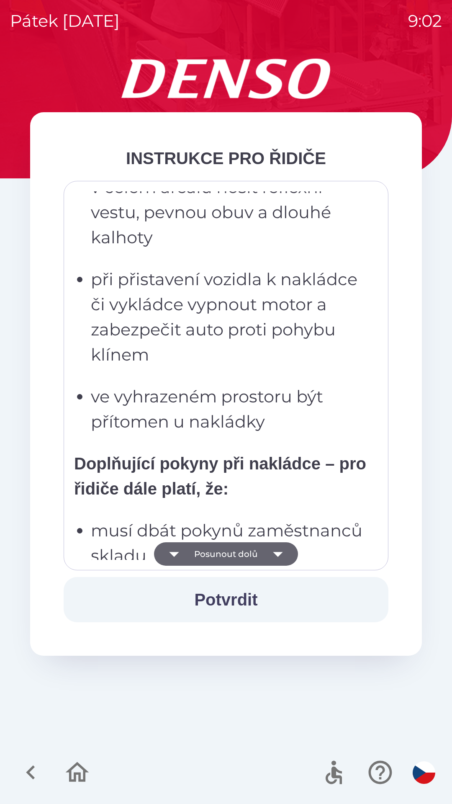
click at [261, 559] on button "Posunout dolů" at bounding box center [226, 553] width 144 height 23
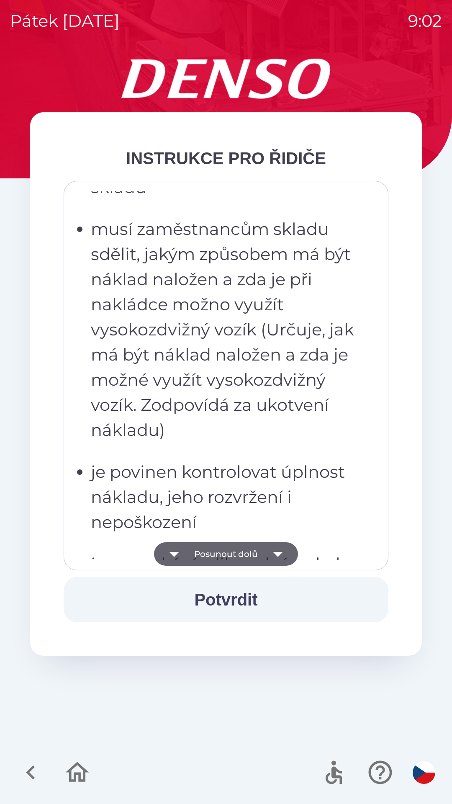
click at [260, 557] on button "Posunout dolů" at bounding box center [226, 553] width 144 height 23
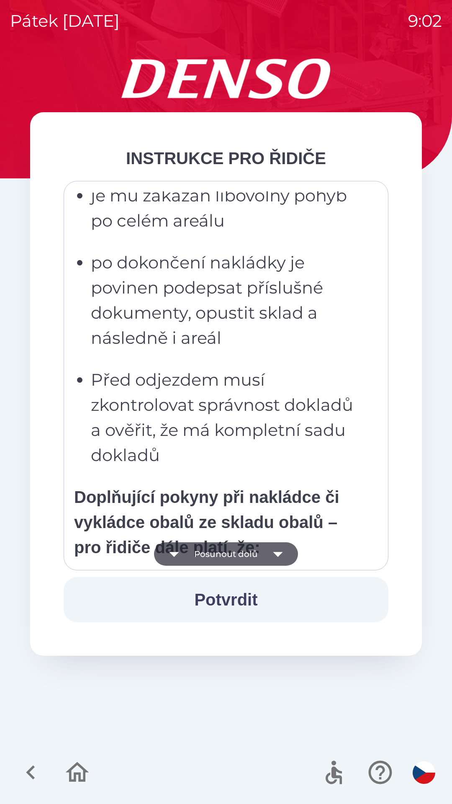
click at [262, 557] on button "Posunout dolů" at bounding box center [226, 553] width 144 height 23
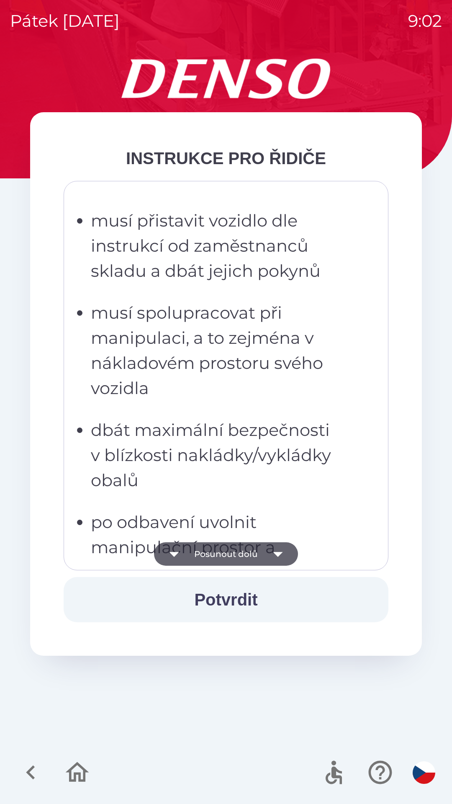
click at [257, 556] on button "Posunout dolů" at bounding box center [226, 553] width 144 height 23
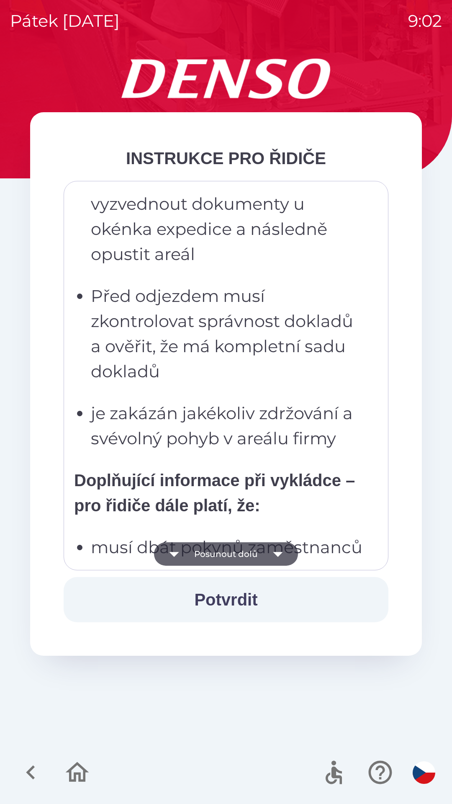
click at [254, 560] on button "Posunout dolů" at bounding box center [226, 553] width 144 height 23
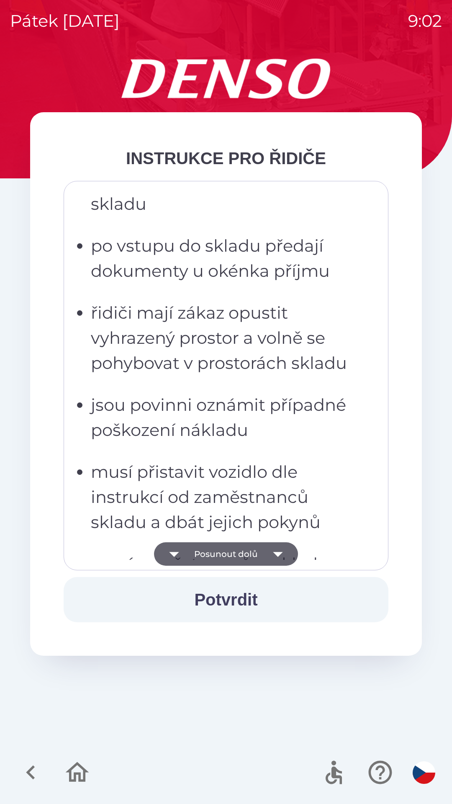
click at [251, 553] on button "Posunout dolů" at bounding box center [226, 553] width 144 height 23
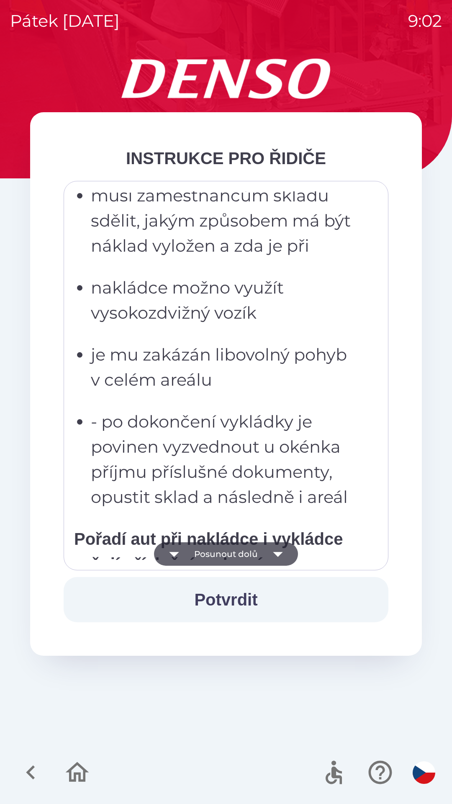
click at [251, 554] on button "Posunout dolů" at bounding box center [226, 553] width 144 height 23
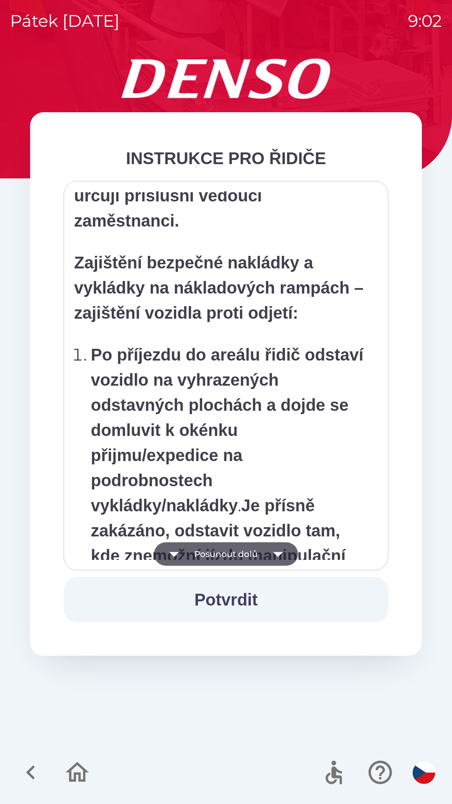
click at [253, 552] on button "Posunout dolů" at bounding box center [226, 553] width 144 height 23
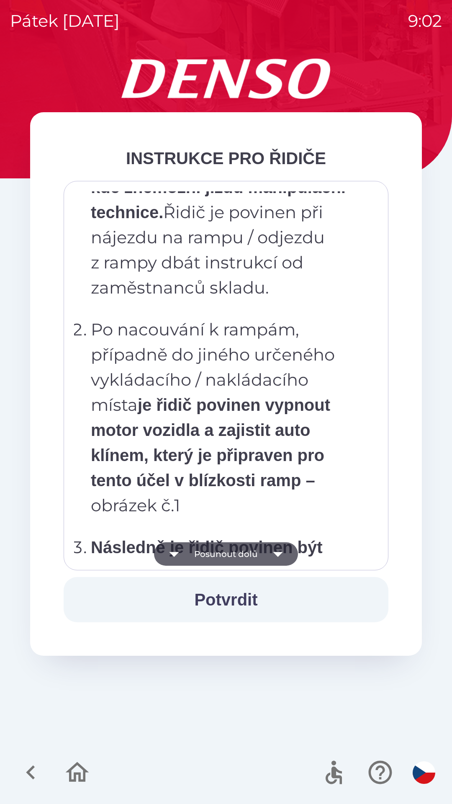
click at [254, 556] on button "Posunout dolů" at bounding box center [226, 553] width 144 height 23
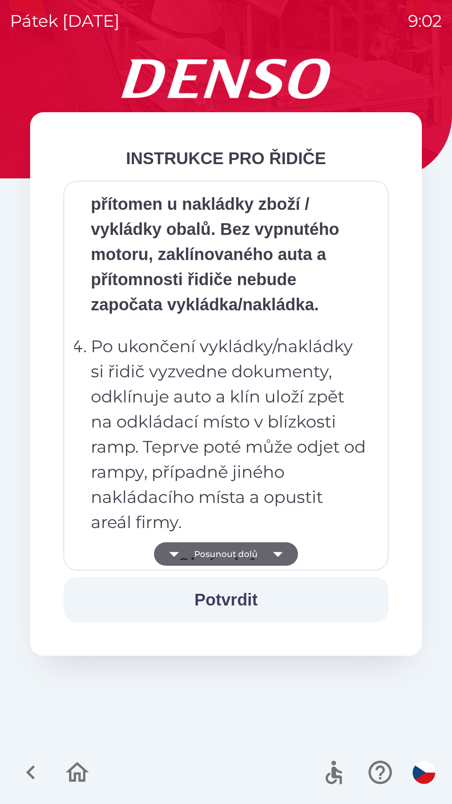
click at [254, 553] on button "Posunout dolů" at bounding box center [226, 553] width 144 height 23
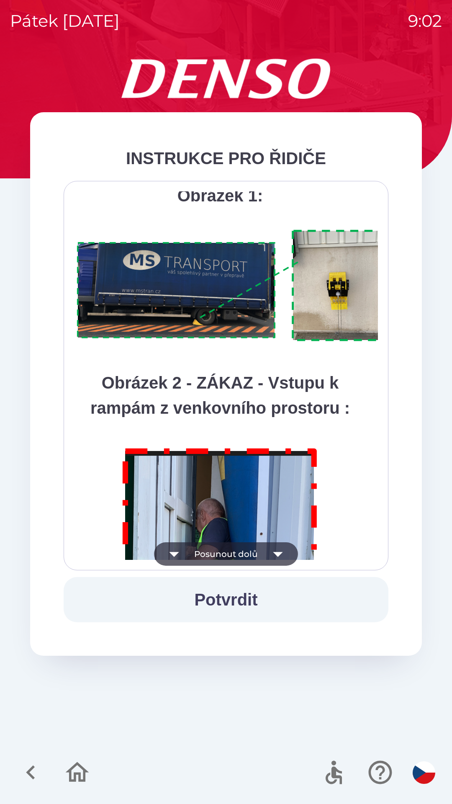
click at [250, 557] on button "Posunout dolů" at bounding box center [226, 553] width 144 height 23
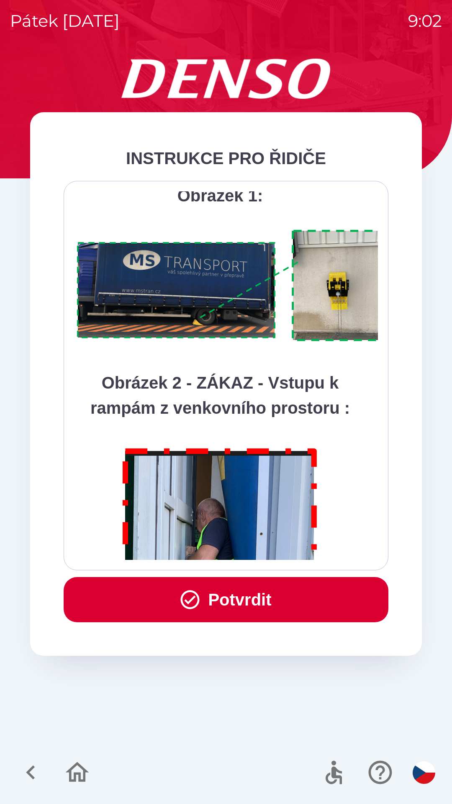
scroll to position [4705, 0]
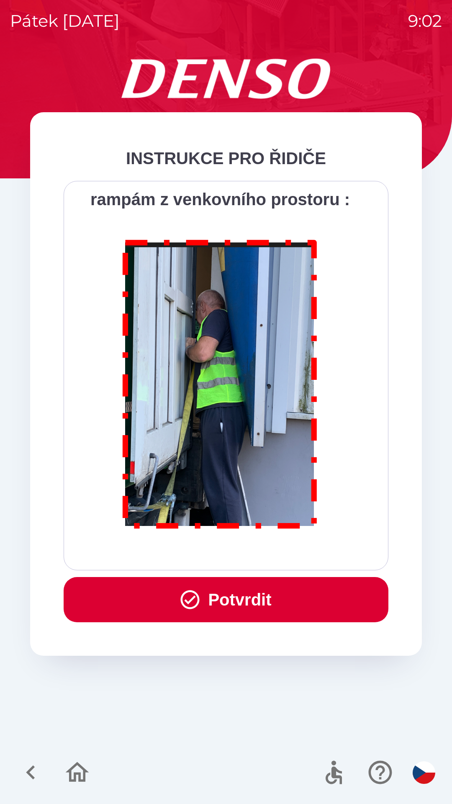
click at [235, 597] on button "Potvrdit" at bounding box center [226, 599] width 325 height 45
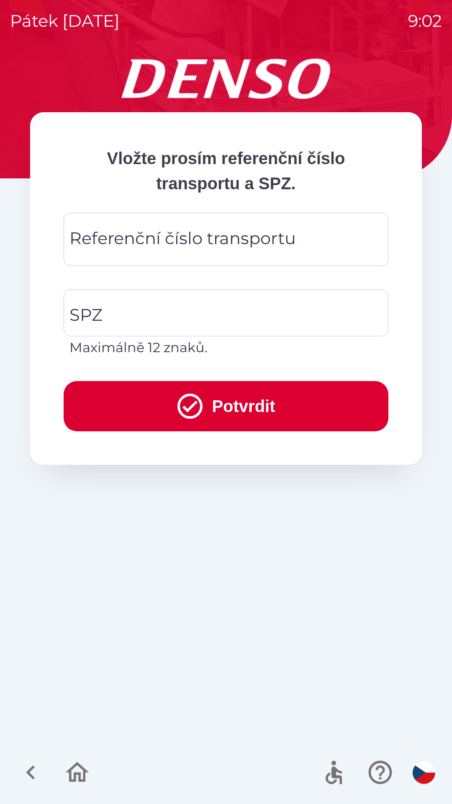
click at [151, 232] on div "Referenční číslo transportu Referenční číslo transportu" at bounding box center [226, 239] width 325 height 53
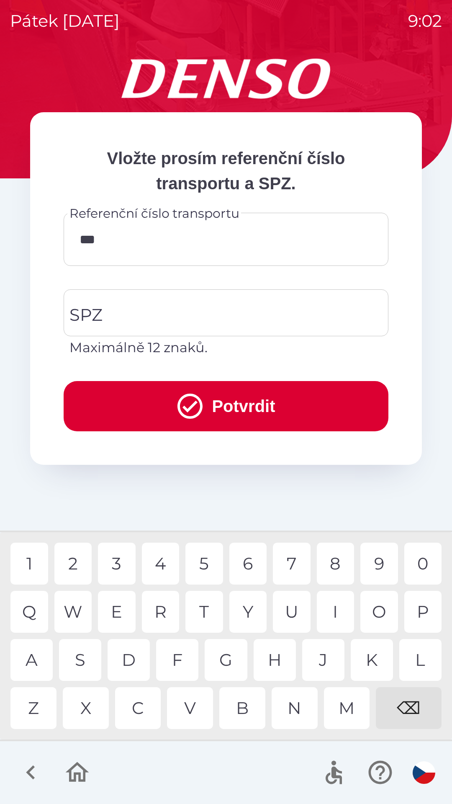
click at [238, 714] on div "B" at bounding box center [242, 708] width 46 height 42
click at [413, 561] on div "0" at bounding box center [423, 564] width 38 height 42
click at [26, 564] on div "1" at bounding box center [29, 564] width 38 height 42
click at [119, 564] on div "3" at bounding box center [117, 564] width 38 height 42
type input "*********"
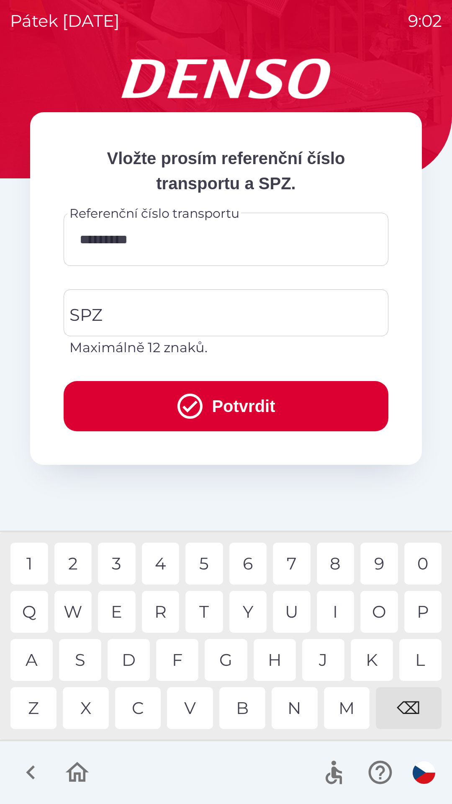
click at [370, 572] on div "9" at bounding box center [380, 564] width 38 height 42
click at [163, 305] on input "SPZ" at bounding box center [219, 312] width 305 height 39
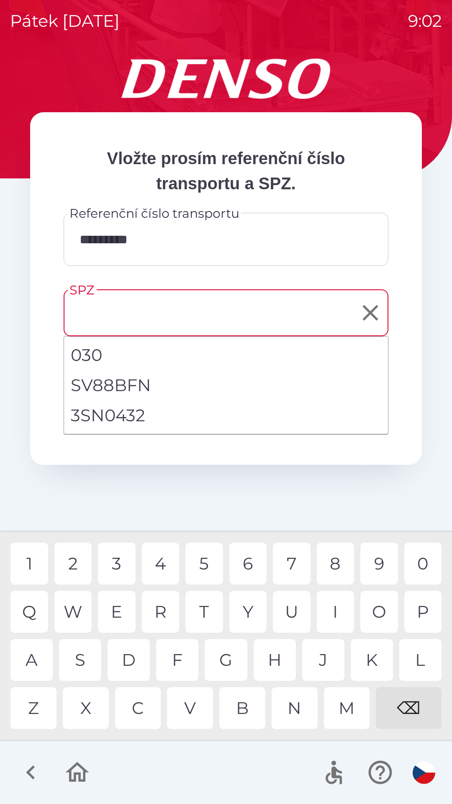
click at [126, 412] on li "3SN0432" at bounding box center [226, 415] width 324 height 30
type input "*******"
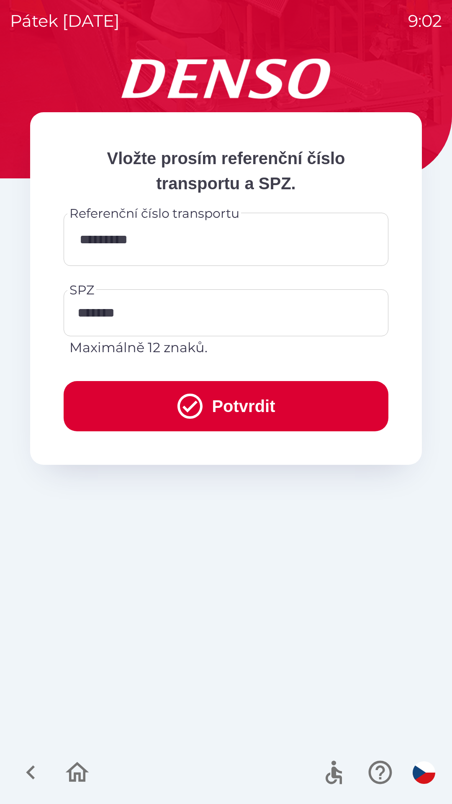
click at [228, 406] on button "Potvrdit" at bounding box center [226, 406] width 325 height 50
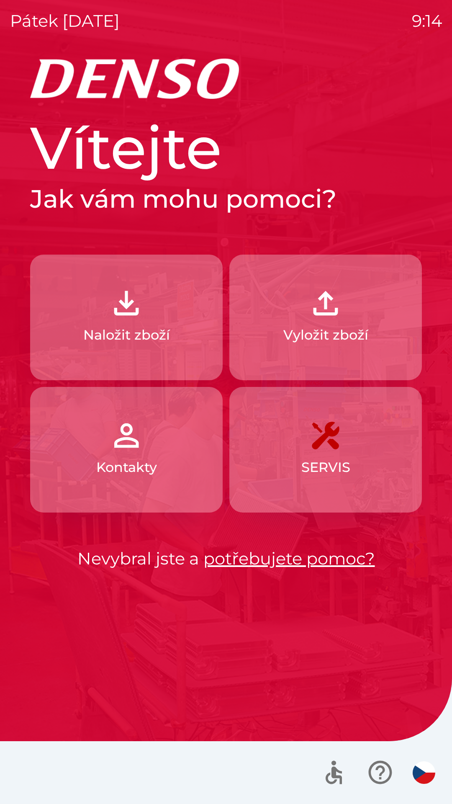
click at [334, 359] on button "Vyložit zboží" at bounding box center [325, 318] width 193 height 126
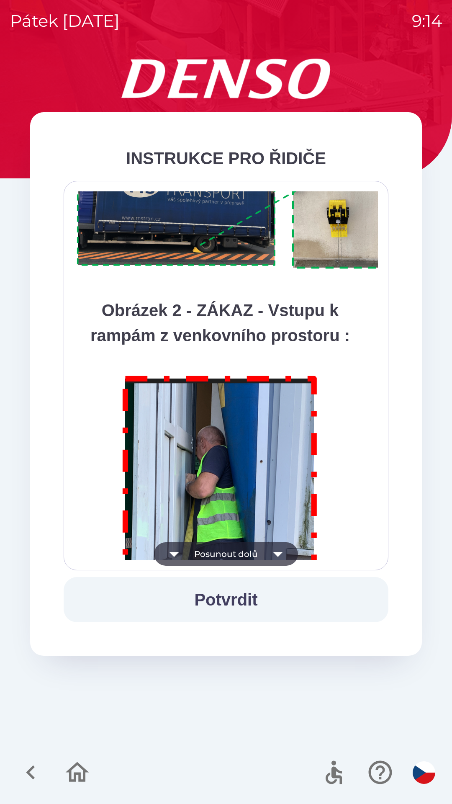
scroll to position [4705, 0]
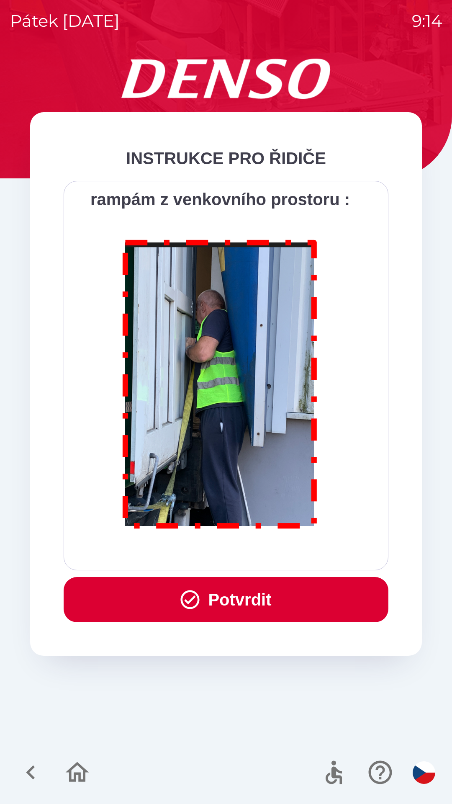
click at [295, 581] on button "Potvrdit" at bounding box center [226, 599] width 325 height 45
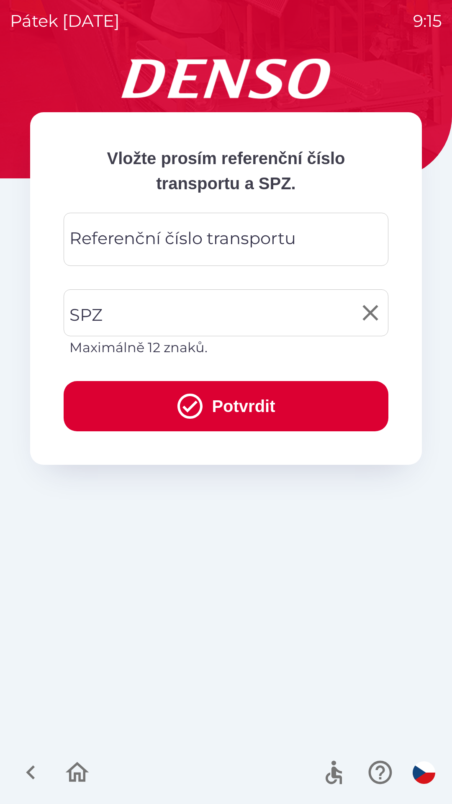
click at [263, 312] on input "SPZ" at bounding box center [219, 312] width 305 height 39
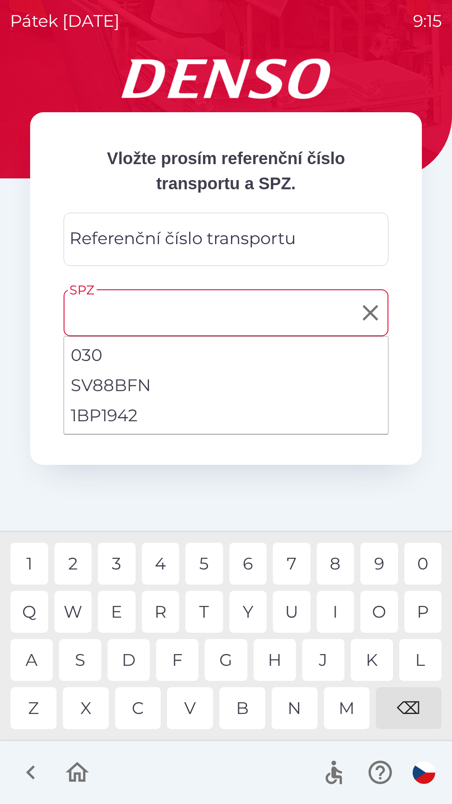
click at [135, 419] on li "1BP1942" at bounding box center [226, 415] width 324 height 30
type input "*******"
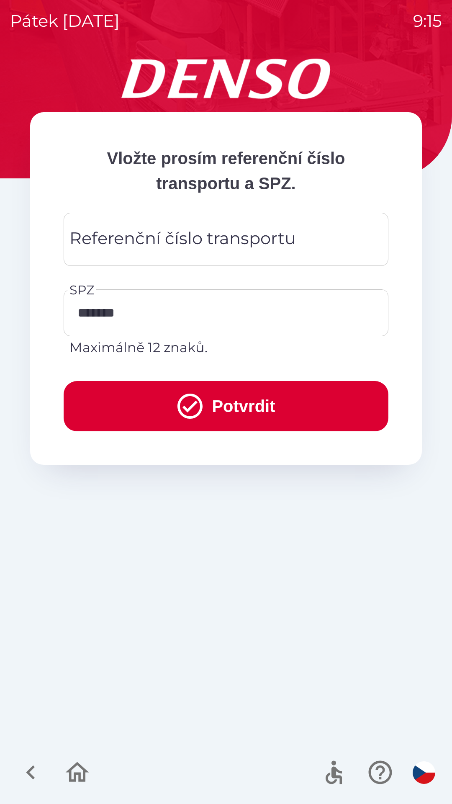
click at [237, 246] on div "Referenční číslo transportu Referenční číslo transportu" at bounding box center [226, 239] width 325 height 53
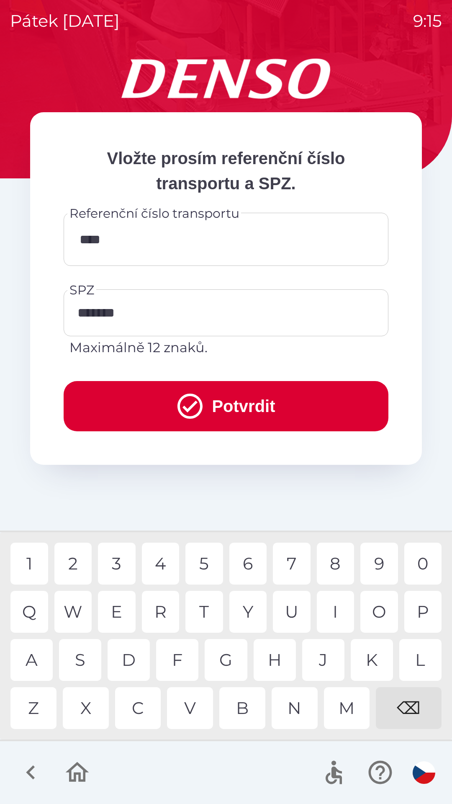
click at [291, 558] on div "7" at bounding box center [292, 564] width 38 height 42
type input "******"
click at [43, 557] on div "1" at bounding box center [29, 564] width 38 height 42
click at [228, 403] on button "Potvrdit" at bounding box center [226, 406] width 325 height 50
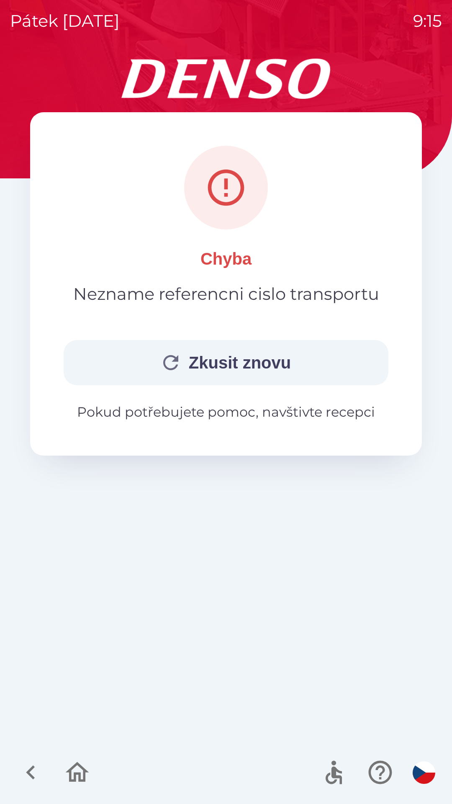
click at [255, 366] on button "Zkusit znovu" at bounding box center [226, 362] width 325 height 45
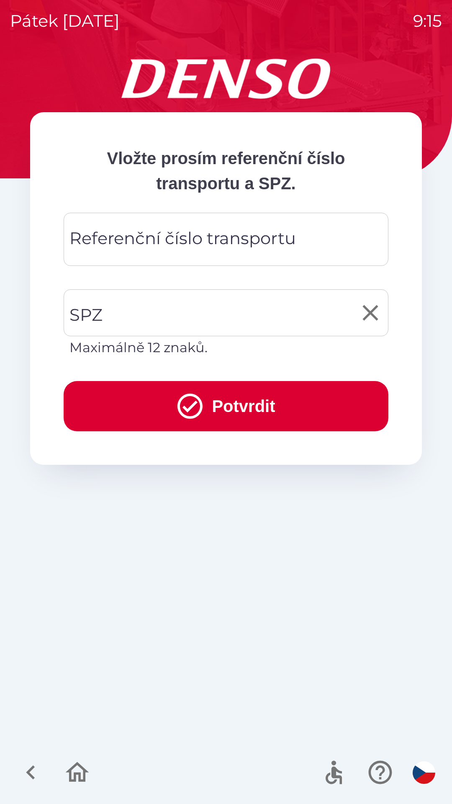
click at [280, 315] on input "SPZ" at bounding box center [219, 312] width 305 height 39
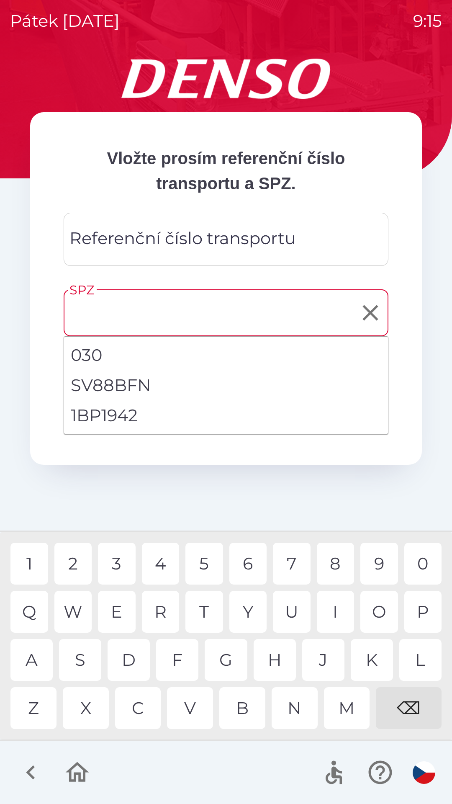
click at [178, 419] on li "1BP1942" at bounding box center [226, 415] width 324 height 30
type input "*******"
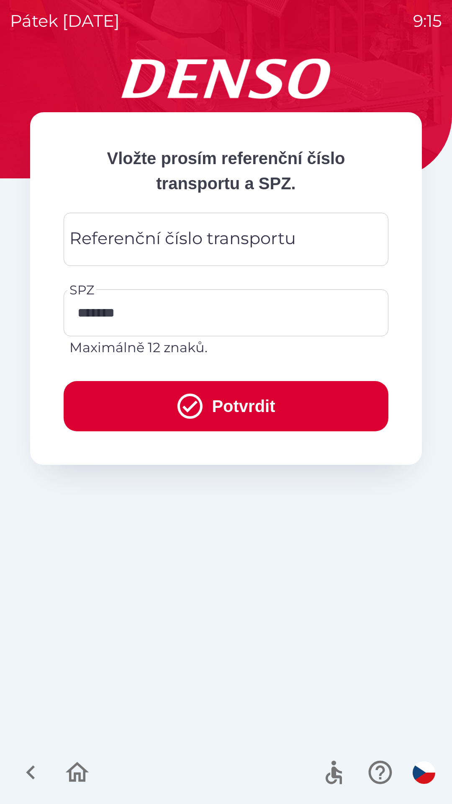
click at [241, 246] on div "Referenční číslo transportu Referenční číslo transportu" at bounding box center [226, 239] width 325 height 53
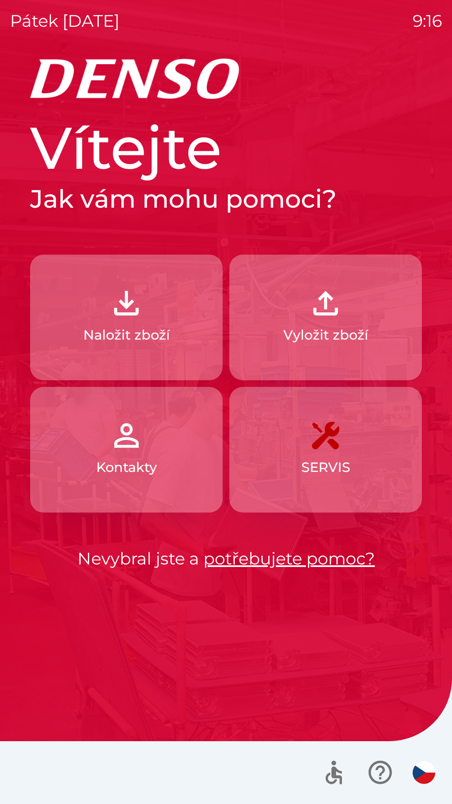
click at [320, 322] on button "Vyložit zboží" at bounding box center [325, 318] width 193 height 126
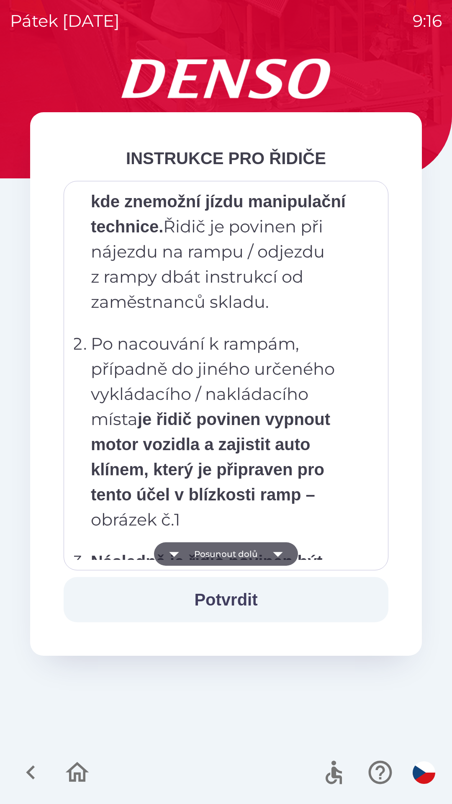
scroll to position [4705, 0]
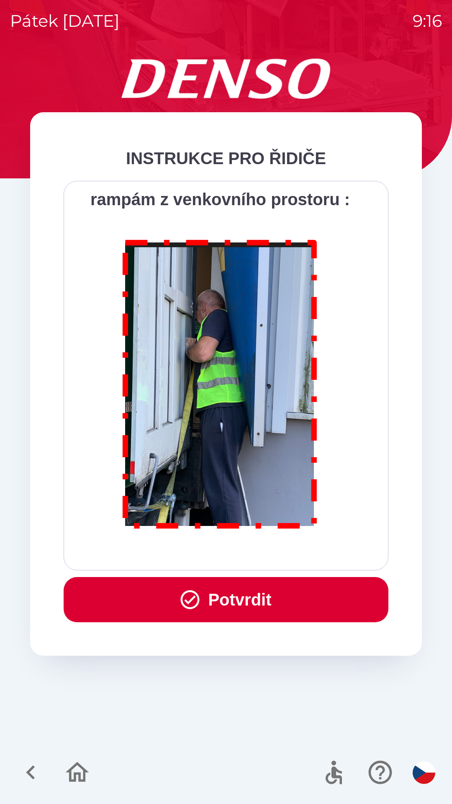
click at [310, 595] on button "Potvrdit" at bounding box center [226, 599] width 325 height 45
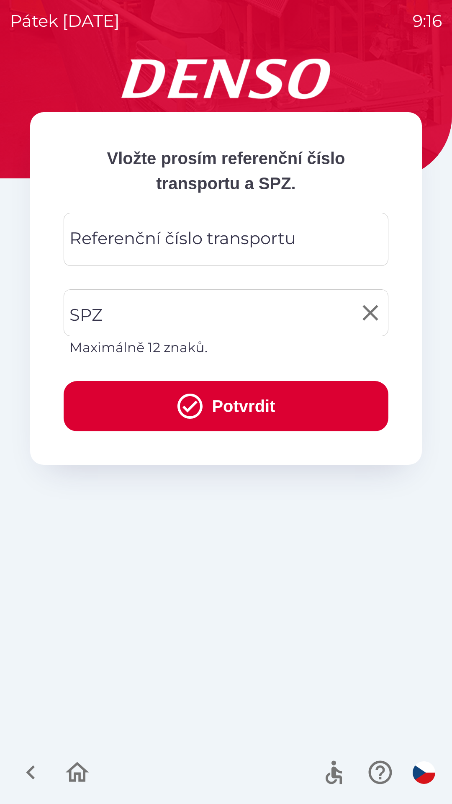
click at [295, 308] on input "SPZ" at bounding box center [219, 312] width 305 height 39
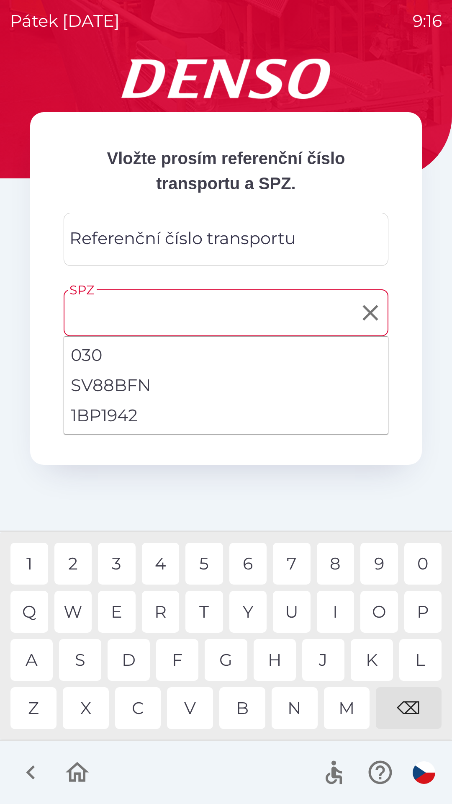
click at [147, 416] on li "1BP1942" at bounding box center [226, 415] width 324 height 30
type input "*******"
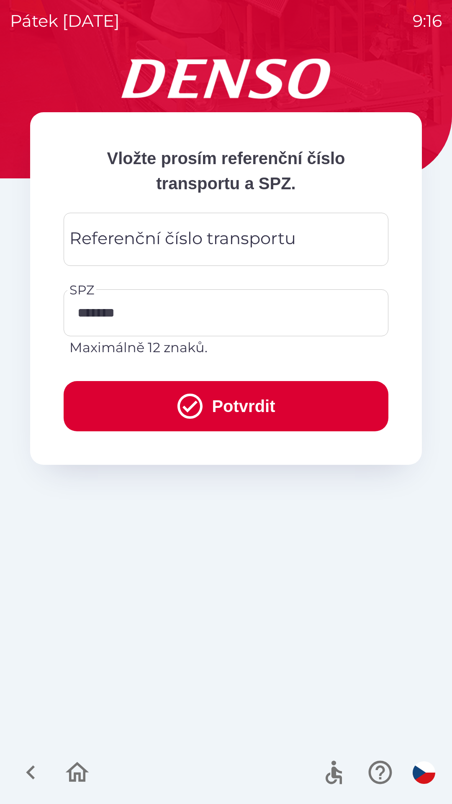
click at [238, 245] on div "Referenční číslo transportu Referenční číslo transportu" at bounding box center [226, 239] width 325 height 53
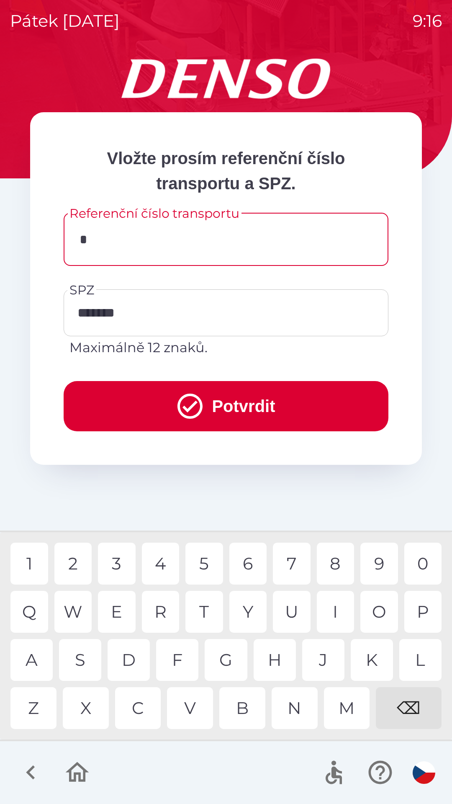
click at [248, 565] on div "6" at bounding box center [248, 564] width 38 height 42
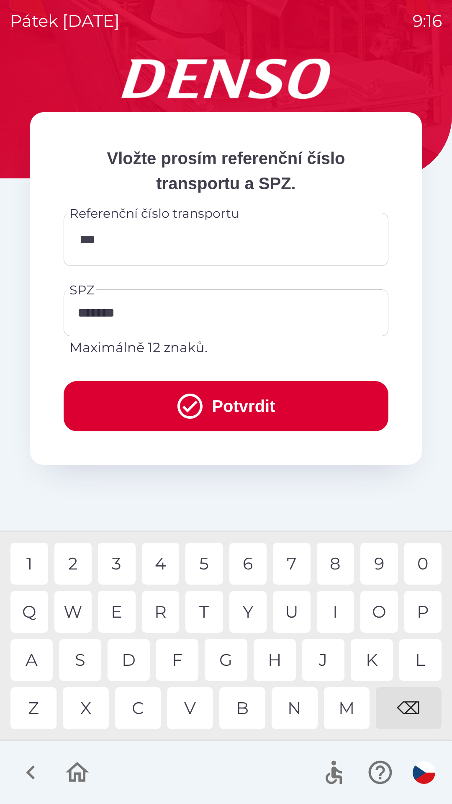
click at [295, 564] on div "7" at bounding box center [292, 564] width 38 height 42
type input "****"
click at [345, 405] on button "Potvrdit" at bounding box center [226, 406] width 325 height 50
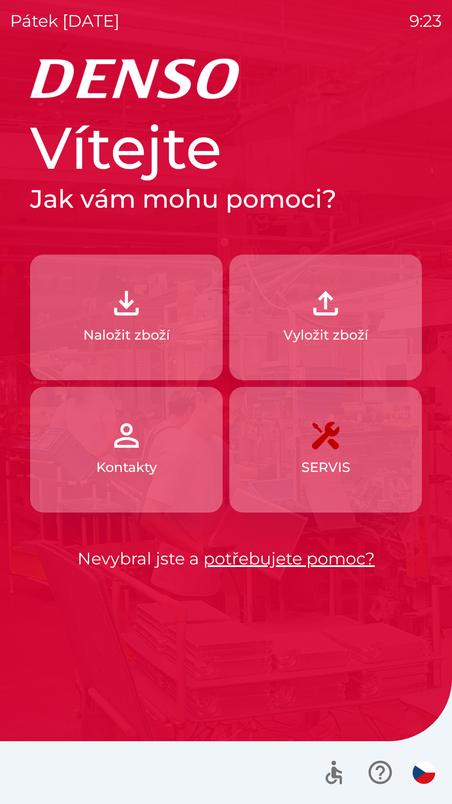
click at [158, 337] on p "Naložit zboží" at bounding box center [126, 335] width 87 height 20
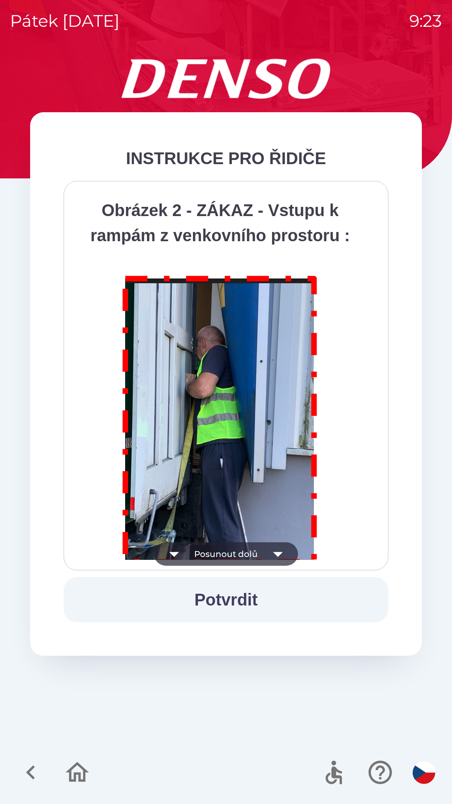
scroll to position [4705, 0]
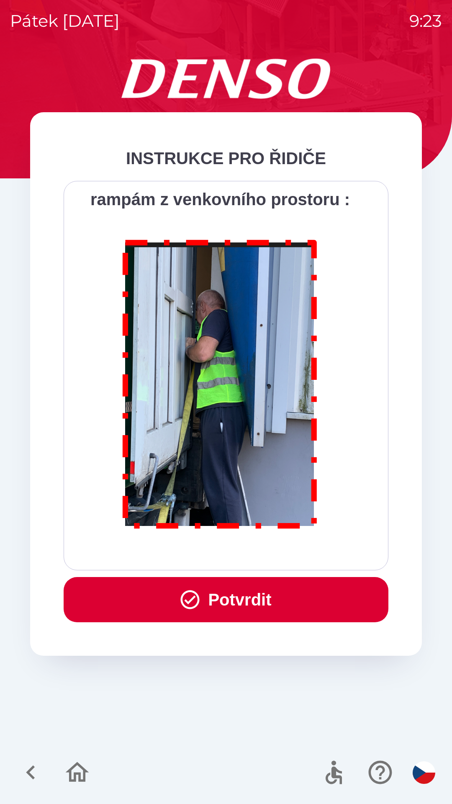
click at [213, 594] on button "Potvrdit" at bounding box center [226, 599] width 325 height 45
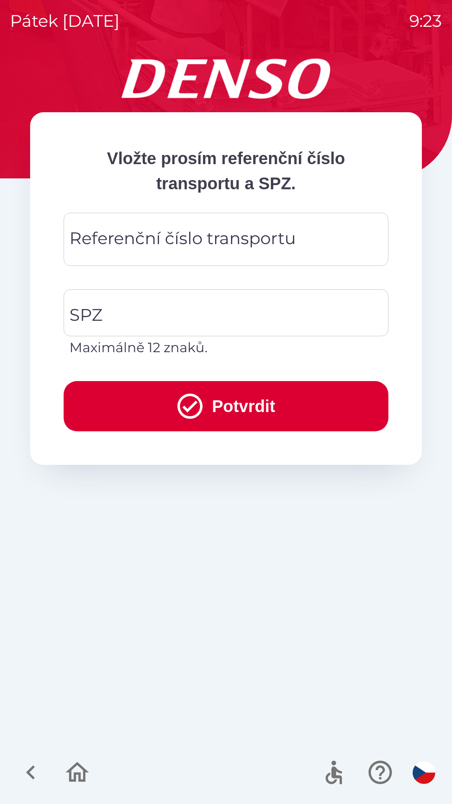
click at [119, 239] on div "Referenční číslo transportu Referenční číslo transportu" at bounding box center [226, 239] width 325 height 53
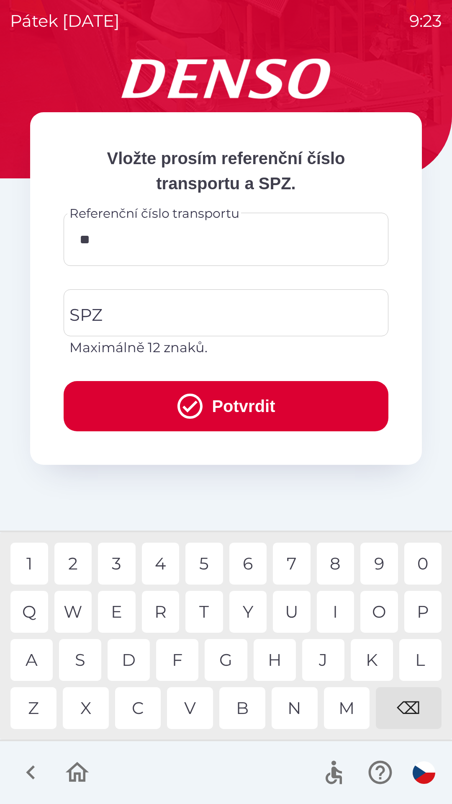
click at [370, 661] on div "K" at bounding box center [372, 660] width 42 height 42
type input "******"
click at [120, 560] on div "3" at bounding box center [117, 564] width 38 height 42
click at [100, 304] on div "SPZ SPZ Maximálně 12 znaků." at bounding box center [226, 323] width 325 height 68
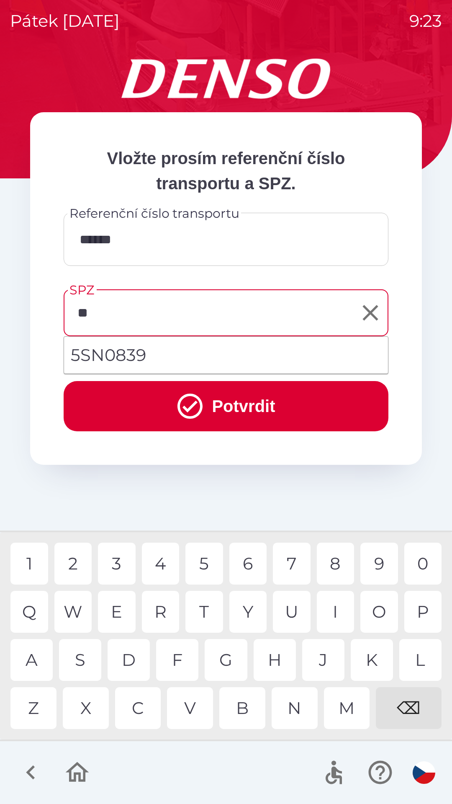
click at [81, 653] on div "S" at bounding box center [80, 660] width 42 height 42
click at [291, 712] on div "N" at bounding box center [295, 708] width 46 height 42
click at [421, 562] on div "0" at bounding box center [423, 564] width 38 height 42
click at [118, 565] on div "3" at bounding box center [117, 564] width 38 height 42
type input "*******"
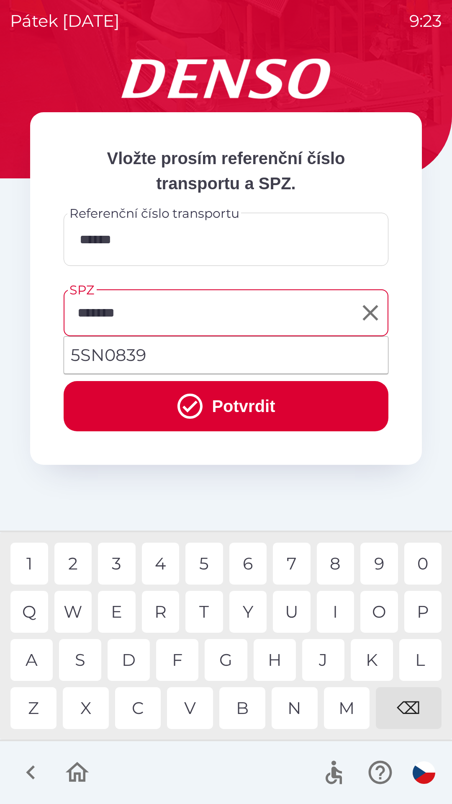
click at [376, 562] on div "9" at bounding box center [380, 564] width 38 height 42
click at [232, 398] on button "Potvrdit" at bounding box center [226, 406] width 325 height 50
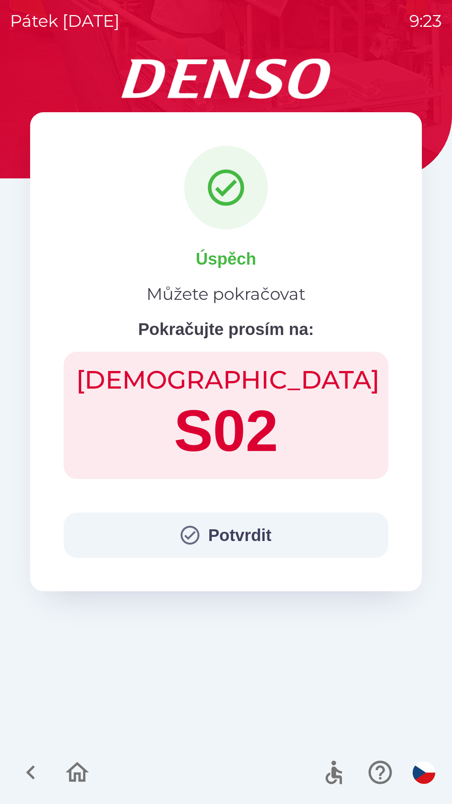
click at [229, 536] on button "Potvrdit" at bounding box center [226, 534] width 325 height 45
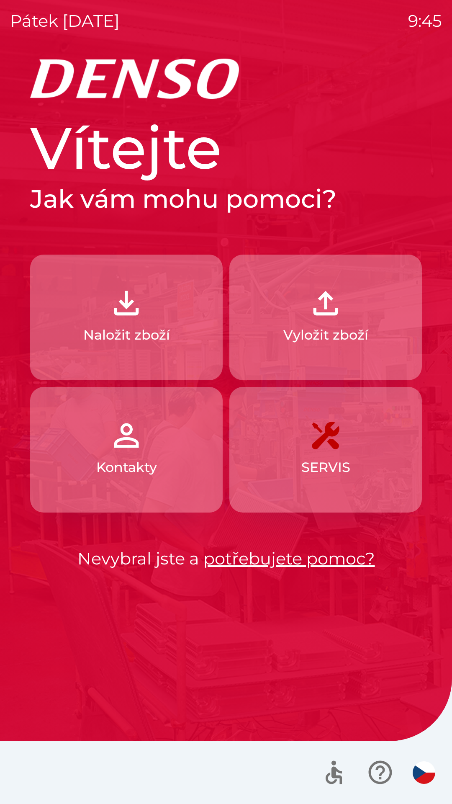
click at [134, 319] on img "button" at bounding box center [126, 303] width 37 height 37
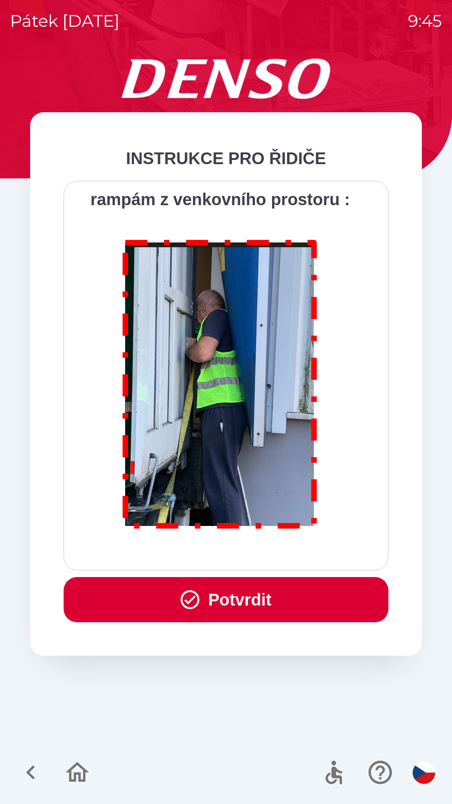
scroll to position [4705, 0]
click at [221, 592] on button "Potvrdit" at bounding box center [226, 599] width 325 height 45
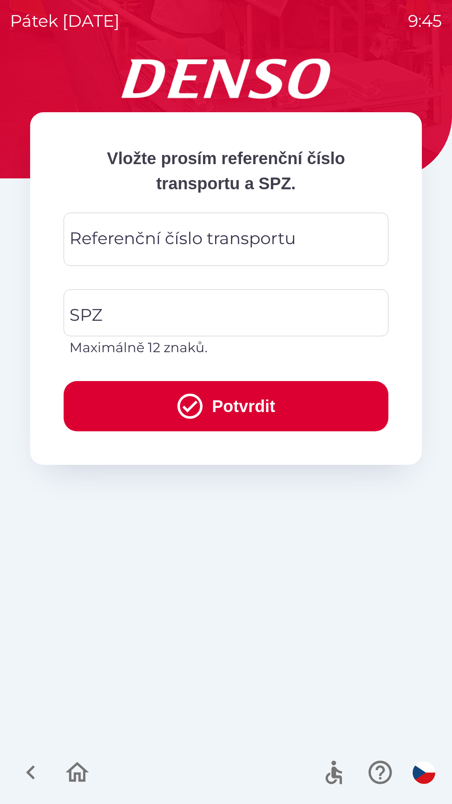
click at [214, 232] on div "Referenční číslo transportu Referenční číslo transportu" at bounding box center [226, 239] width 325 height 53
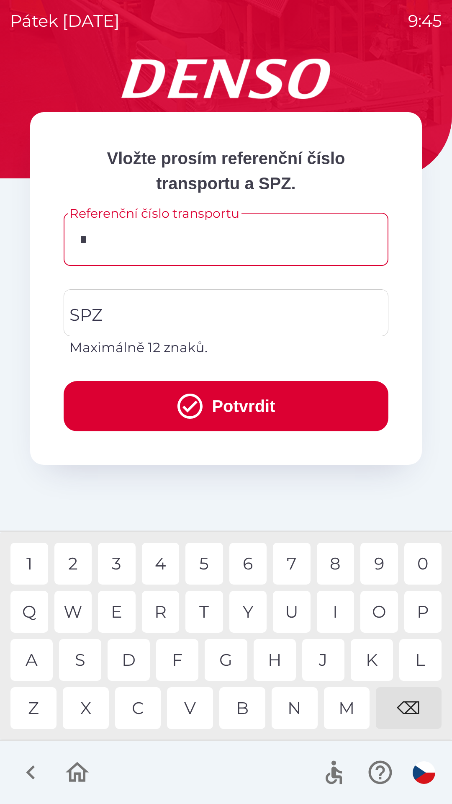
click at [287, 558] on div "7" at bounding box center [292, 564] width 38 height 42
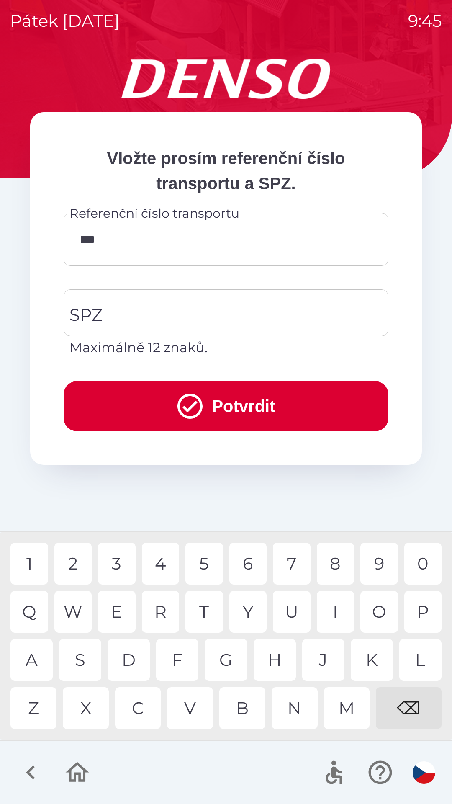
click at [121, 568] on div "3" at bounding box center [117, 564] width 38 height 42
click at [124, 556] on div "3" at bounding box center [117, 564] width 38 height 42
type input "********"
click at [176, 304] on input "SPZ" at bounding box center [219, 312] width 305 height 39
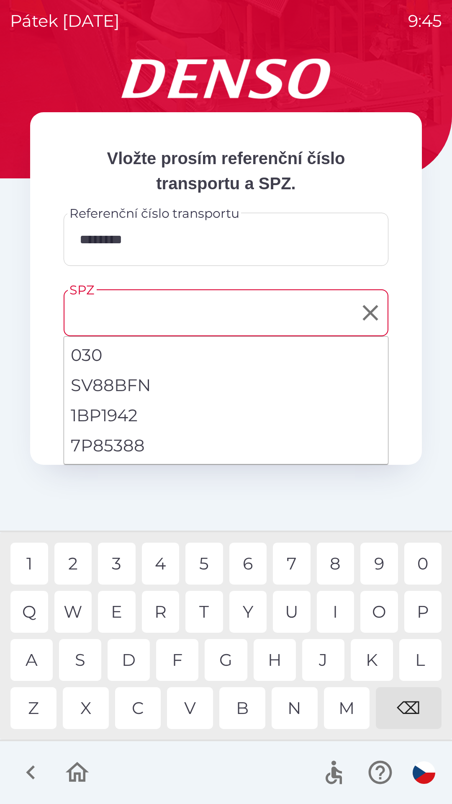
click at [116, 439] on li "7P85388" at bounding box center [226, 445] width 324 height 30
type input "*******"
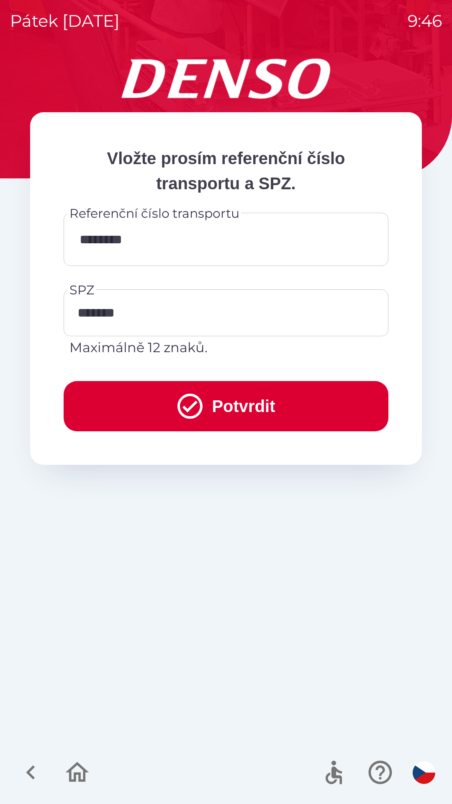
click at [211, 395] on button "Potvrdit" at bounding box center [226, 406] width 325 height 50
